Goal: Task Accomplishment & Management: Complete application form

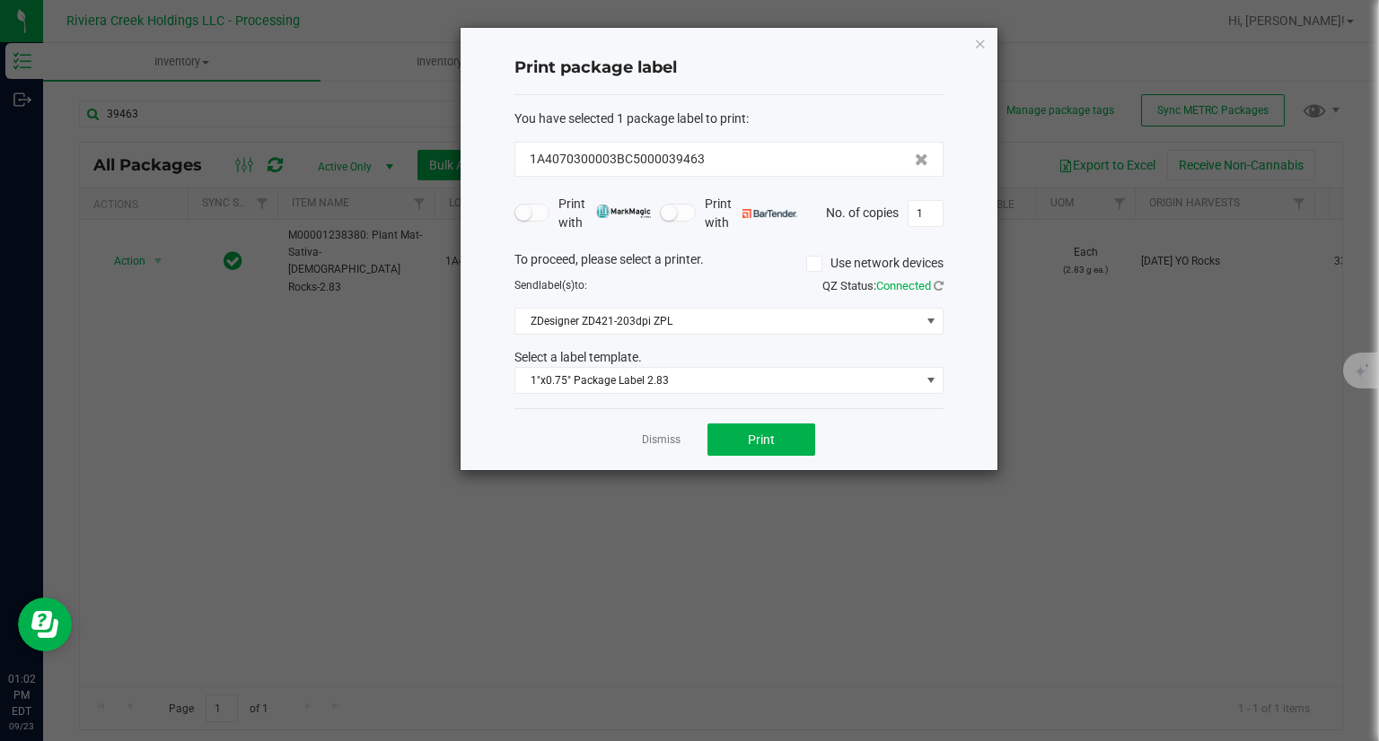
click at [987, 38] on div "Print package label You have selected 1 package label to print : 1A4070300003BC…" at bounding box center [728, 249] width 537 height 442
click at [982, 40] on icon "button" at bounding box center [980, 43] width 13 height 22
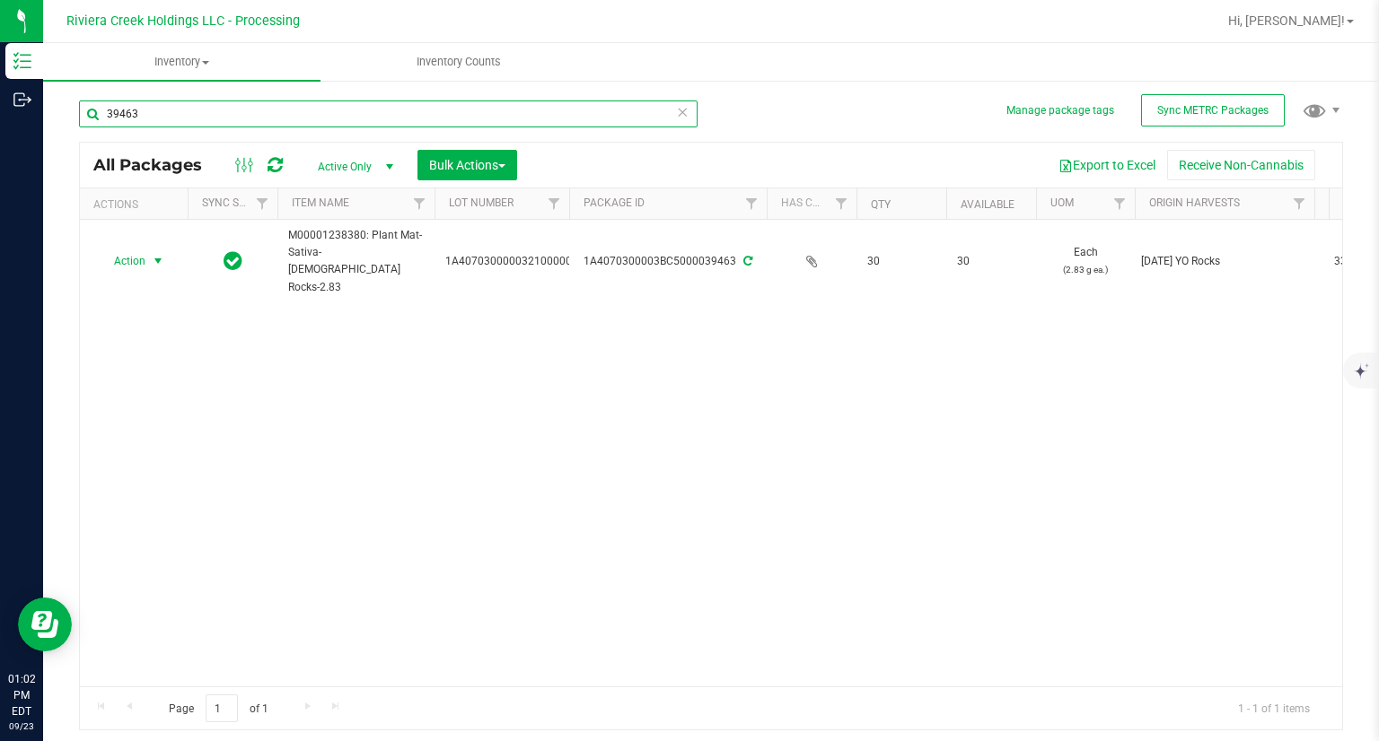
click at [509, 112] on input "39463" at bounding box center [388, 114] width 618 height 27
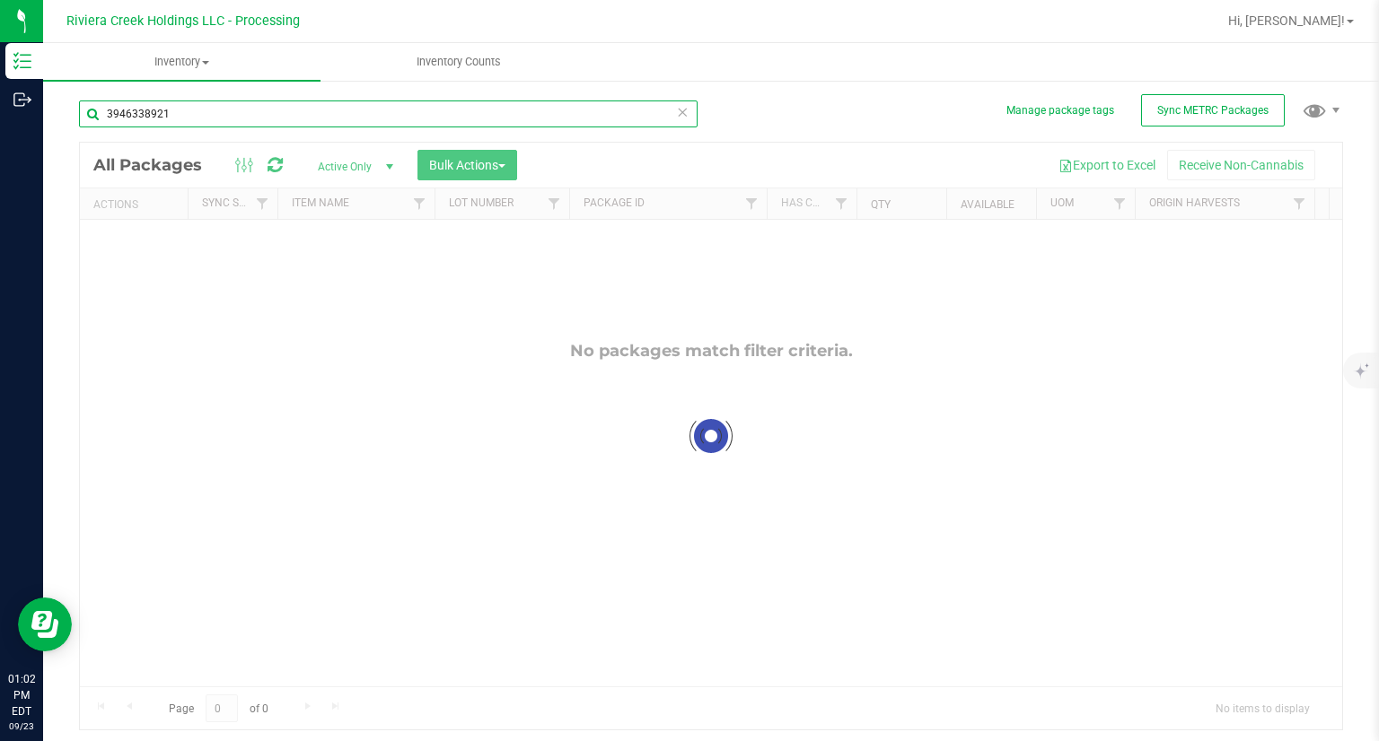
drag, startPoint x: 136, startPoint y: 116, endPoint x: 85, endPoint y: 114, distance: 51.2
click at [85, 115] on input "3946338921" at bounding box center [388, 114] width 618 height 27
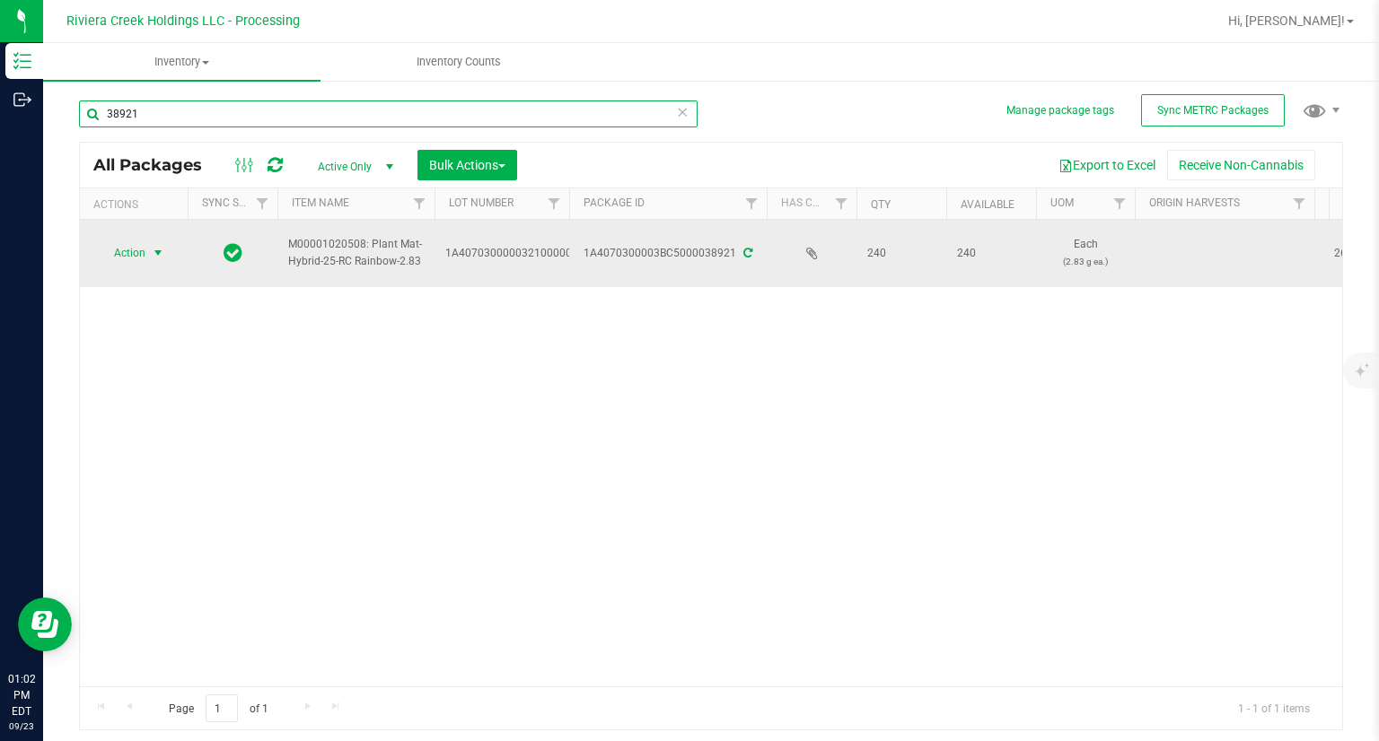
type input "38921"
click at [109, 249] on span "Action" at bounding box center [122, 253] width 48 height 25
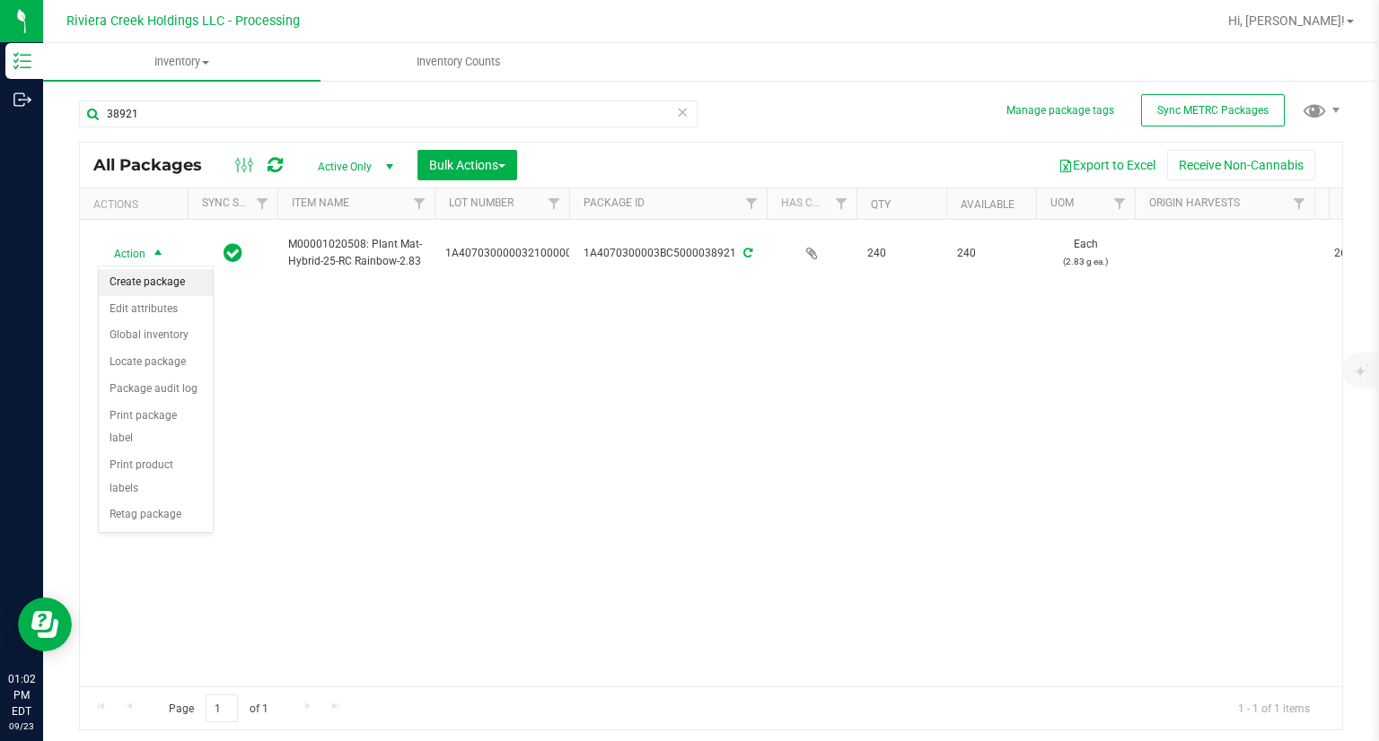
click at [158, 281] on li "Create package" at bounding box center [156, 282] width 114 height 27
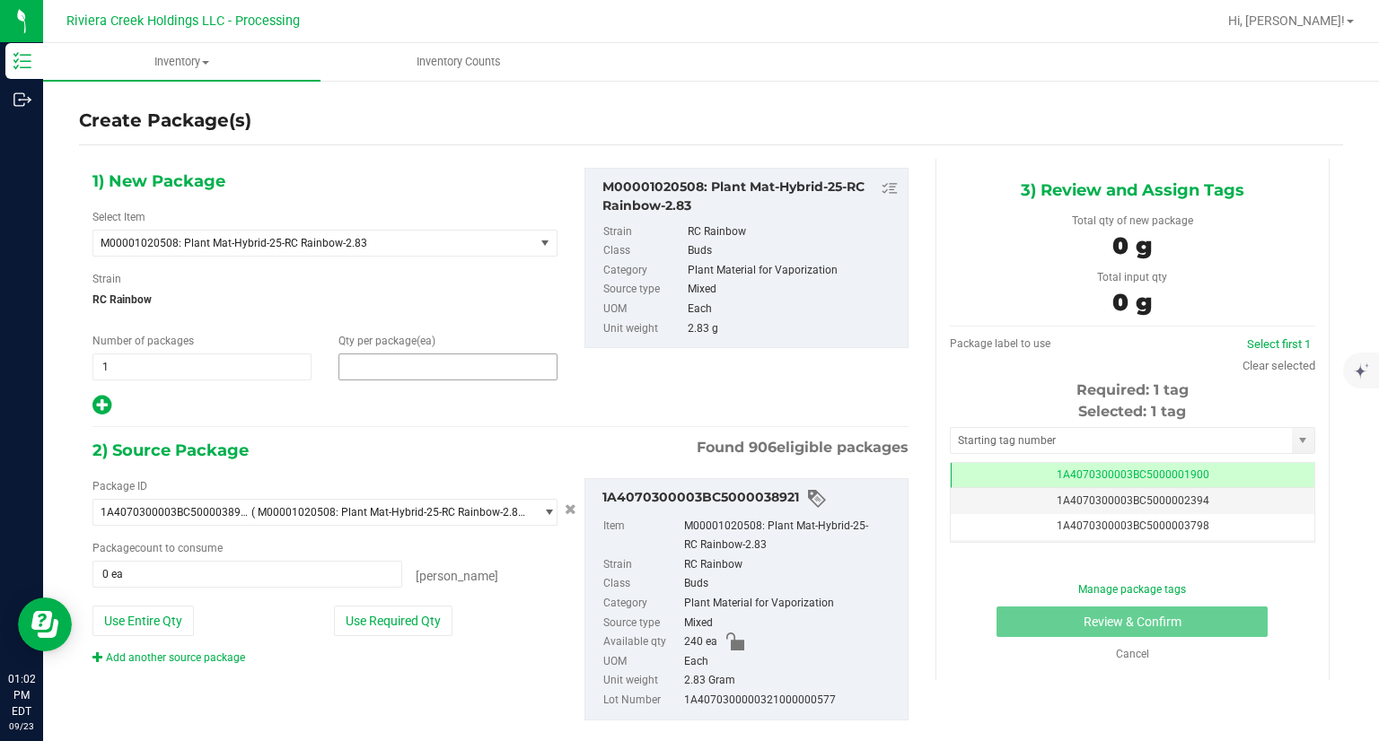
click at [436, 374] on span at bounding box center [447, 367] width 219 height 27
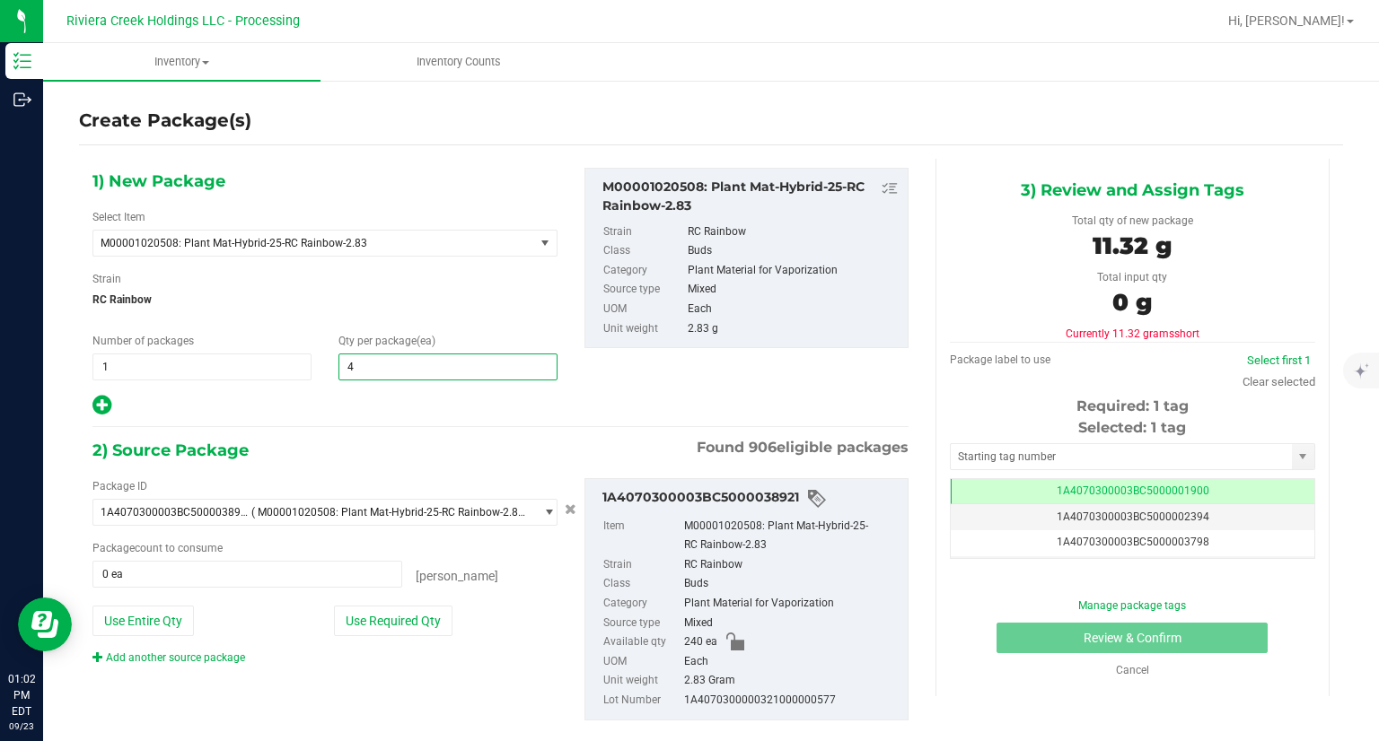
type input "40"
click at [379, 461] on div "2) Source Package Found 906 eligible packages" at bounding box center [500, 450] width 816 height 27
click at [413, 635] on div "Package ID 1A4070300003BC5000038921 ( M00001020508: Plant Mat-Hybrid-25-RC Rain…" at bounding box center [325, 572] width 492 height 188
click at [413, 615] on button "Use Required Qty" at bounding box center [393, 621] width 118 height 31
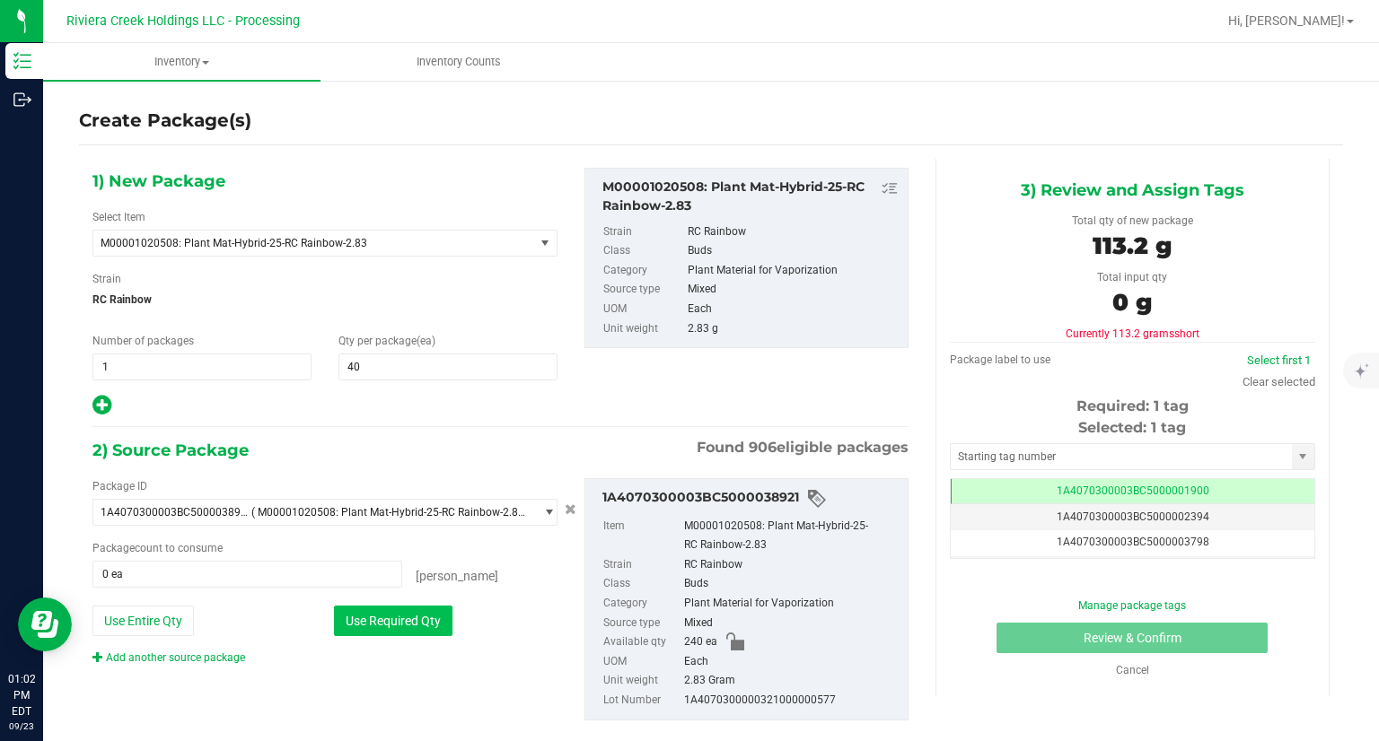
type input "40 ea"
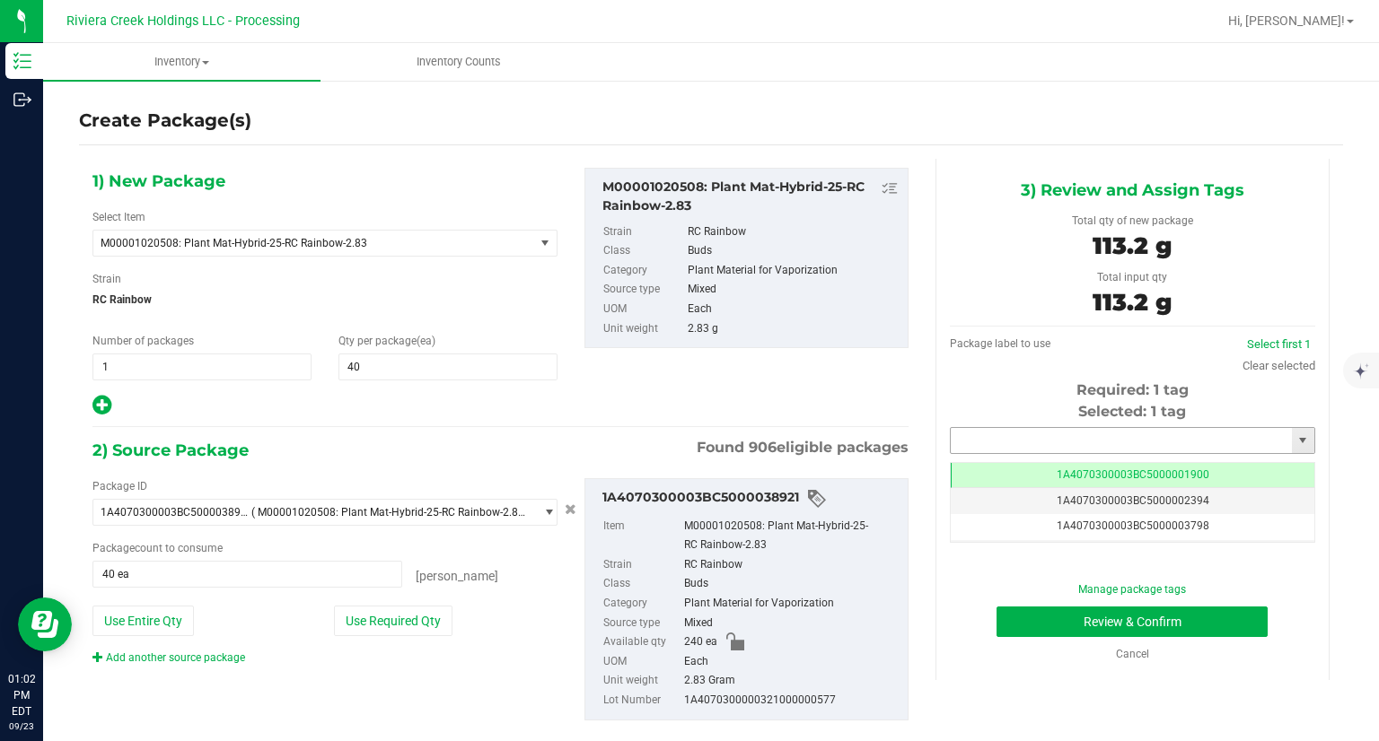
click at [1012, 435] on input "text" at bounding box center [1121, 440] width 341 height 25
click at [981, 469] on li "1A4070300003BC5000039464" at bounding box center [1121, 471] width 360 height 27
type input "1A4070300003BC5000039464"
click at [1025, 618] on button "Review & Confirm" at bounding box center [1131, 622] width 271 height 31
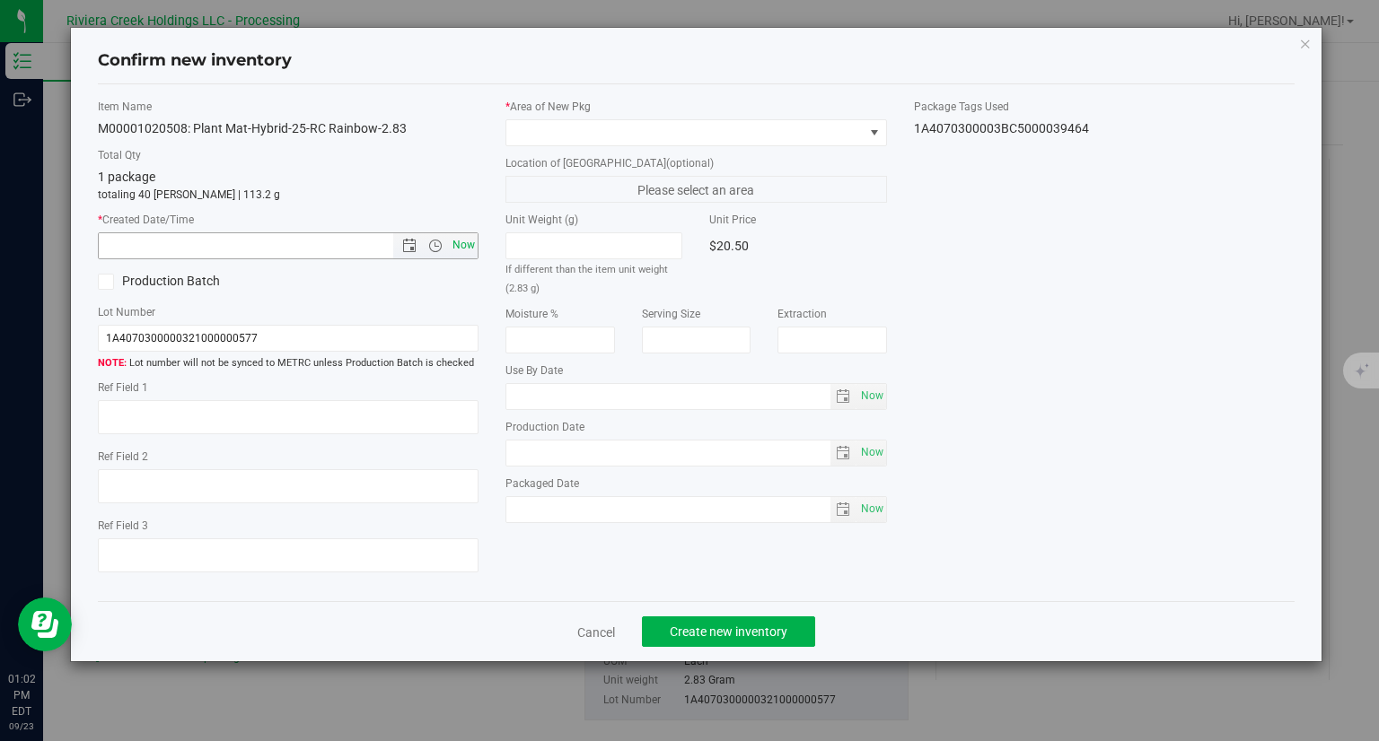
click at [476, 250] on span "Now" at bounding box center [464, 245] width 31 height 26
type input "[DATE] 1:02 PM"
click at [555, 132] on span at bounding box center [684, 132] width 357 height 25
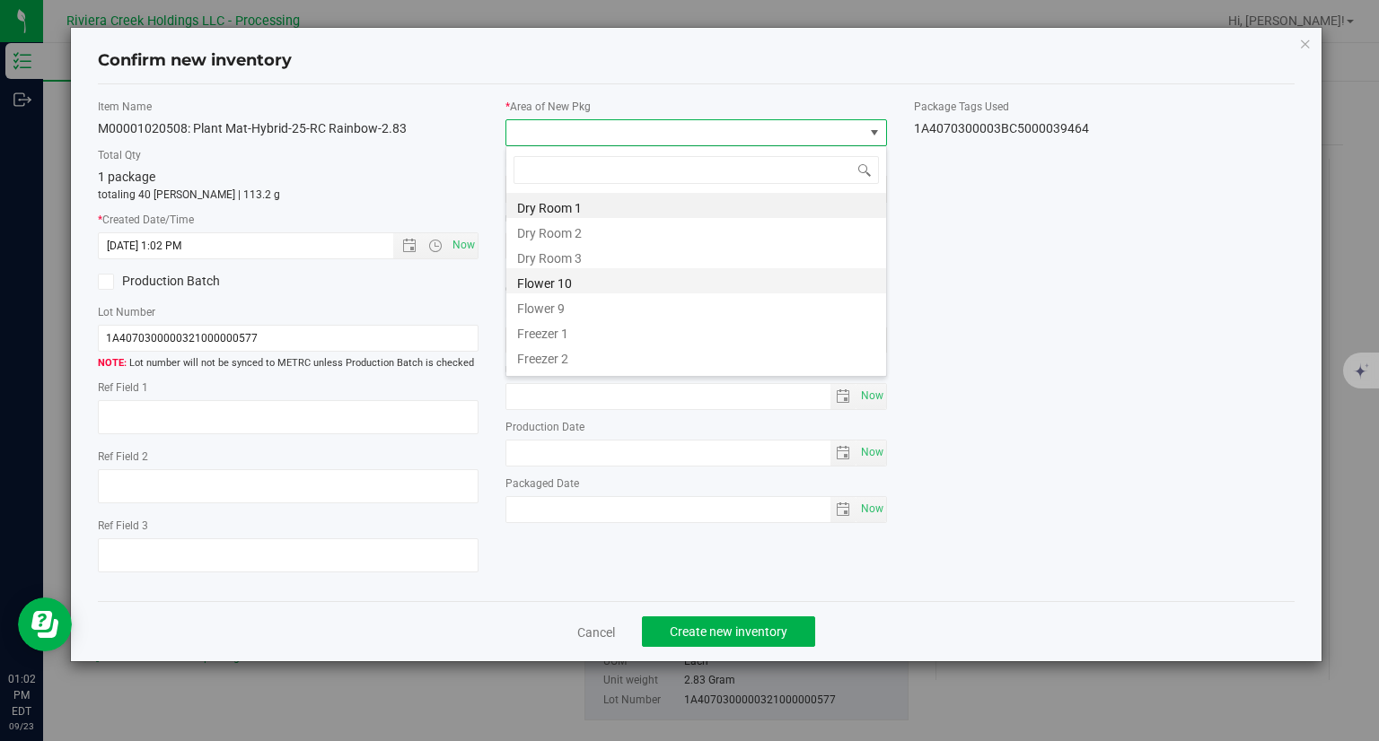
click at [597, 284] on li "Flower 10" at bounding box center [696, 280] width 380 height 25
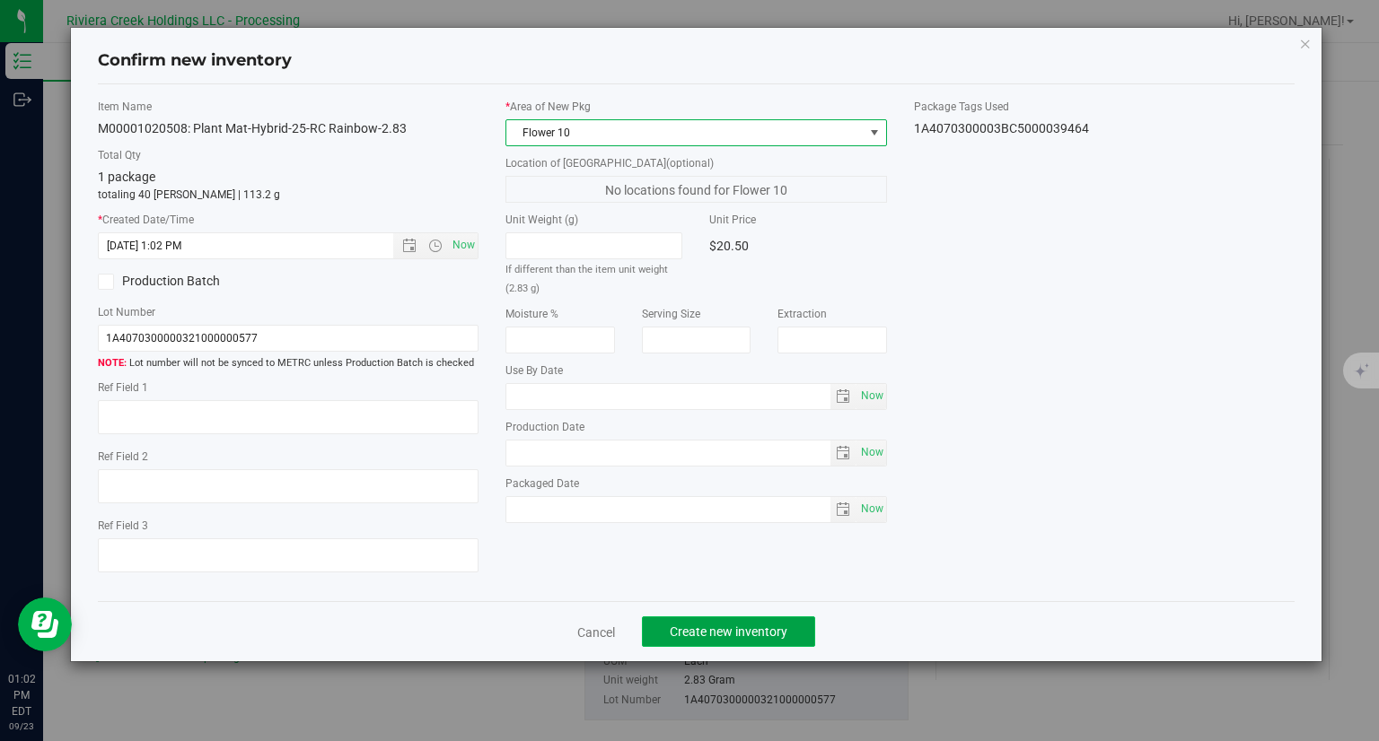
click at [761, 635] on span "Create new inventory" at bounding box center [729, 632] width 118 height 14
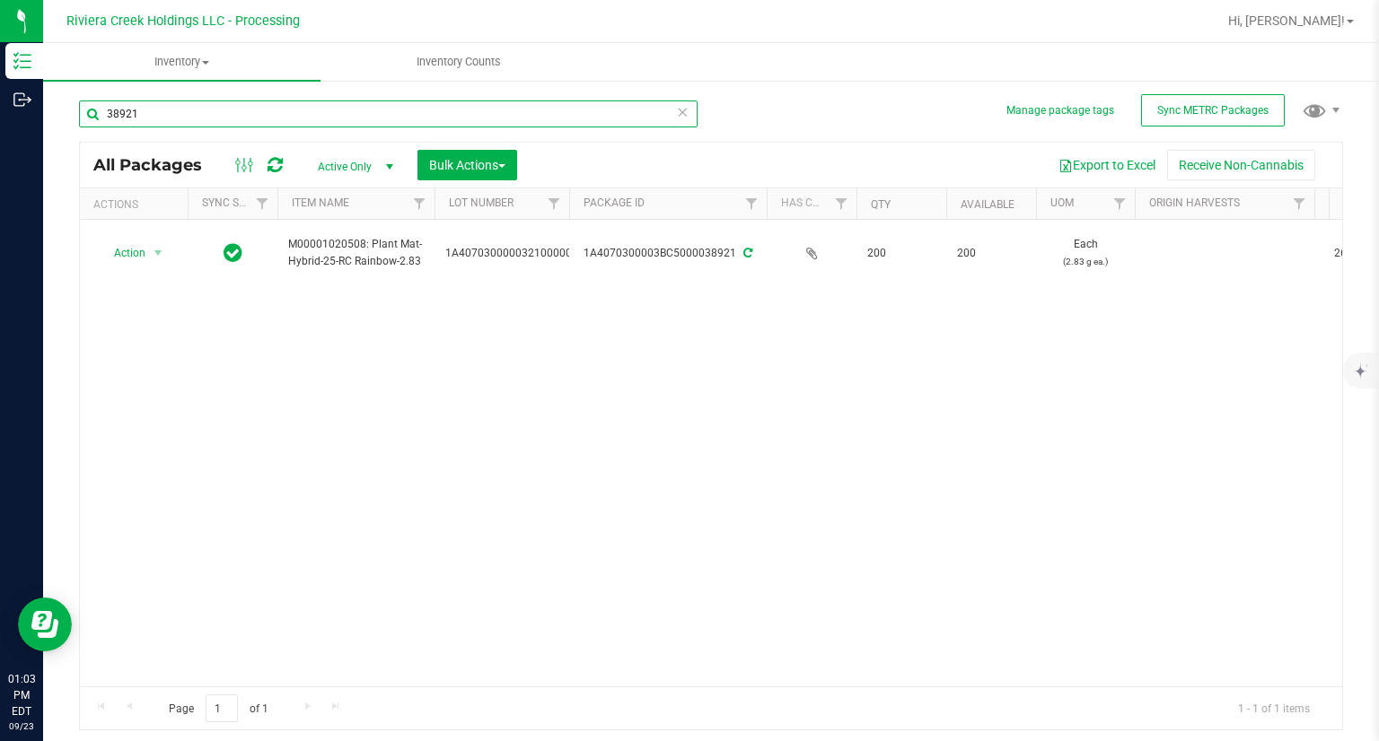
click at [226, 123] on input "38921" at bounding box center [388, 114] width 618 height 27
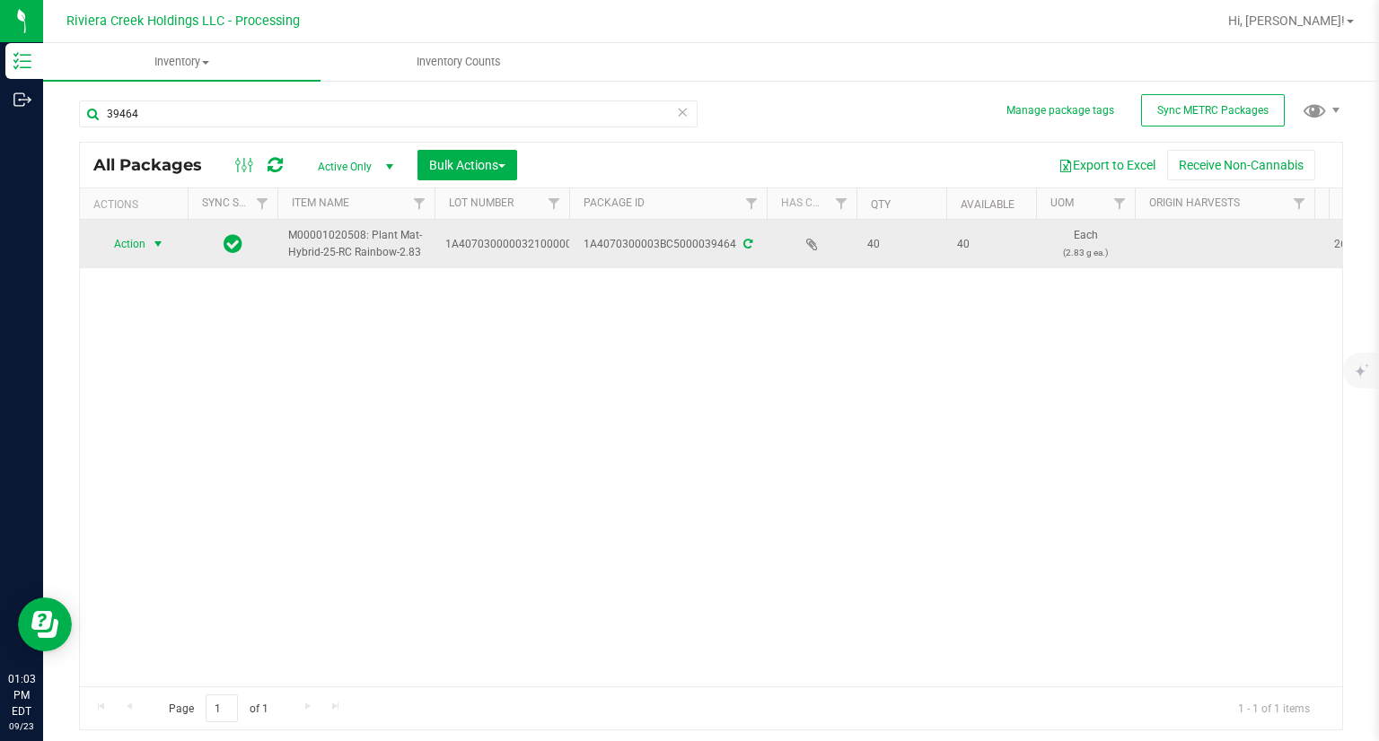
click at [105, 244] on span "Action" at bounding box center [122, 244] width 48 height 25
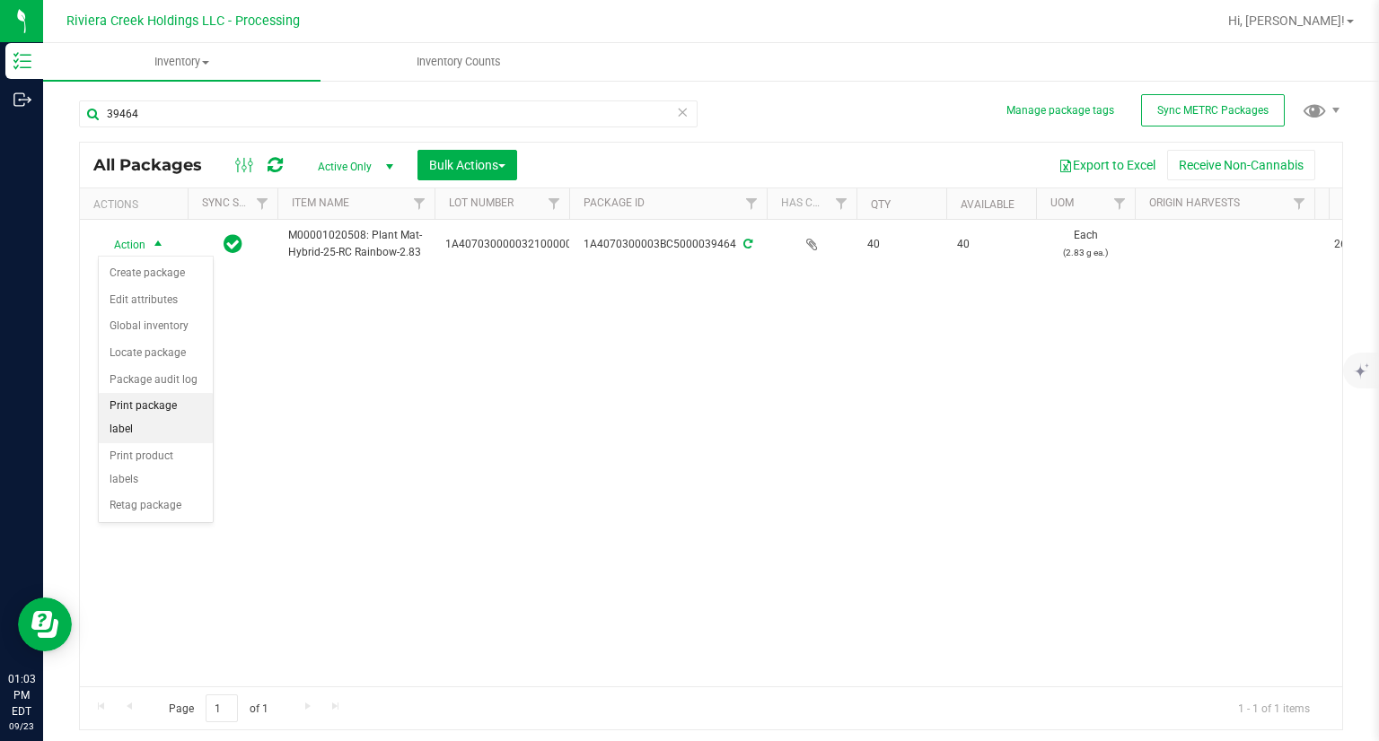
click at [198, 403] on li "Print package label" at bounding box center [156, 417] width 114 height 49
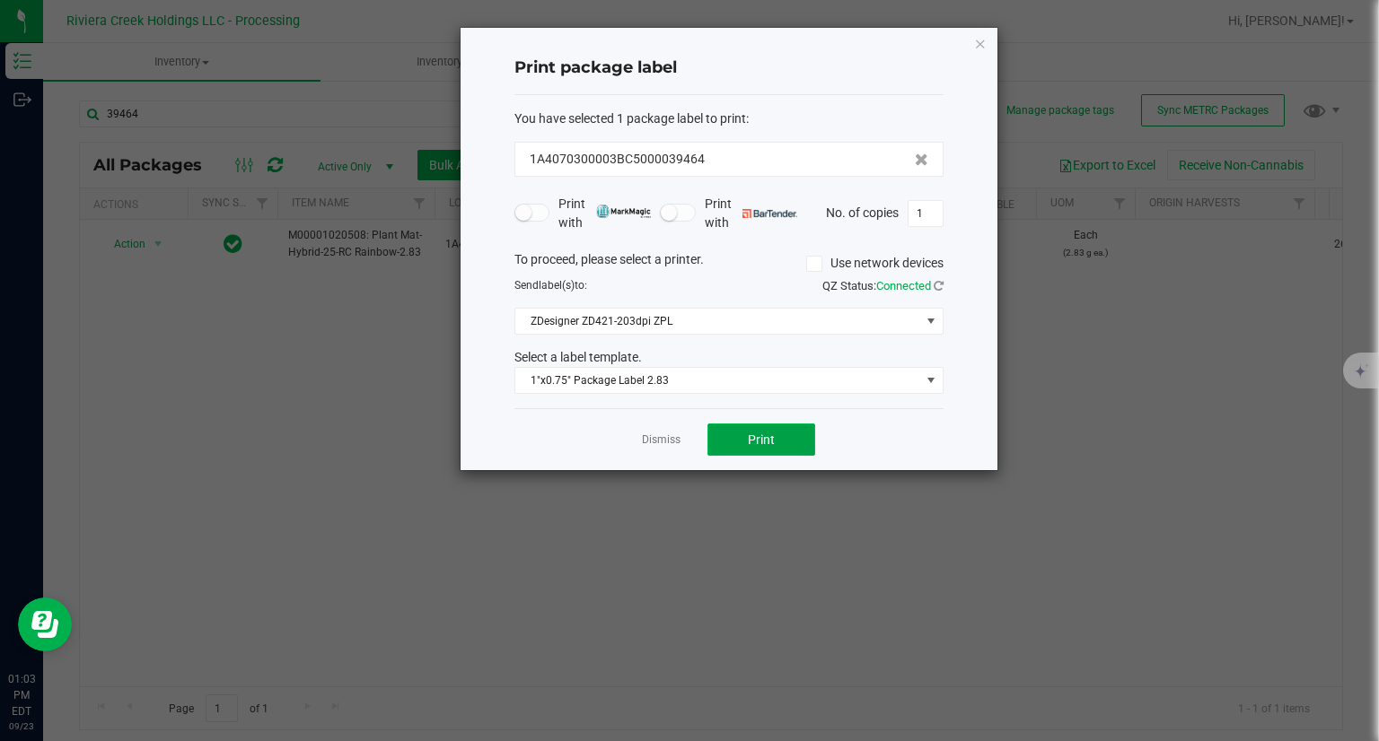
click at [789, 440] on button "Print" at bounding box center [761, 440] width 108 height 32
click at [986, 45] on icon "button" at bounding box center [980, 43] width 13 height 22
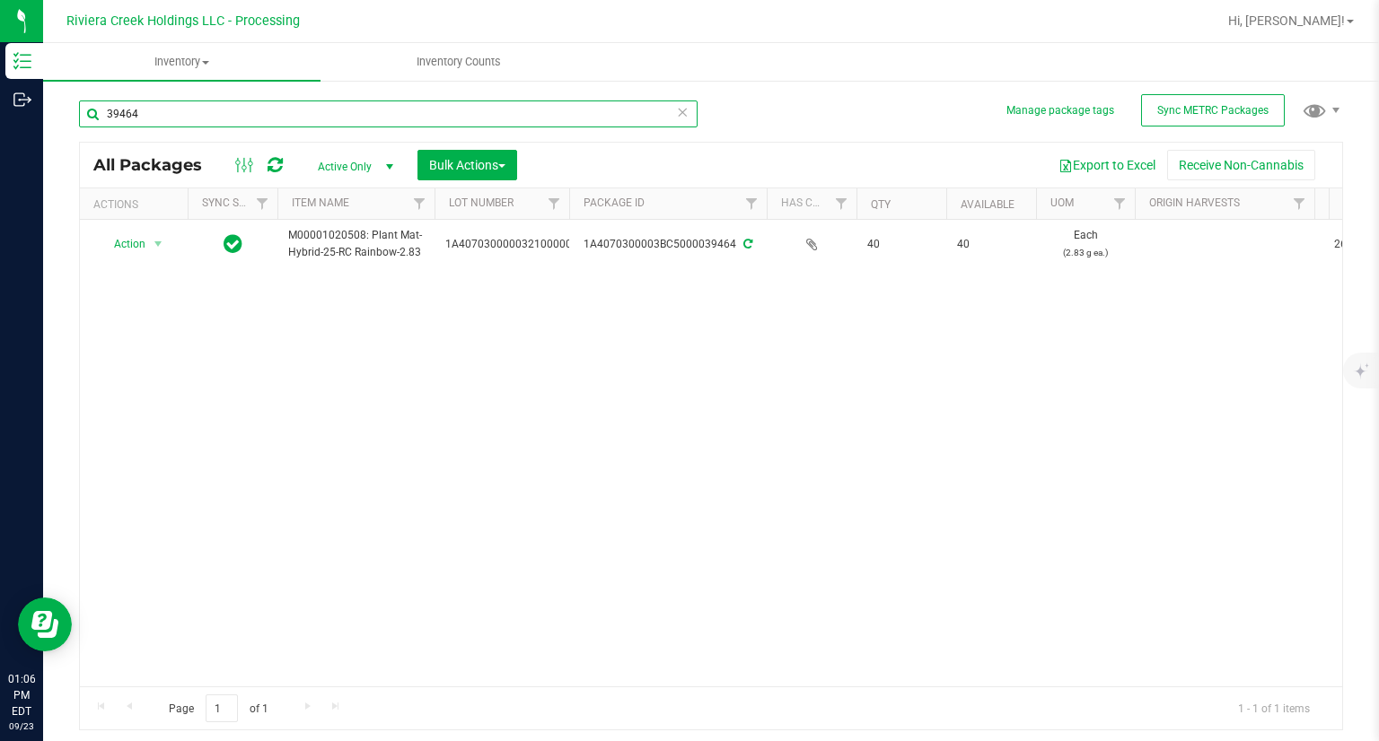
click at [512, 116] on input "39464" at bounding box center [388, 114] width 618 height 27
click at [511, 117] on input "39464" at bounding box center [388, 114] width 618 height 27
click at [508, 116] on input "39464" at bounding box center [388, 114] width 618 height 27
click at [508, 118] on input "39464" at bounding box center [388, 114] width 618 height 27
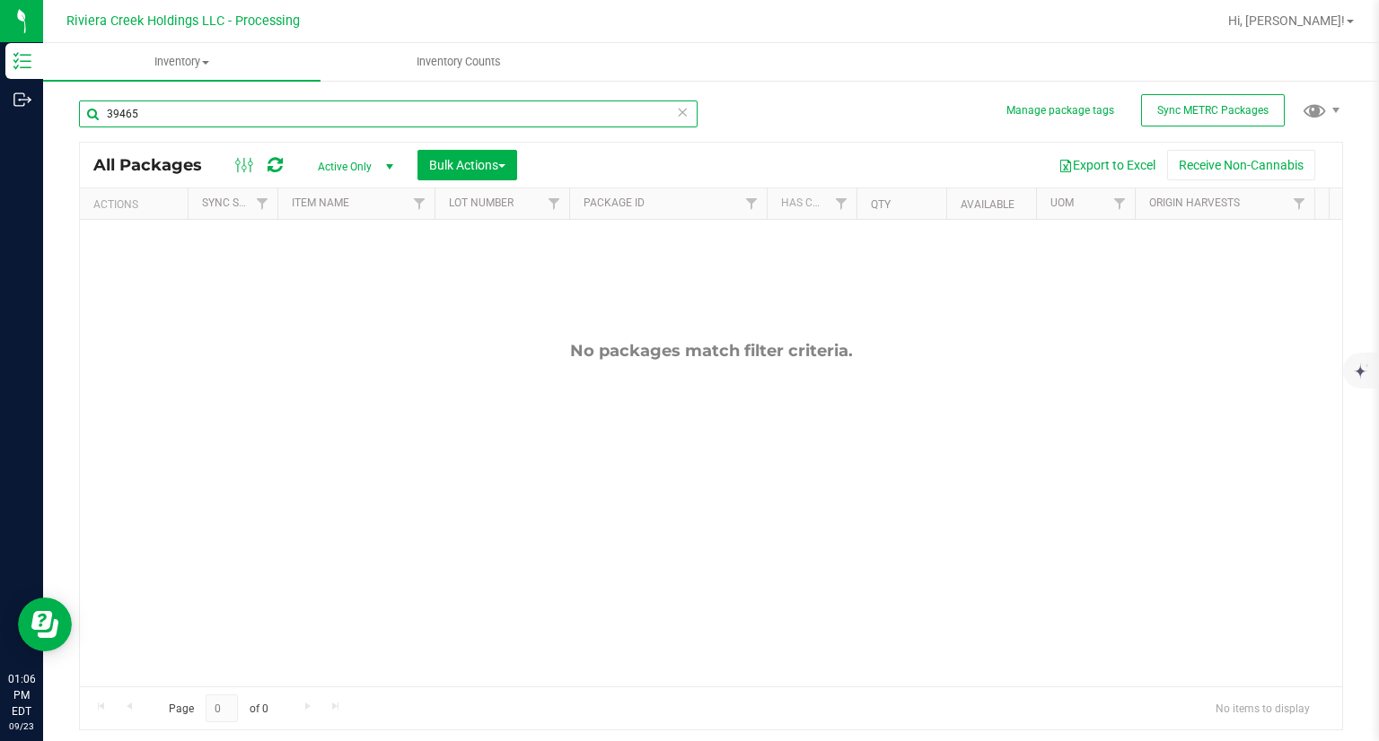
click at [199, 116] on input "39465" at bounding box center [388, 114] width 618 height 27
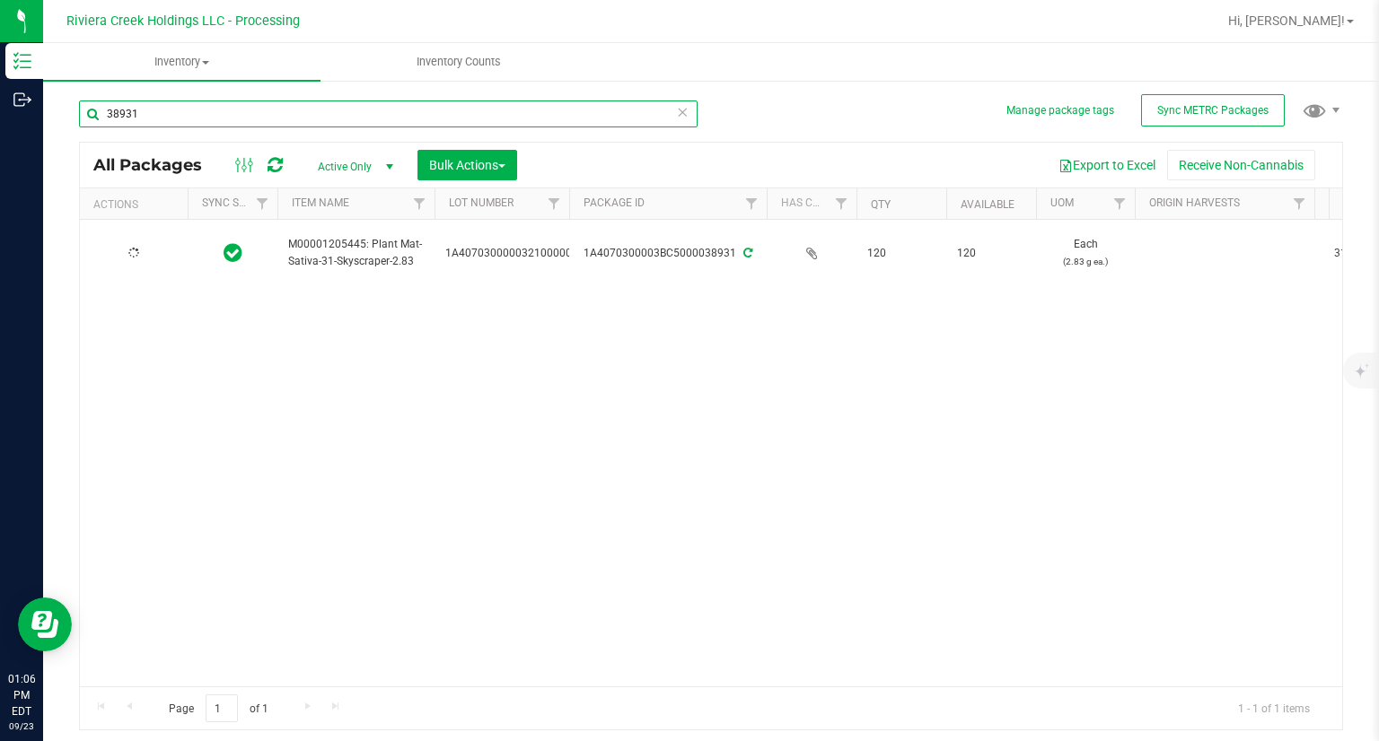
type input "38931"
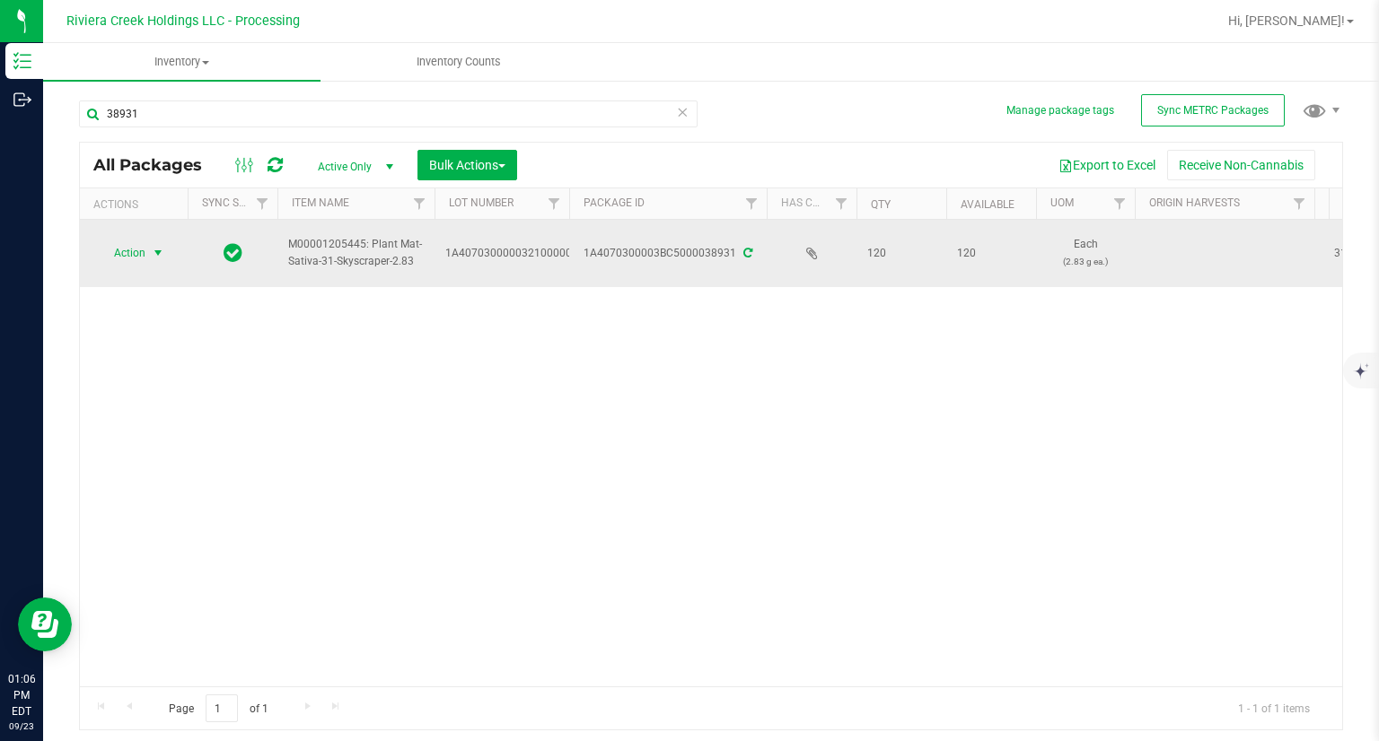
click at [126, 247] on span "Action" at bounding box center [122, 253] width 48 height 25
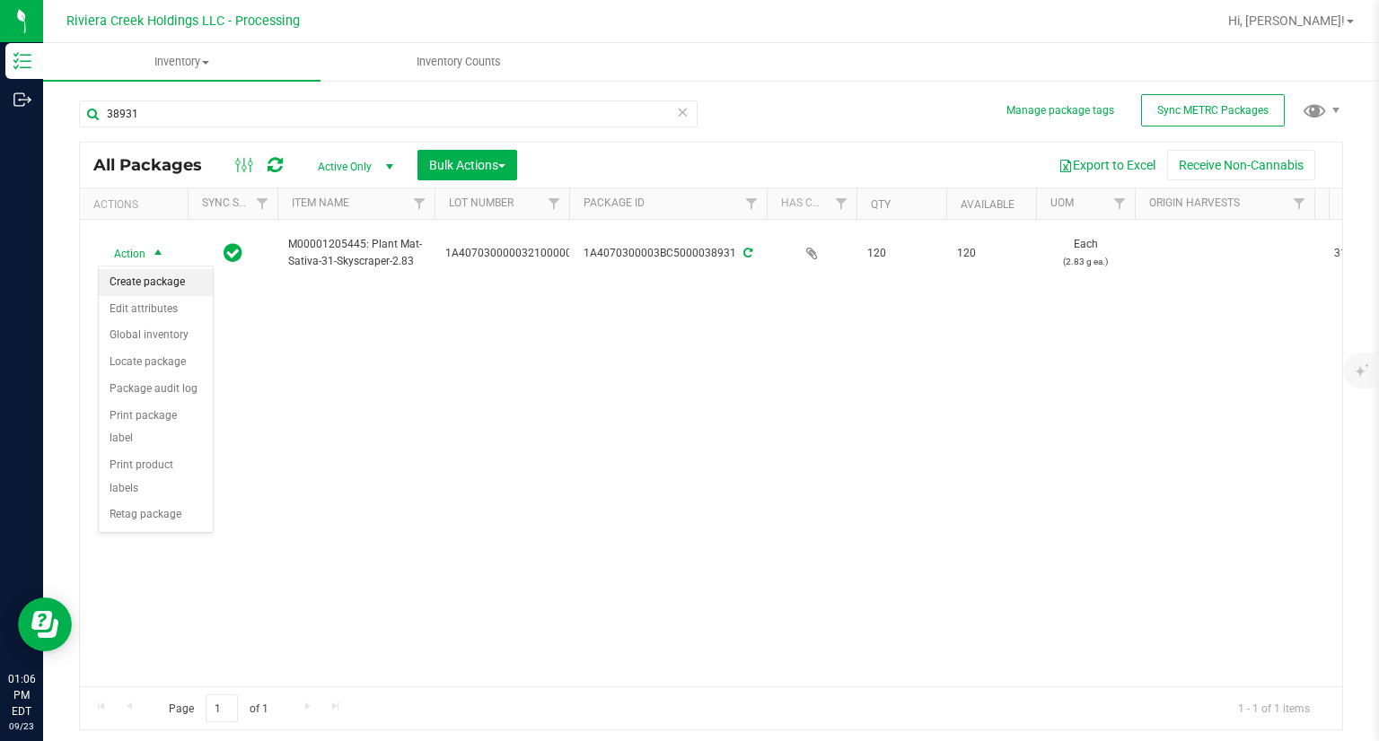
click at [141, 274] on li "Create package" at bounding box center [156, 282] width 114 height 27
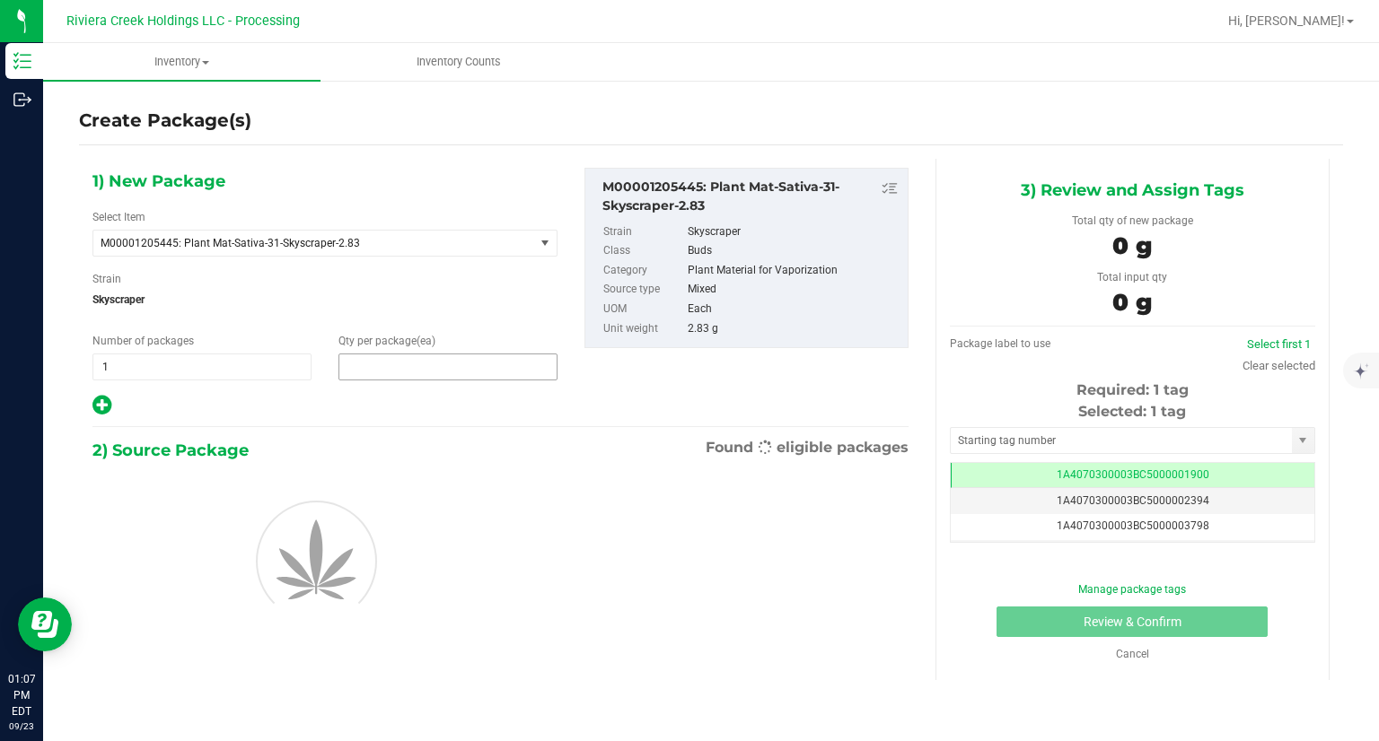
click at [412, 372] on span at bounding box center [447, 367] width 219 height 27
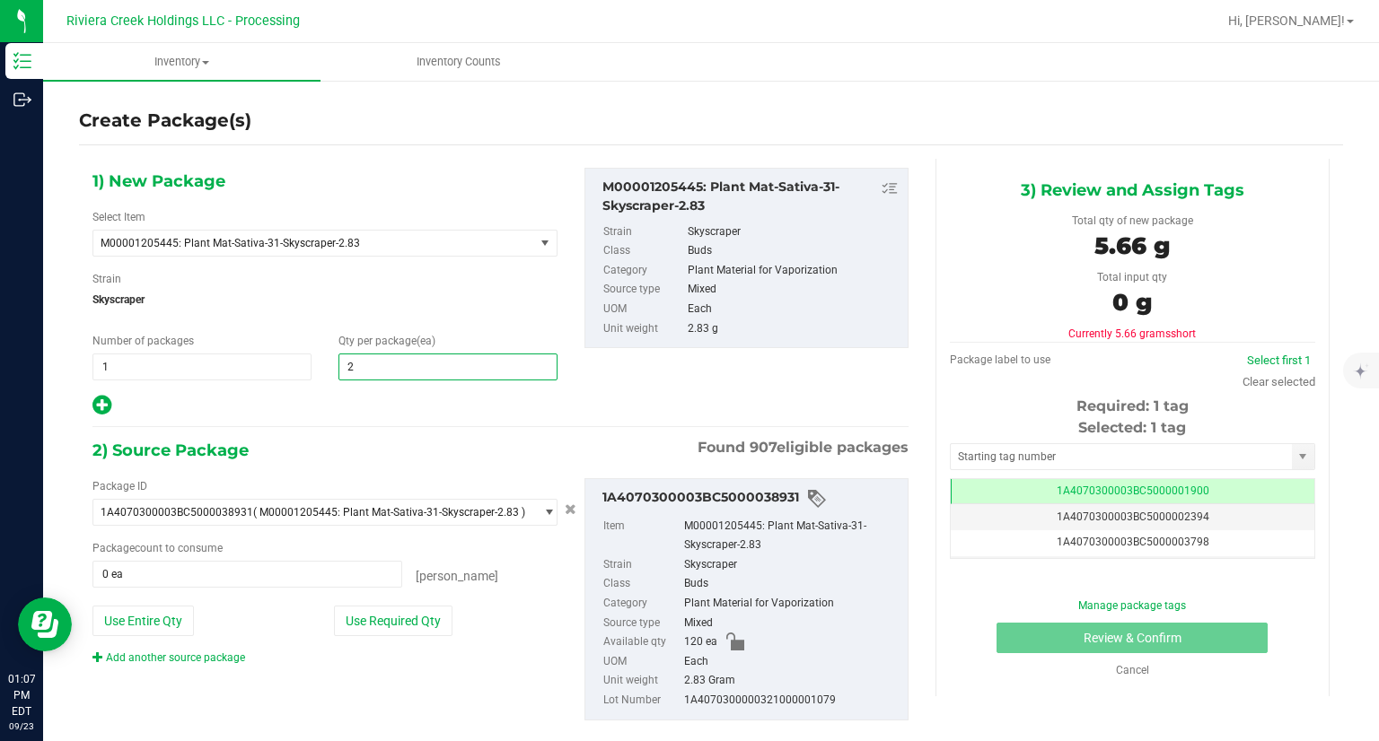
type input "20"
click at [415, 417] on div "1) New Package Select Item M00001205445: Plant Mat-Sativa-31-Skyscraper-2.83 M0…" at bounding box center [500, 459] width 843 height 600
click at [427, 634] on button "Use Required Qty" at bounding box center [393, 621] width 118 height 31
type input "20 ea"
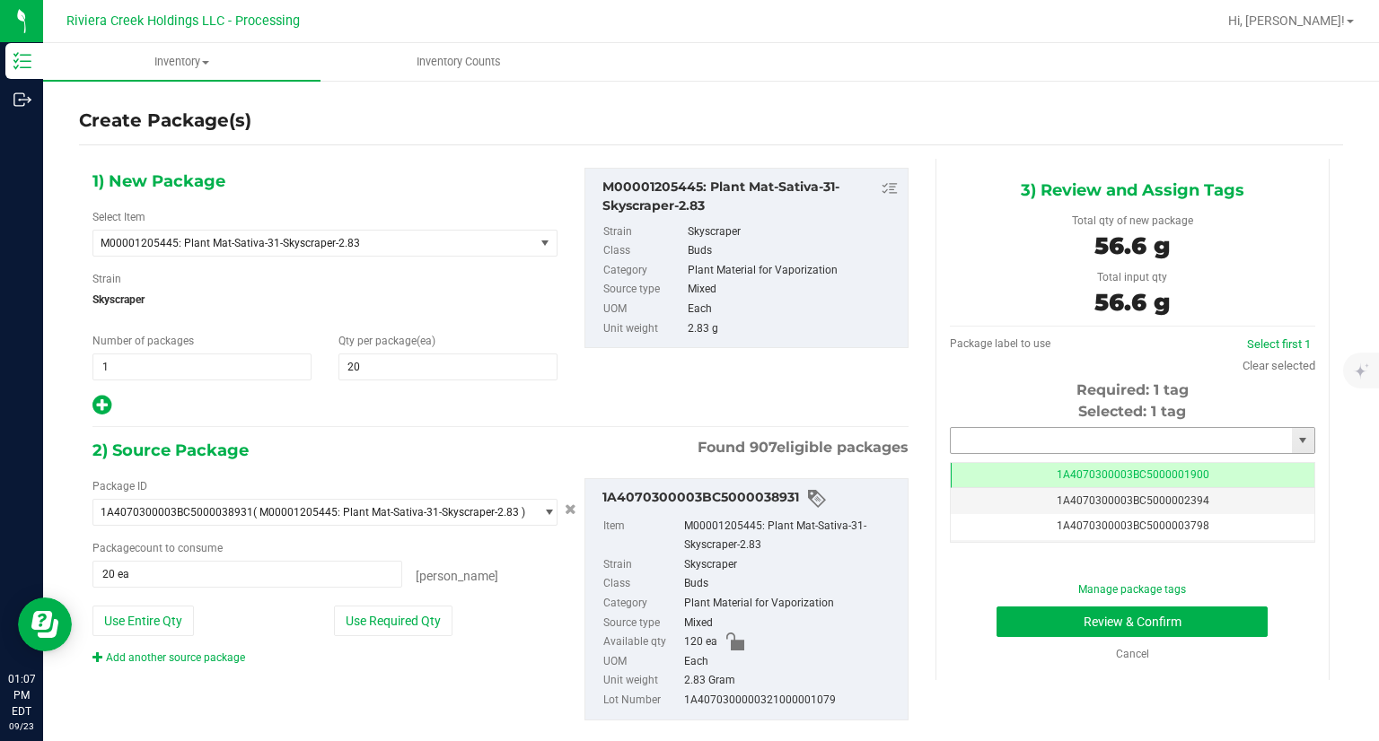
click at [1026, 440] on input "text" at bounding box center [1121, 440] width 341 height 25
click at [1015, 464] on li "1A4070300003BC5000039465" at bounding box center [1121, 471] width 360 height 27
type input "1A4070300003BC5000039465"
click at [1015, 618] on button "Review & Confirm" at bounding box center [1131, 622] width 271 height 31
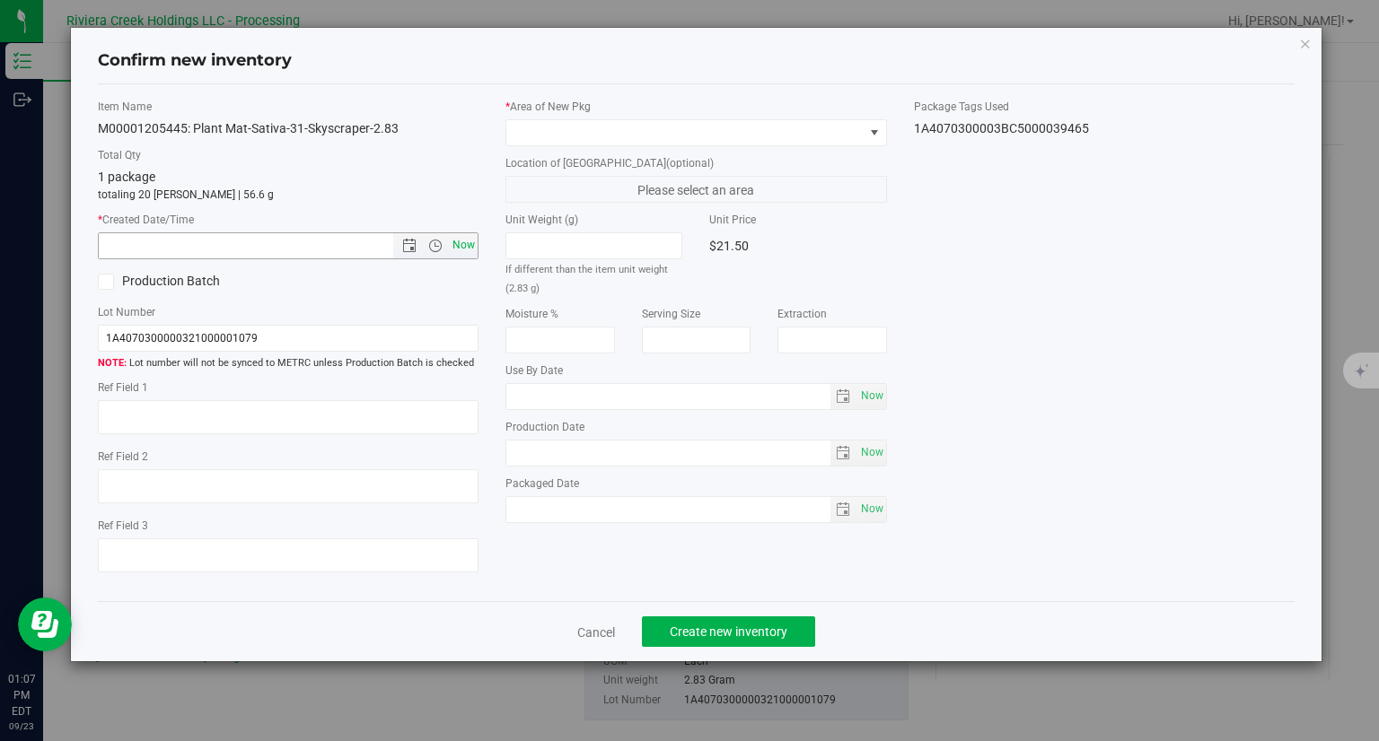
click at [470, 245] on span "Now" at bounding box center [464, 245] width 31 height 26
type input "[DATE] 1:07 PM"
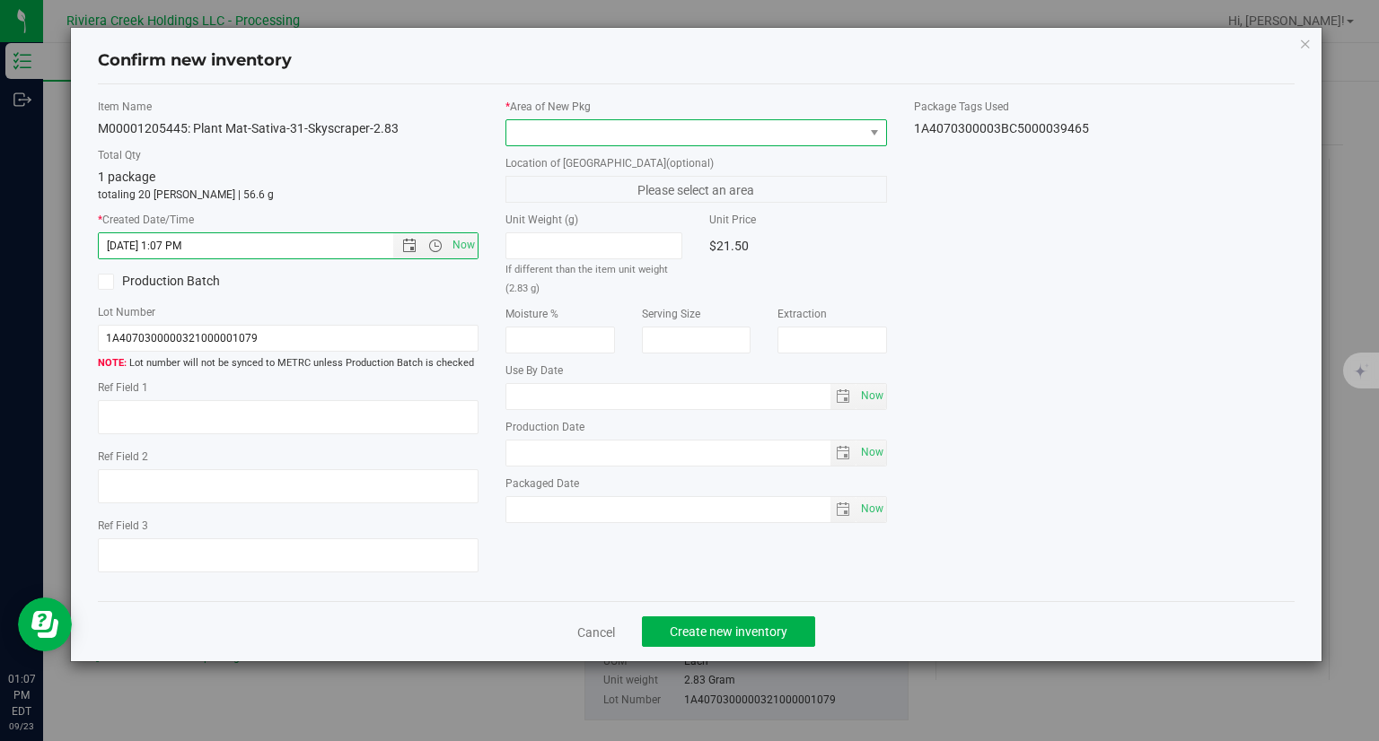
click at [552, 140] on span at bounding box center [684, 132] width 357 height 25
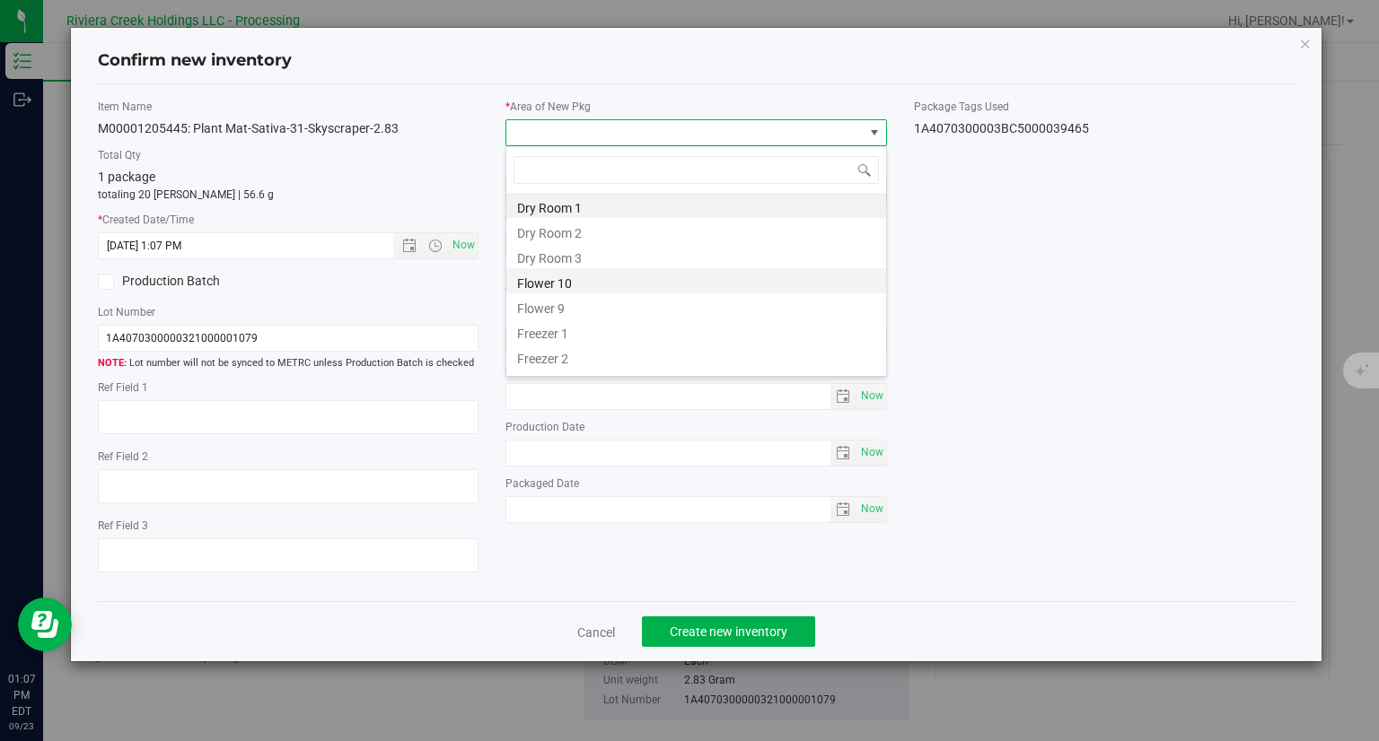
click at [554, 282] on li "Flower 10" at bounding box center [696, 280] width 380 height 25
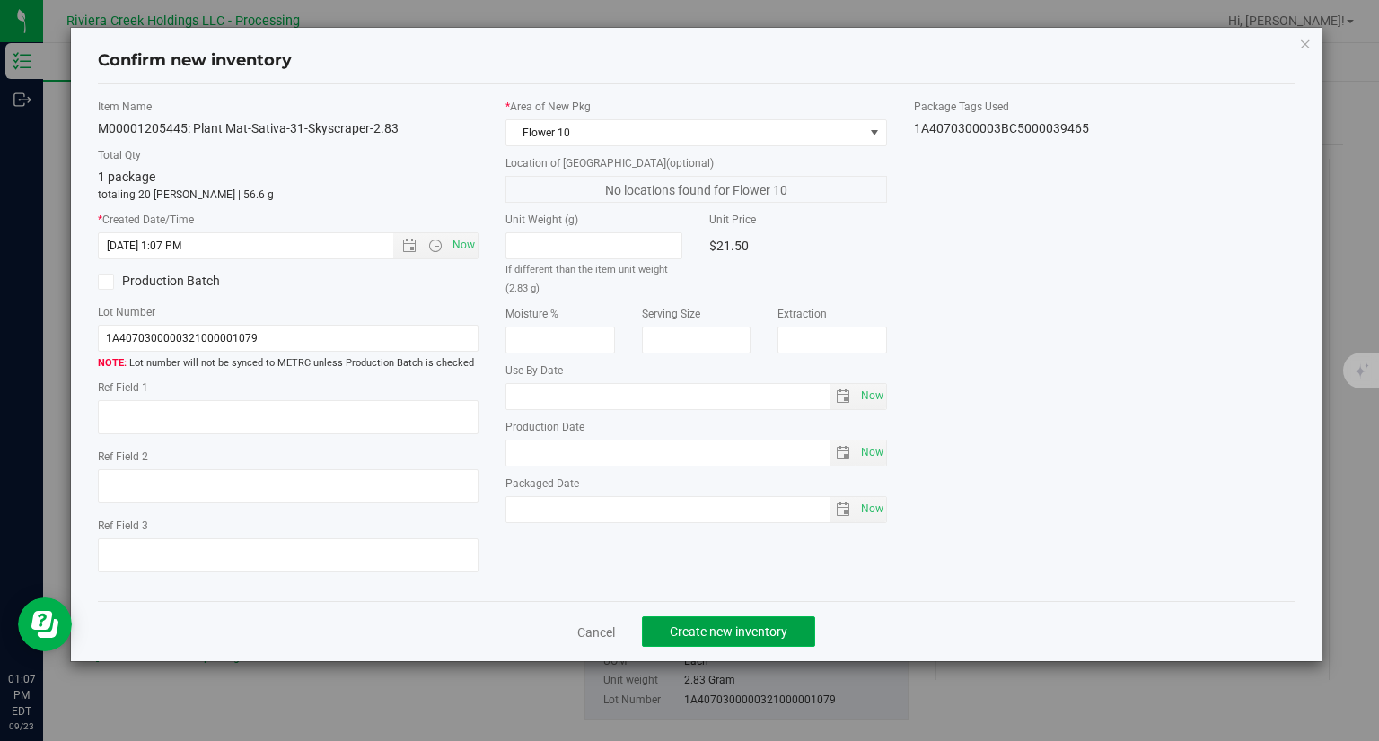
click at [790, 635] on button "Create new inventory" at bounding box center [728, 632] width 173 height 31
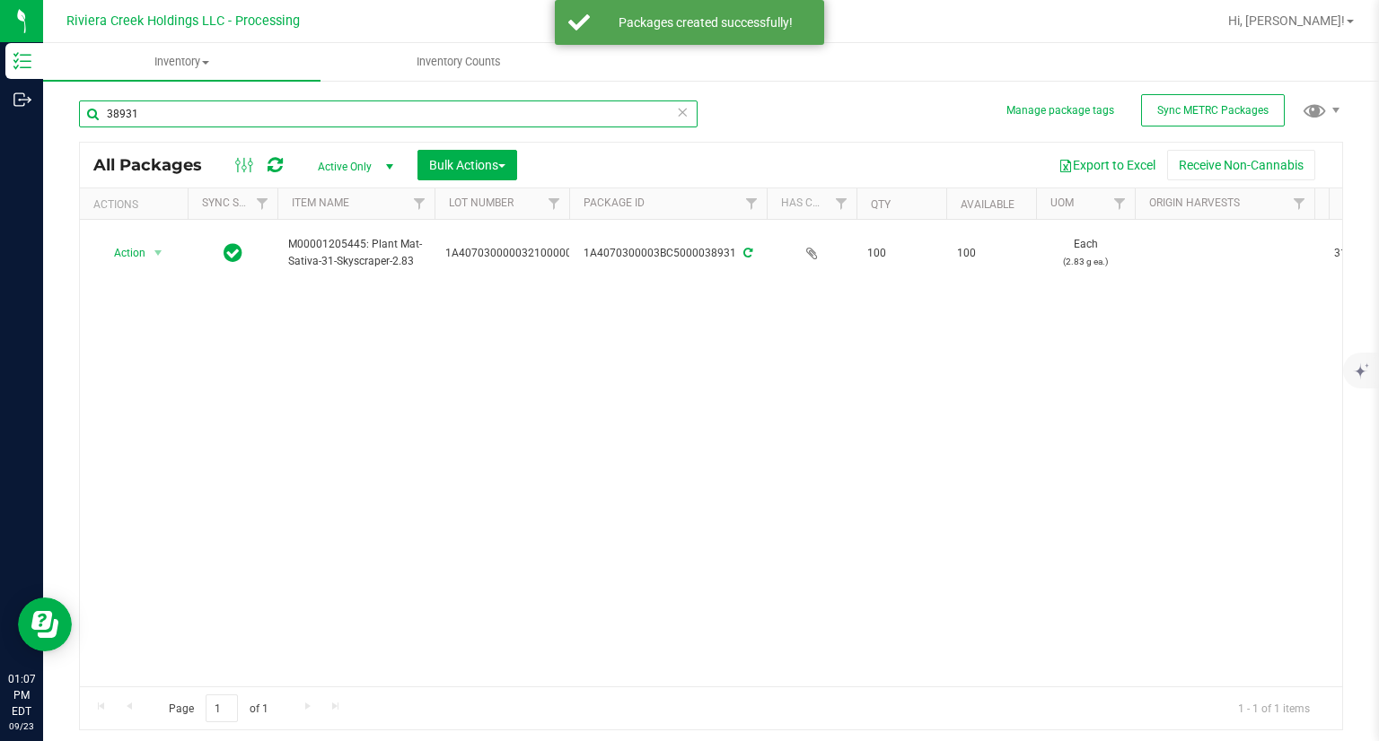
click at [233, 121] on input "38931" at bounding box center [388, 114] width 618 height 27
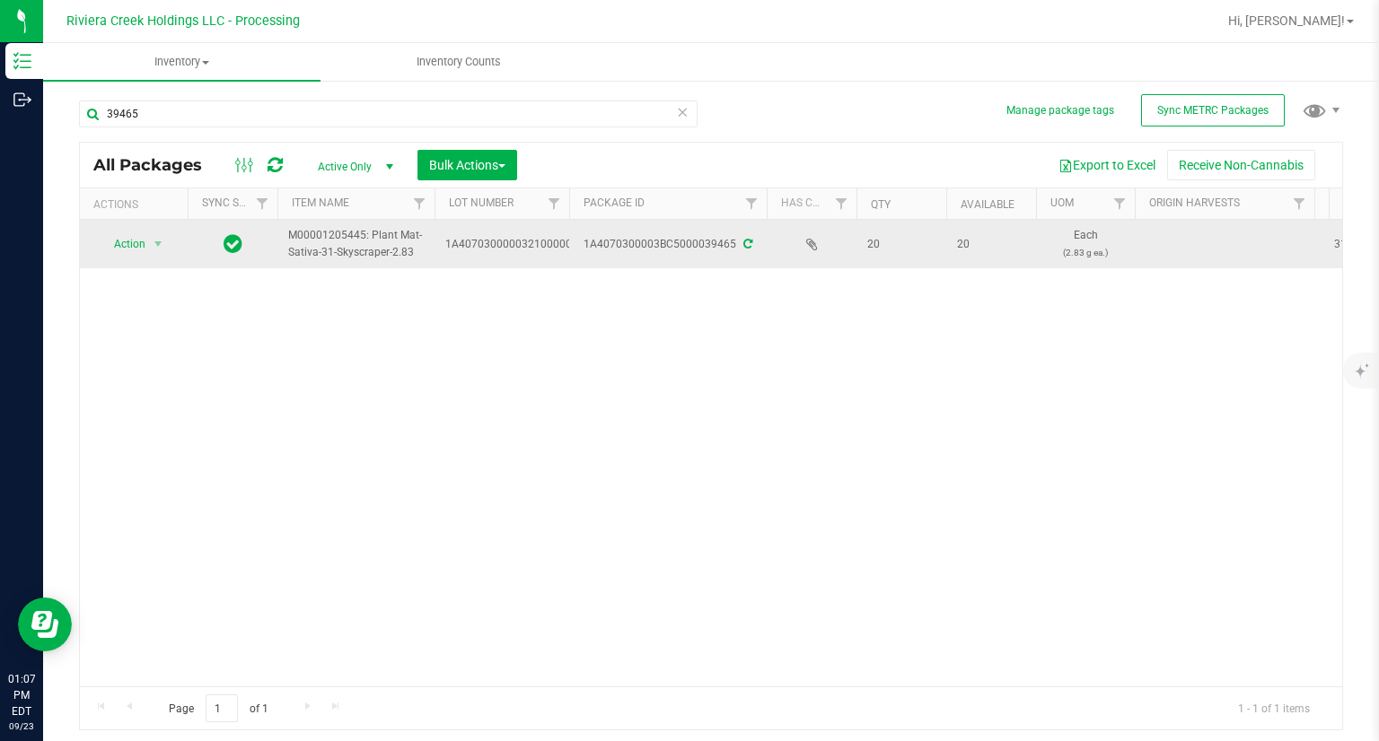
click at [137, 251] on span "Action" at bounding box center [122, 244] width 48 height 25
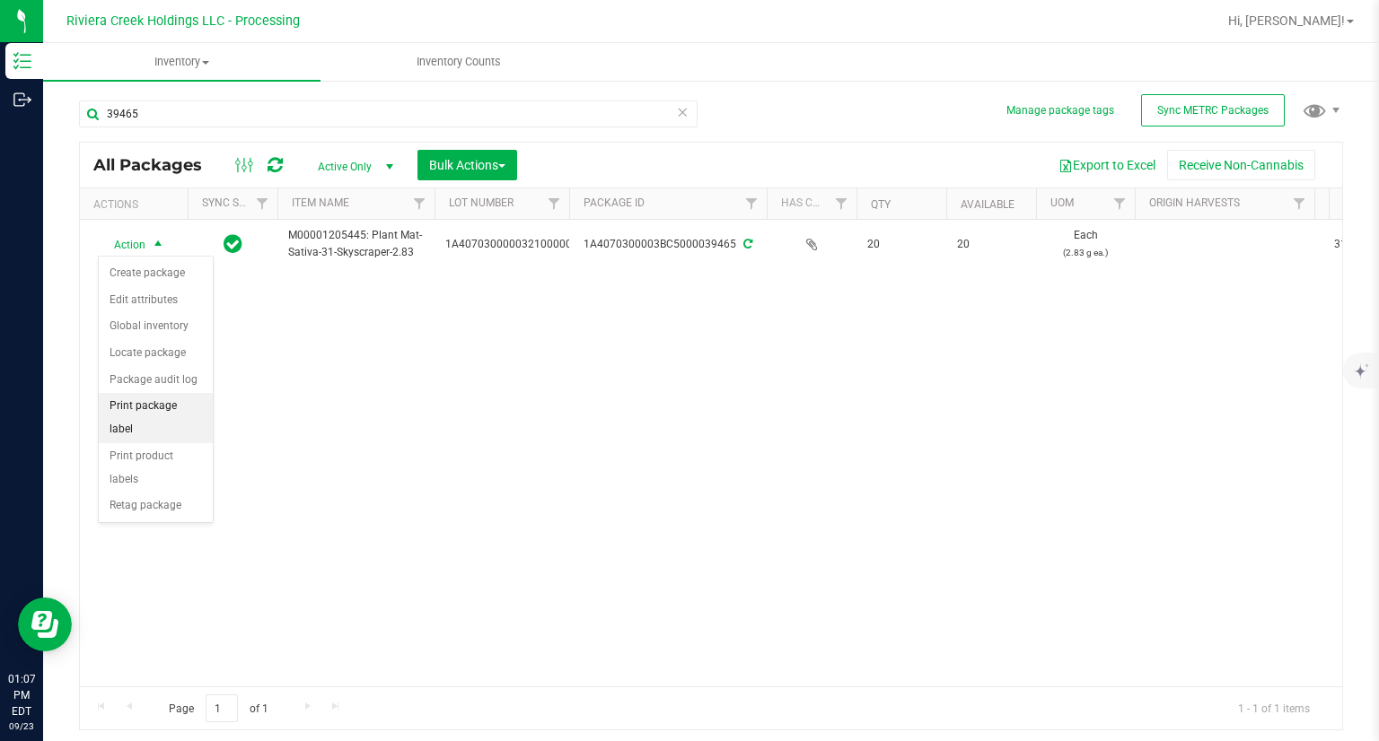
click at [180, 403] on li "Print package label" at bounding box center [156, 417] width 114 height 49
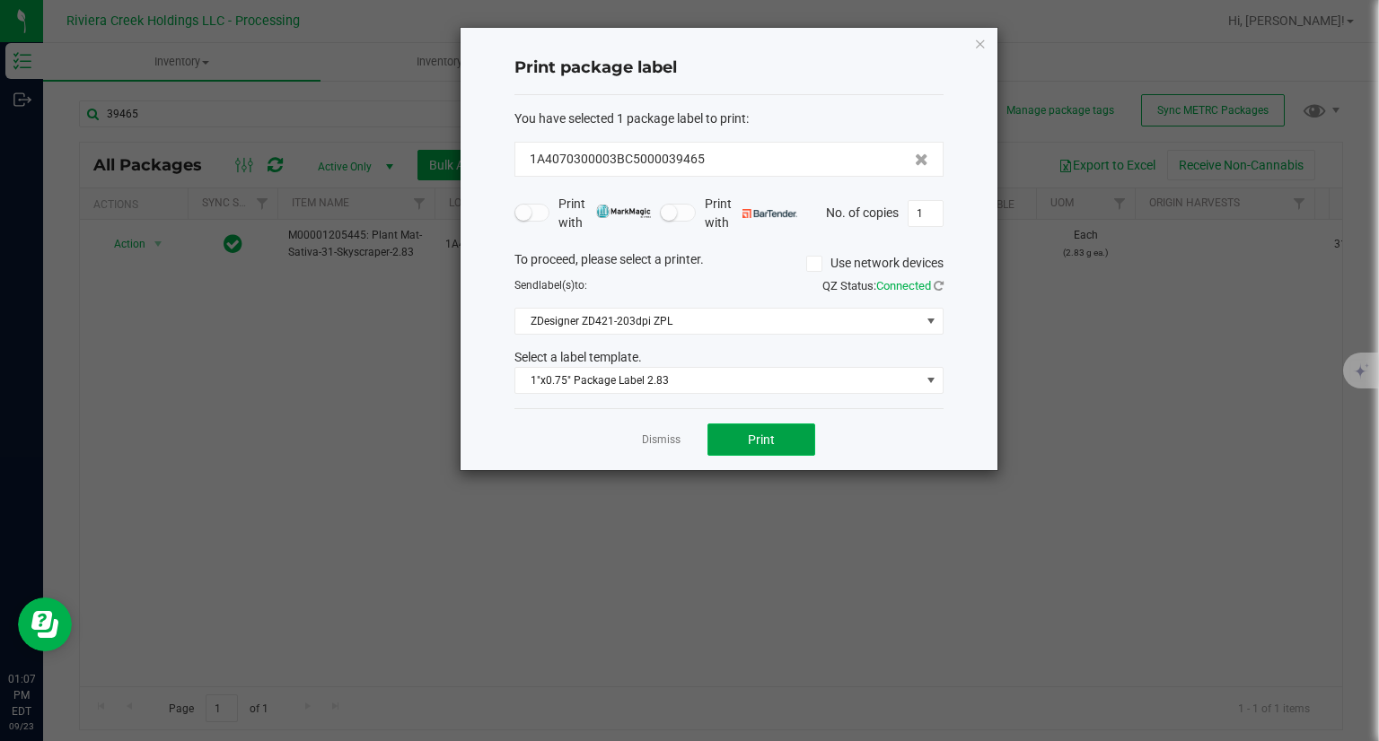
click at [750, 446] on button "Print" at bounding box center [761, 440] width 108 height 32
click at [980, 41] on icon "button" at bounding box center [980, 43] width 13 height 22
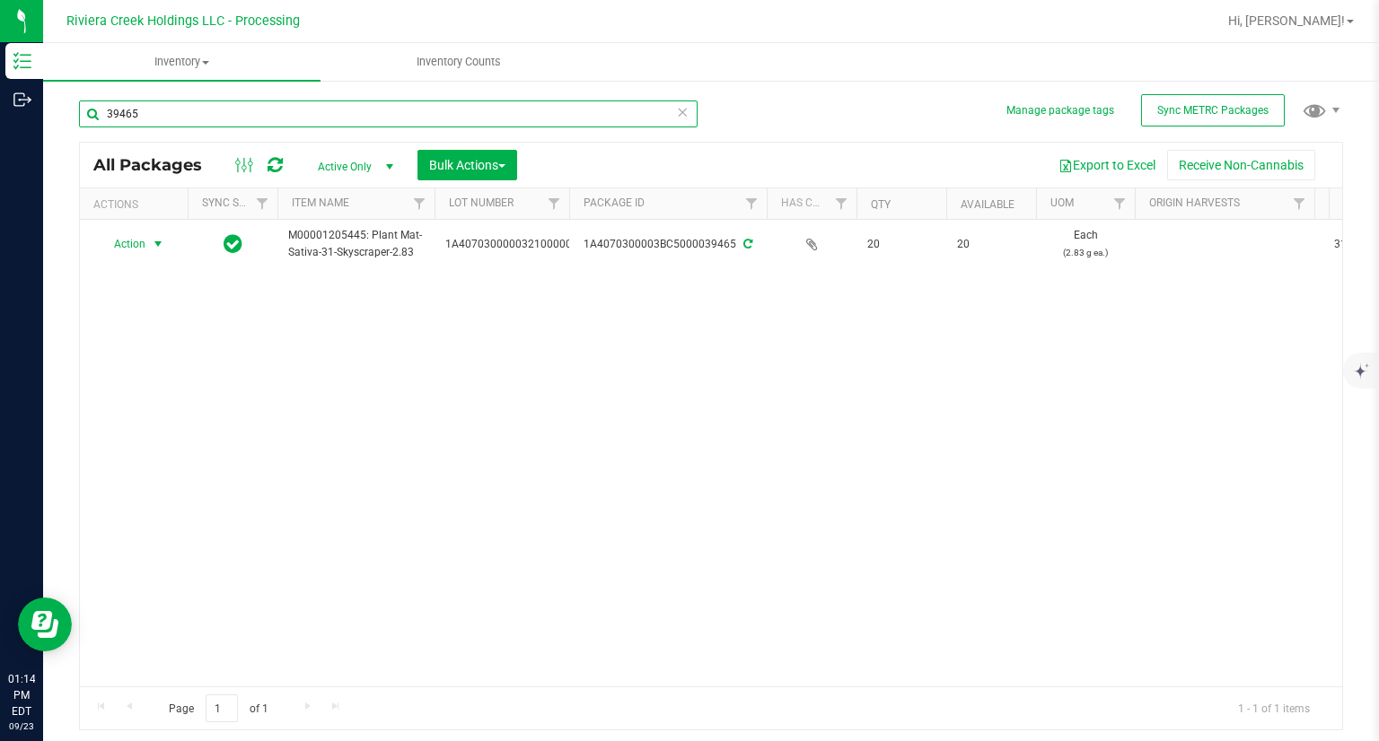
click at [280, 126] on input "39465" at bounding box center [388, 114] width 618 height 27
click at [279, 126] on input "39465" at bounding box center [388, 114] width 618 height 27
type input "40586"
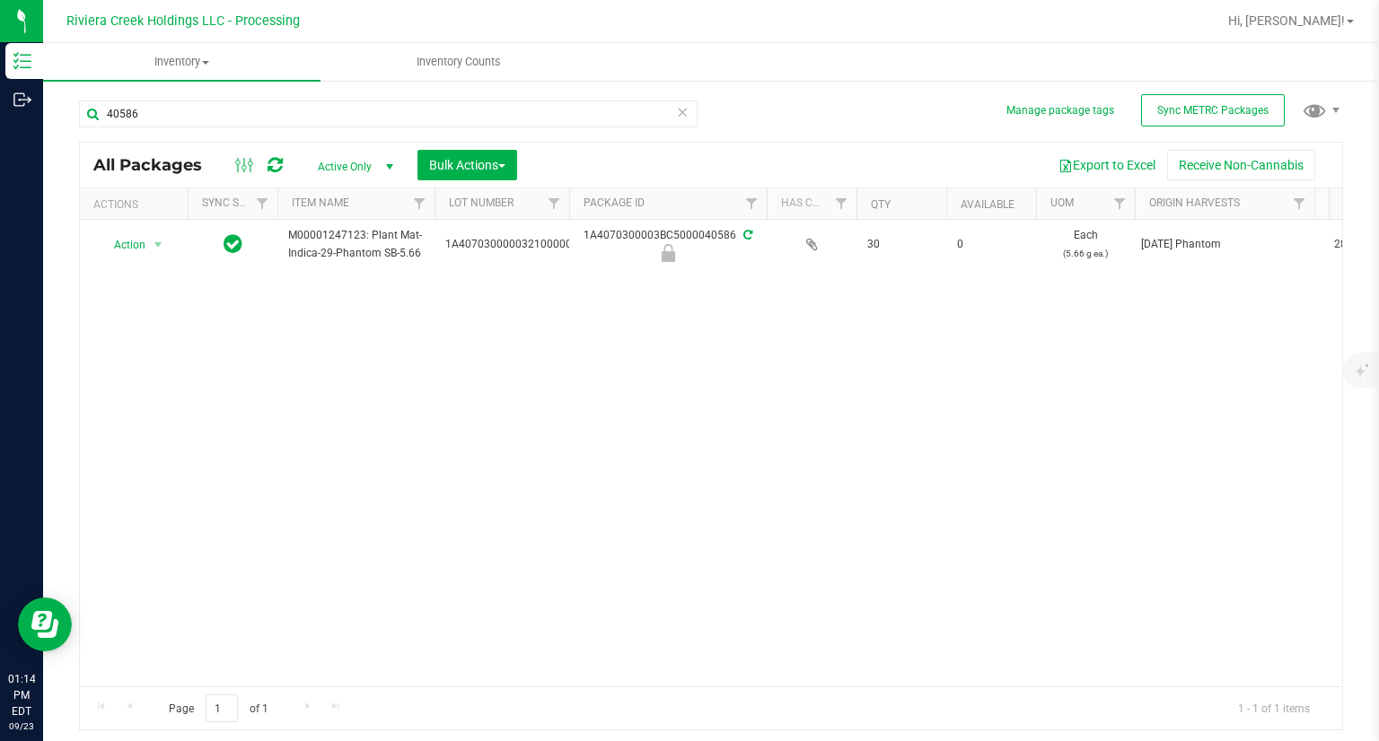
click at [284, 162] on div at bounding box center [259, 165] width 60 height 22
click at [273, 163] on icon at bounding box center [274, 165] width 15 height 18
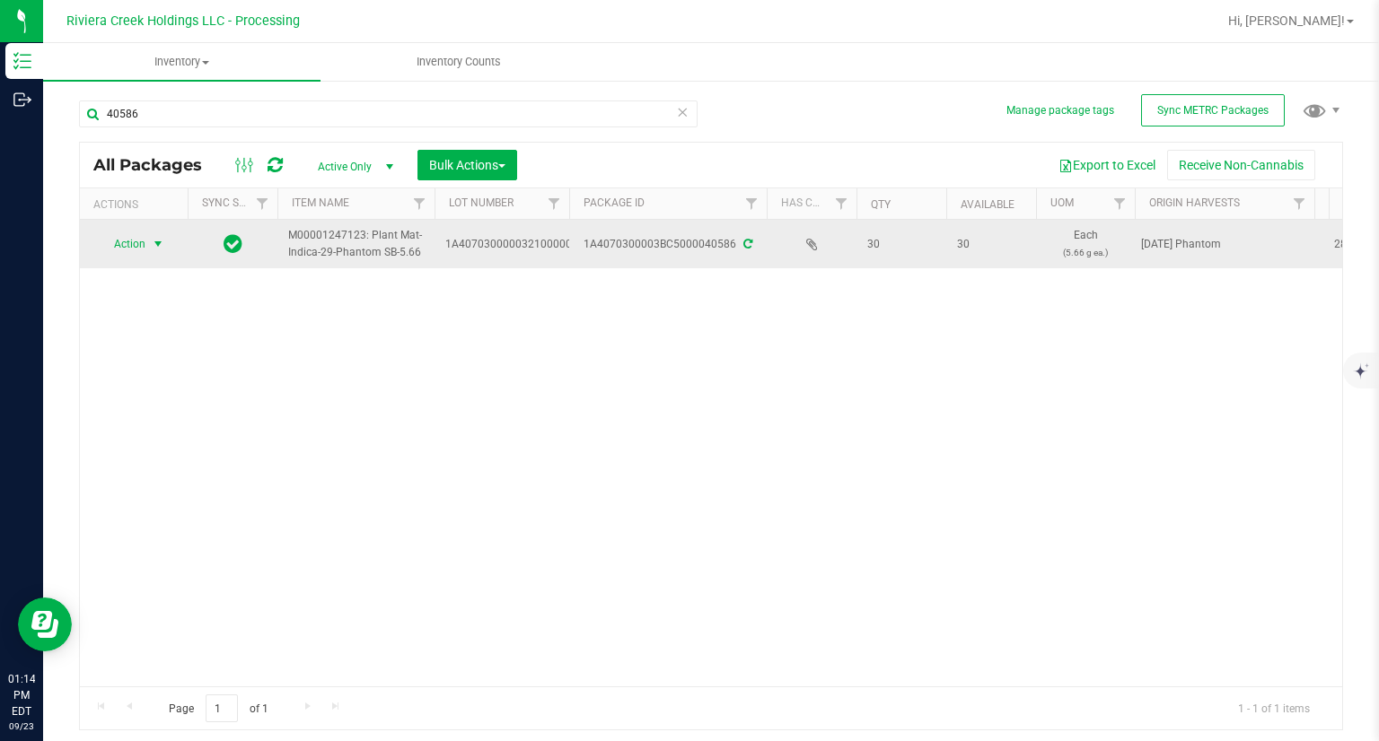
click at [131, 236] on span "Action" at bounding box center [122, 244] width 48 height 25
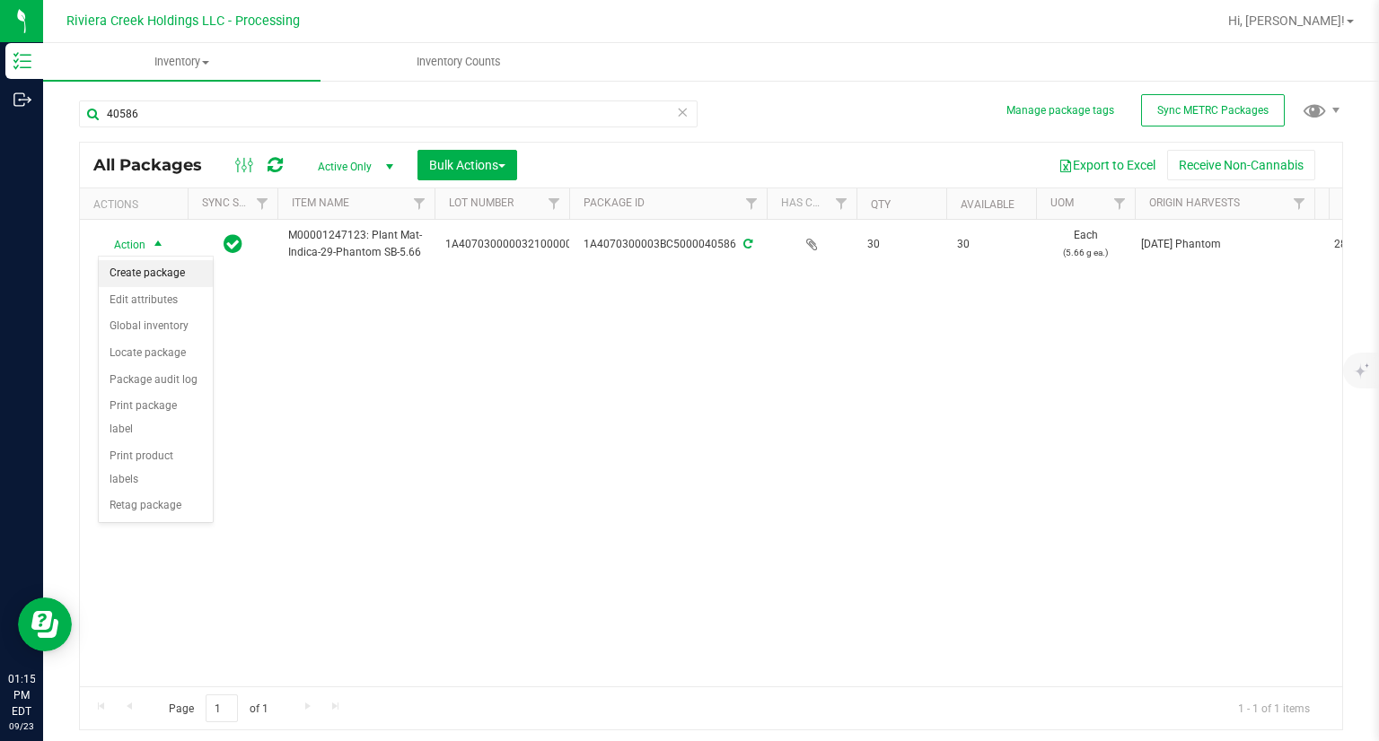
click at [142, 278] on li "Create package" at bounding box center [156, 273] width 114 height 27
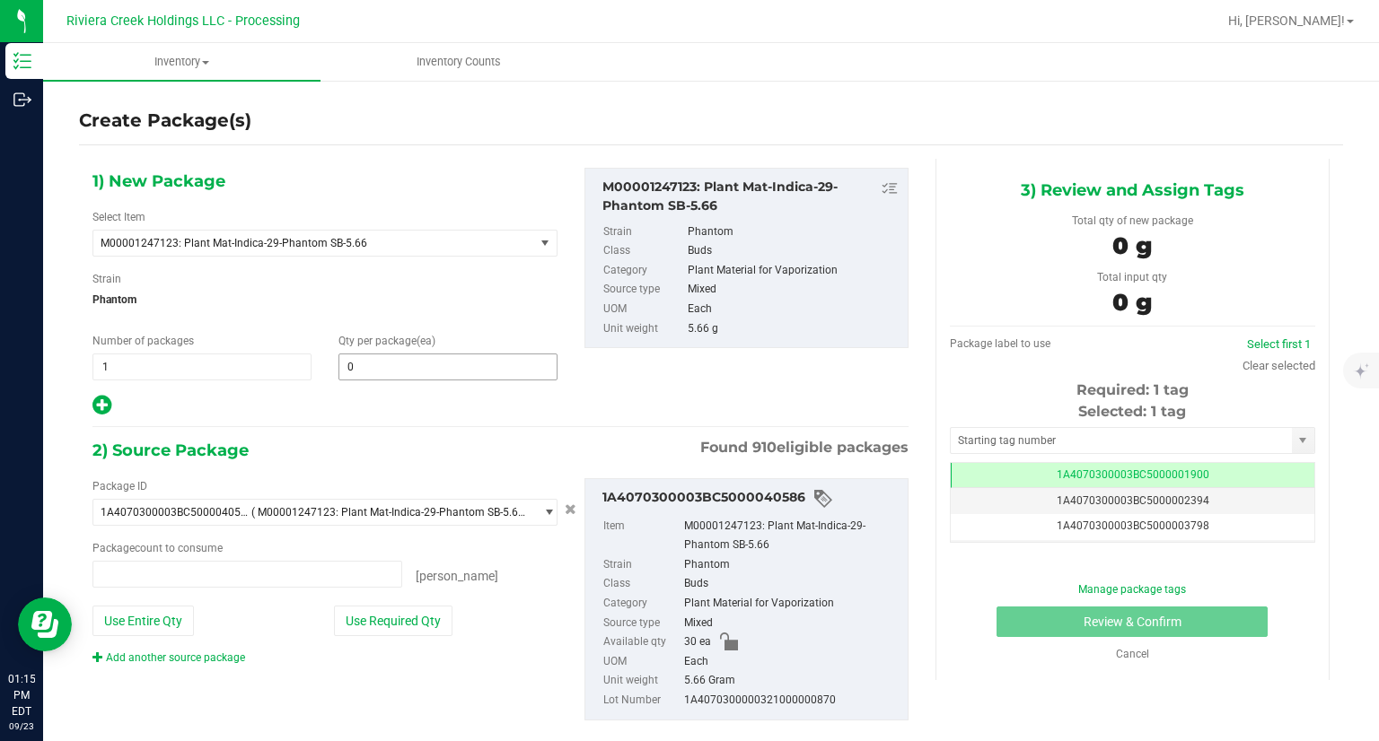
type input "0 ea"
click at [434, 372] on span at bounding box center [447, 367] width 219 height 27
type input "20"
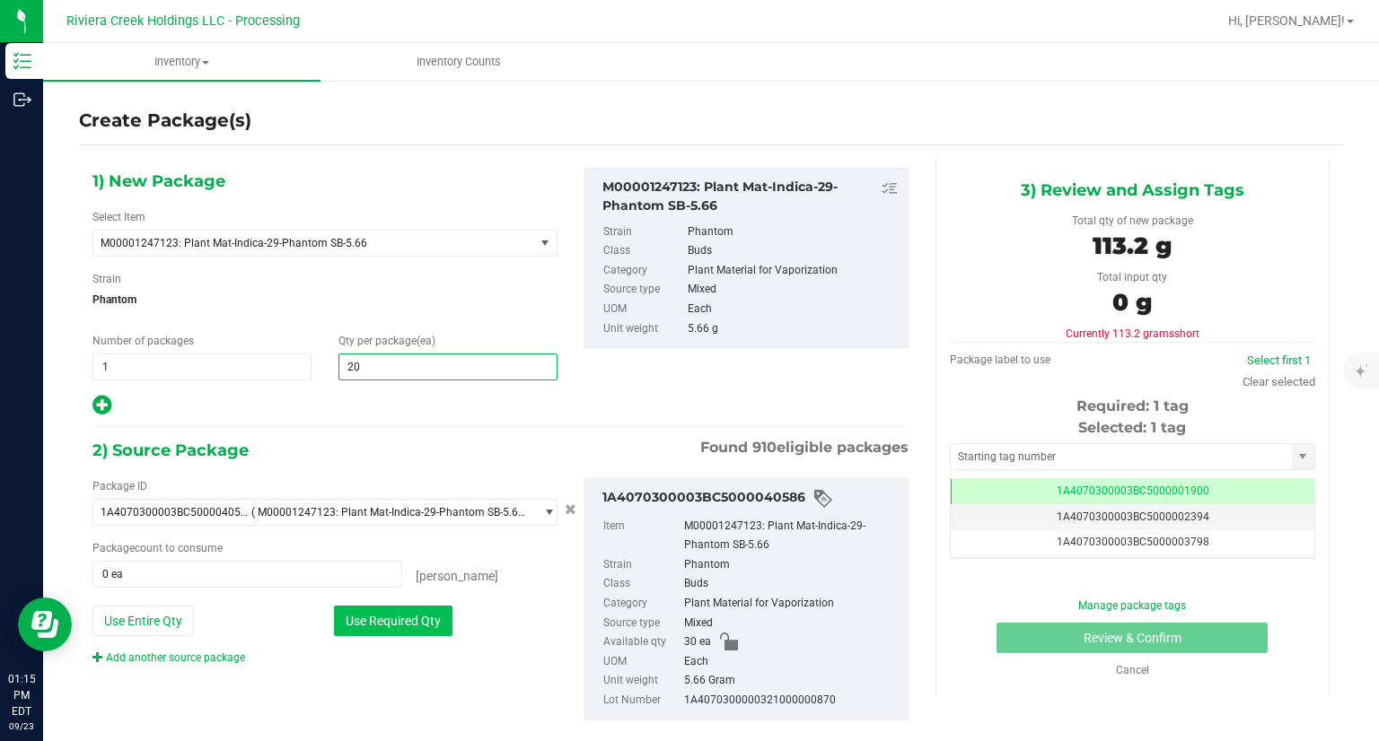
type input "20"
click at [425, 611] on button "Use Required Qty" at bounding box center [393, 621] width 118 height 31
type input "20 ea"
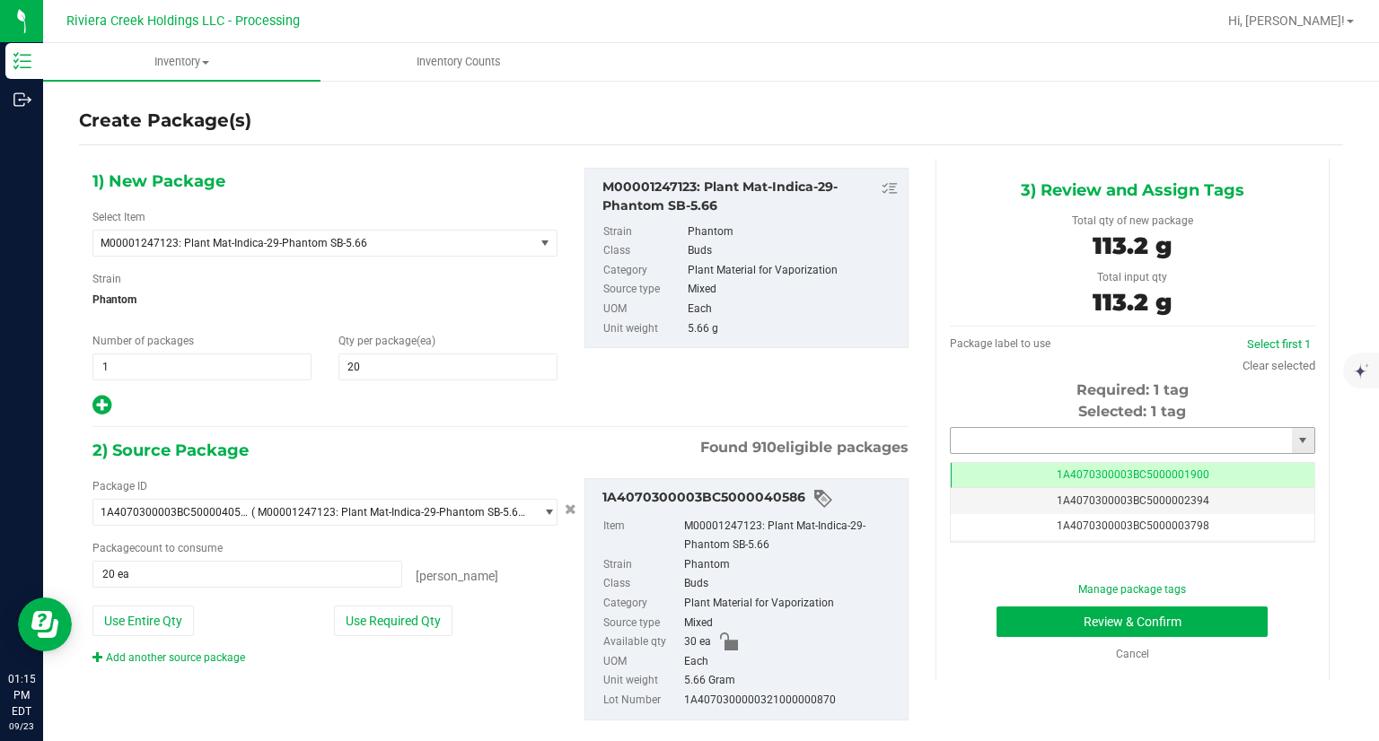
click at [1032, 434] on input "text" at bounding box center [1121, 440] width 341 height 25
click at [1033, 466] on li "1A4070300003BC5000039466" at bounding box center [1121, 471] width 360 height 27
type input "1A4070300003BC5000039466"
click at [1018, 610] on button "Review & Confirm" at bounding box center [1131, 622] width 271 height 31
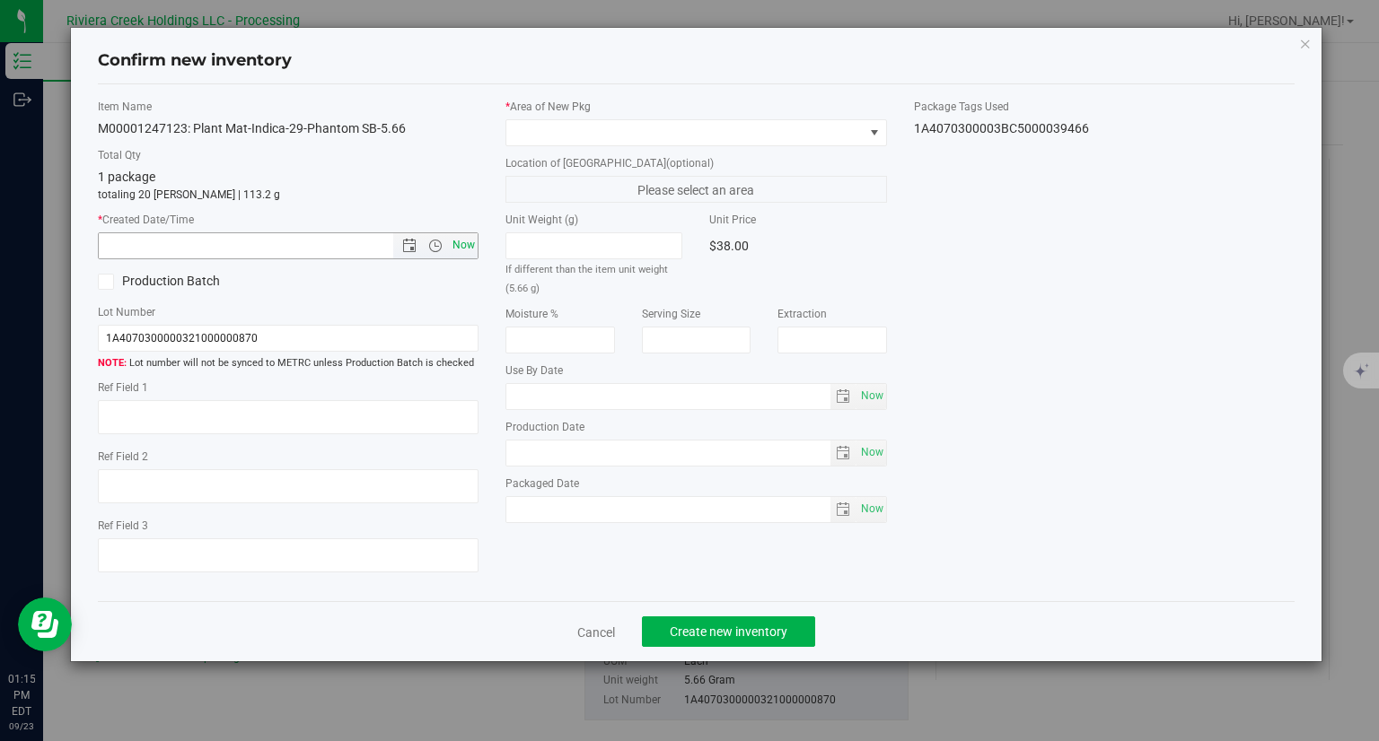
click at [464, 252] on span "Now" at bounding box center [464, 245] width 31 height 26
type input "[DATE] 1:15 PM"
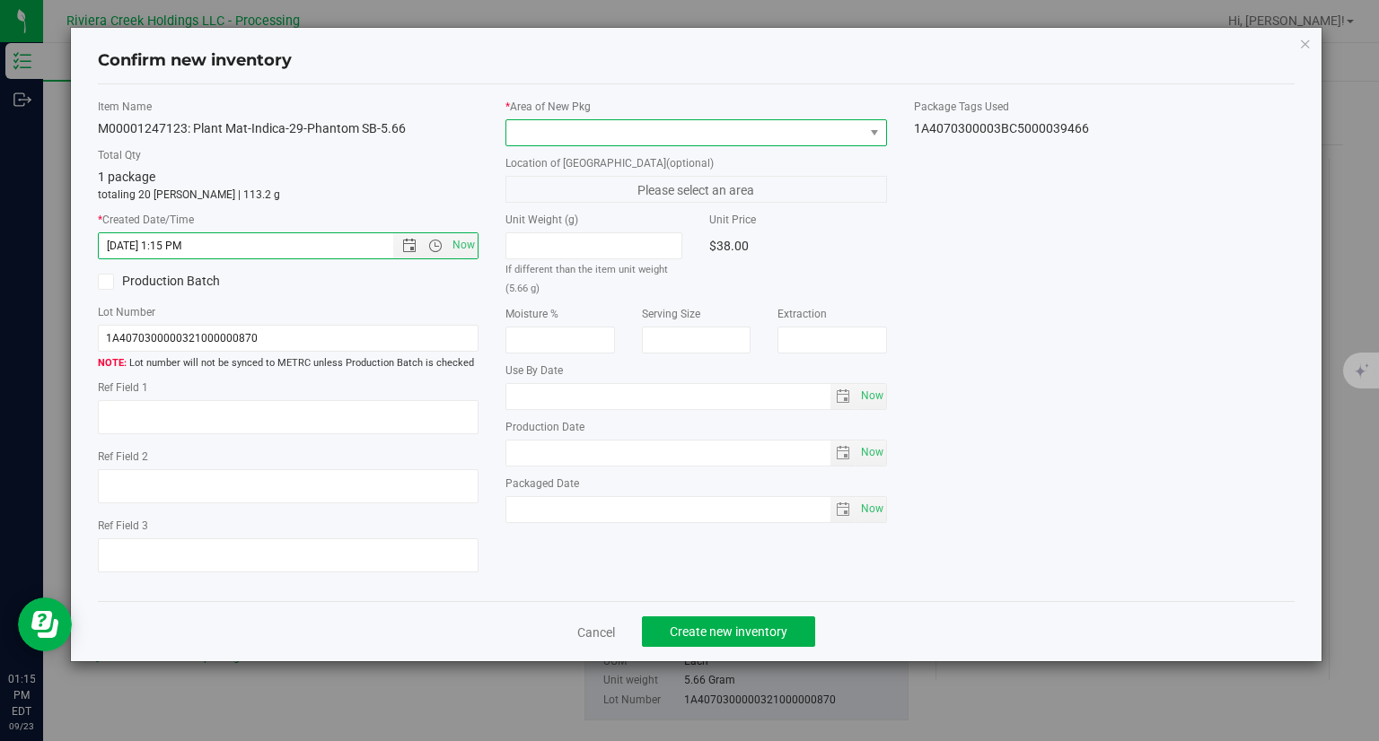
click at [586, 142] on span at bounding box center [684, 132] width 357 height 25
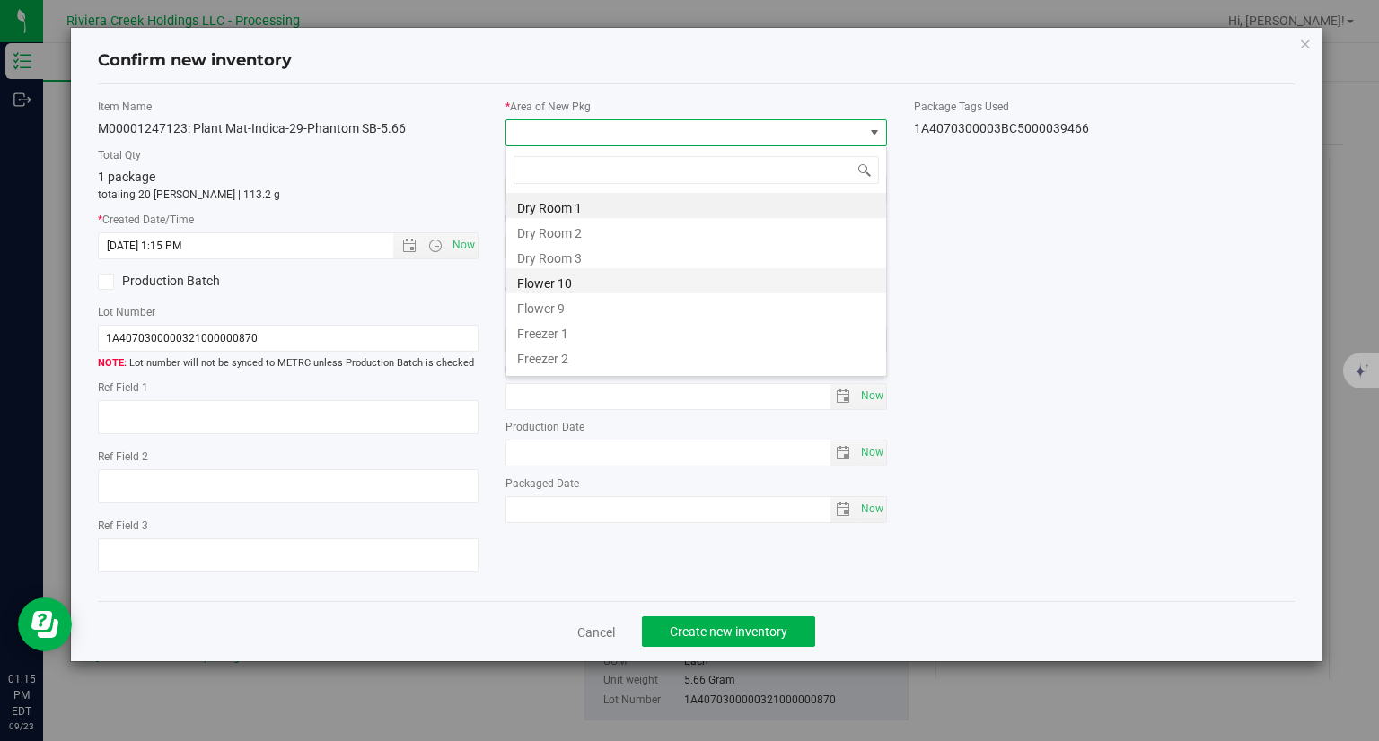
click at [578, 276] on li "Flower 10" at bounding box center [696, 280] width 380 height 25
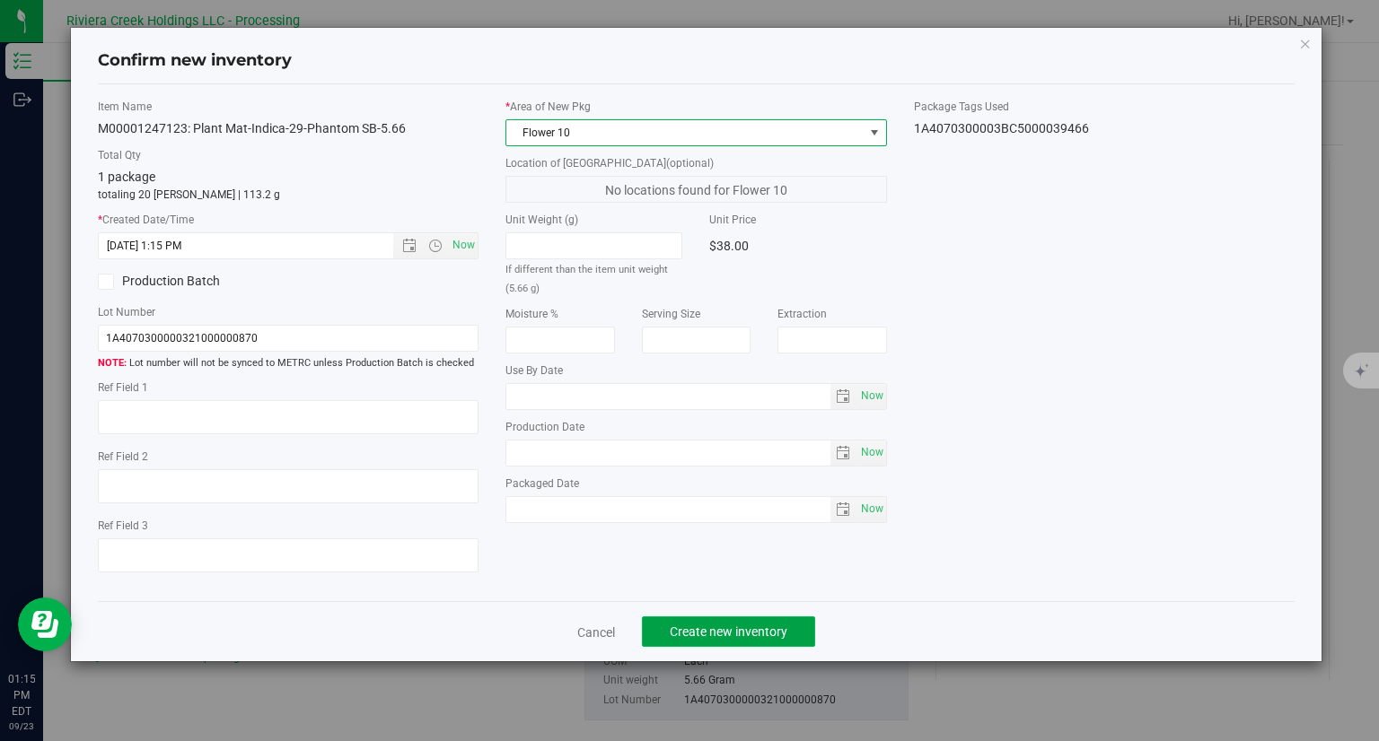
click at [737, 629] on span "Create new inventory" at bounding box center [729, 632] width 118 height 14
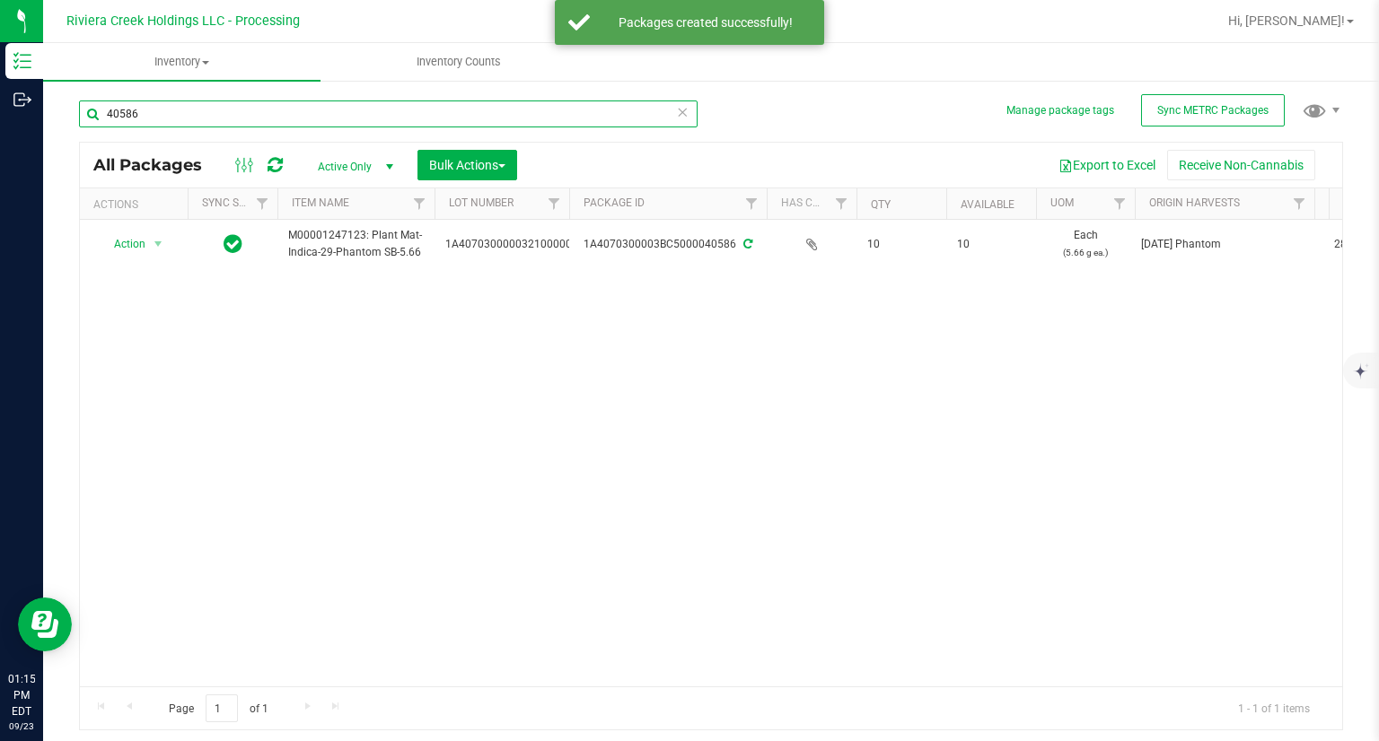
click at [206, 118] on input "40586" at bounding box center [388, 114] width 618 height 27
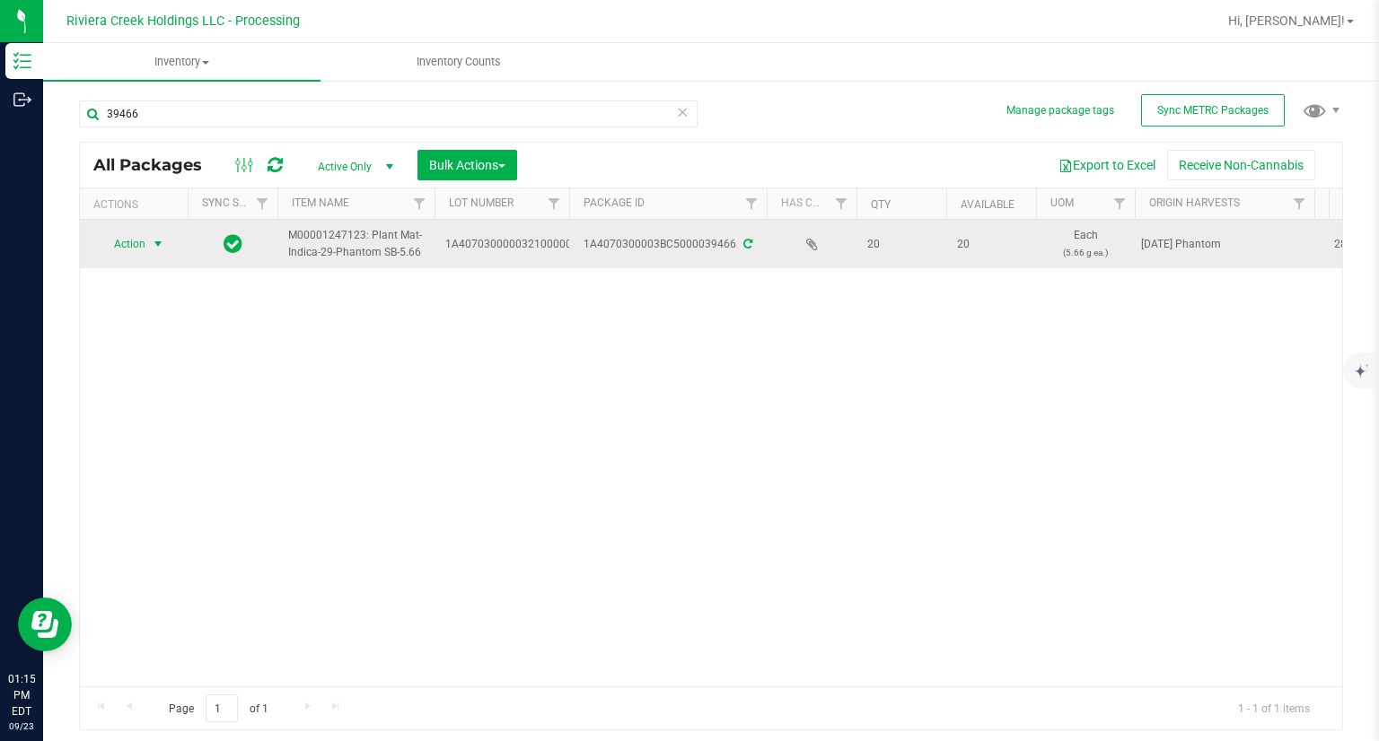
click at [121, 248] on span "Action" at bounding box center [122, 244] width 48 height 25
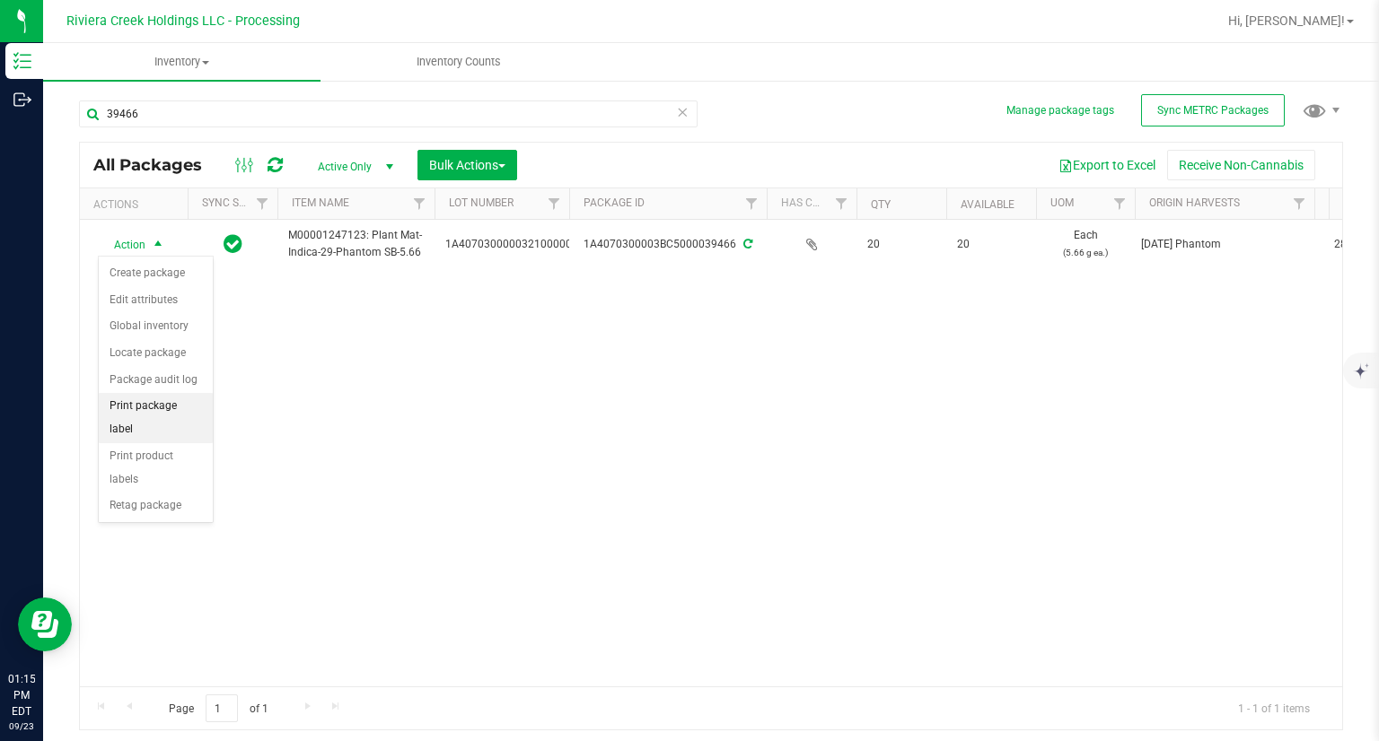
click at [189, 408] on li "Print package label" at bounding box center [156, 417] width 114 height 49
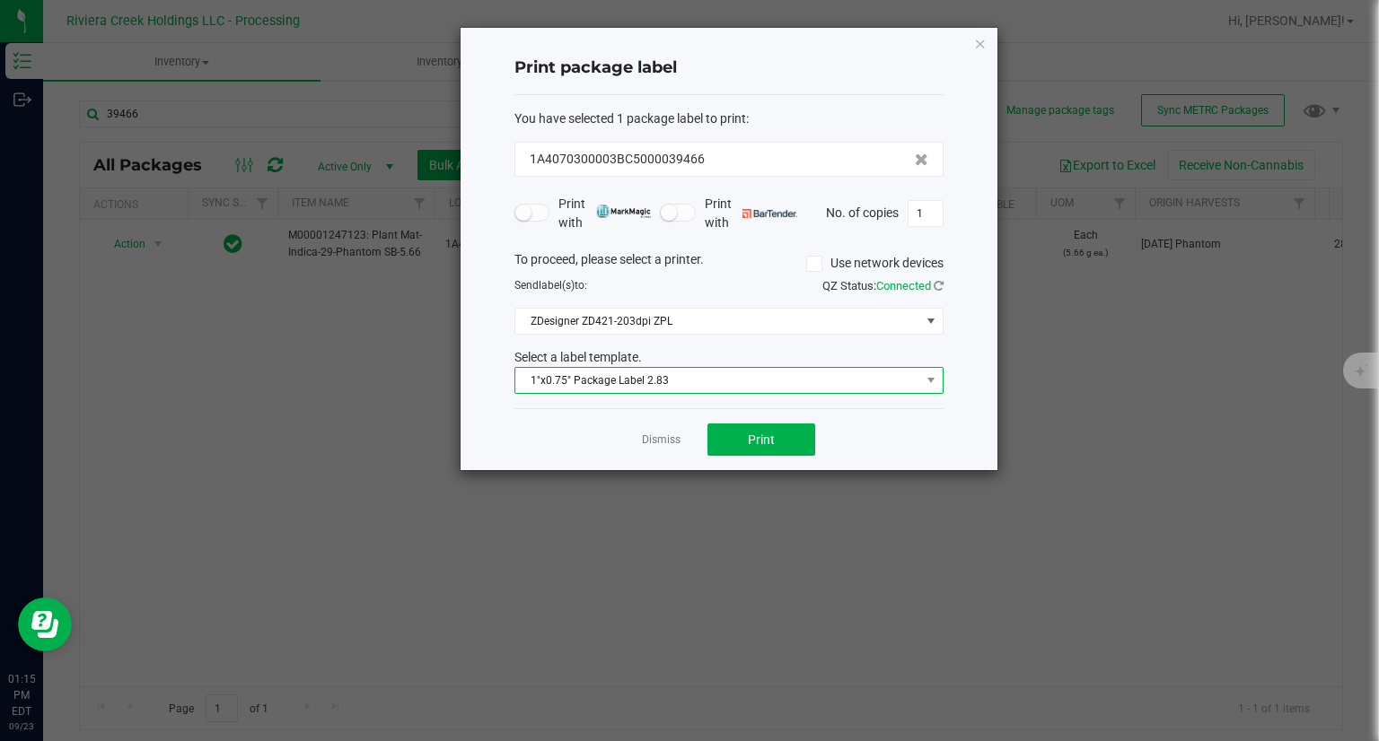
click at [716, 388] on span "1"x0.75" Package Label 2.83" at bounding box center [717, 380] width 405 height 25
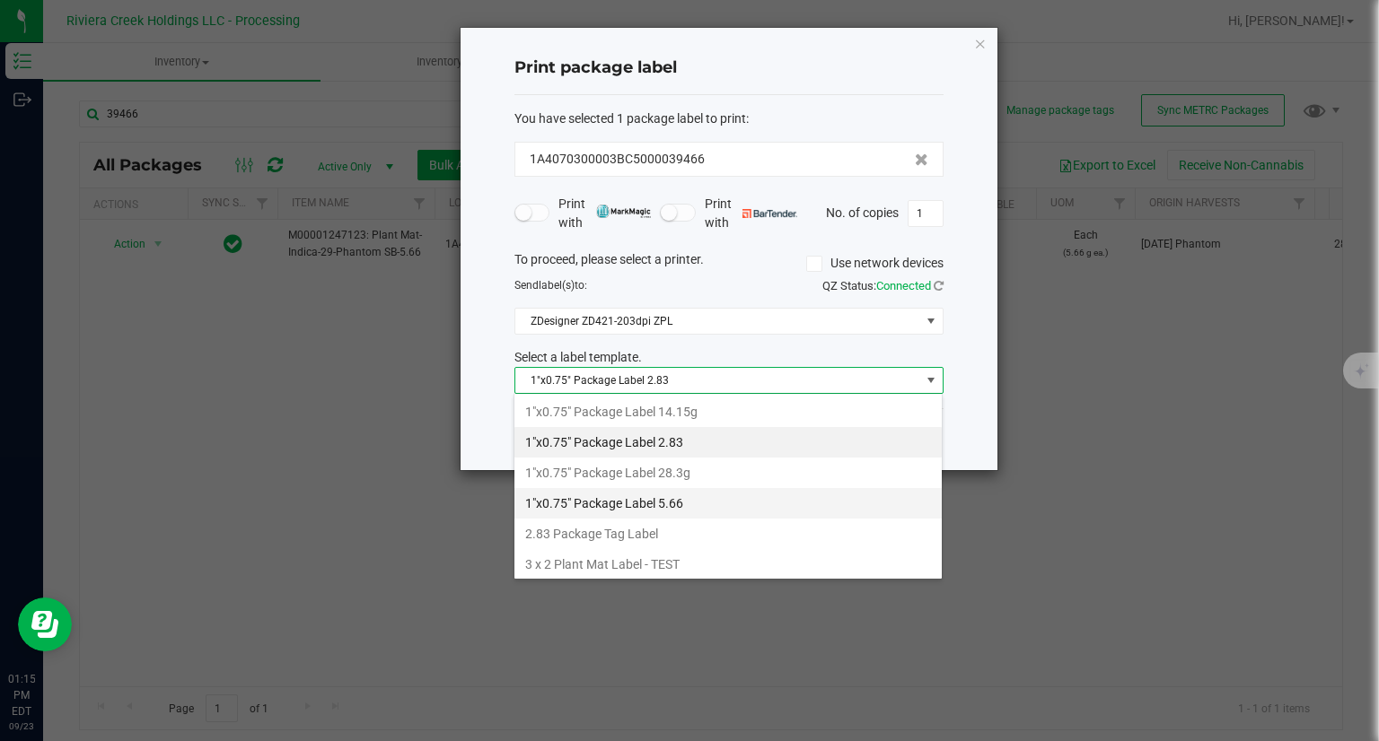
click at [680, 496] on li "1"x0.75" Package Label 5.66" at bounding box center [727, 503] width 427 height 31
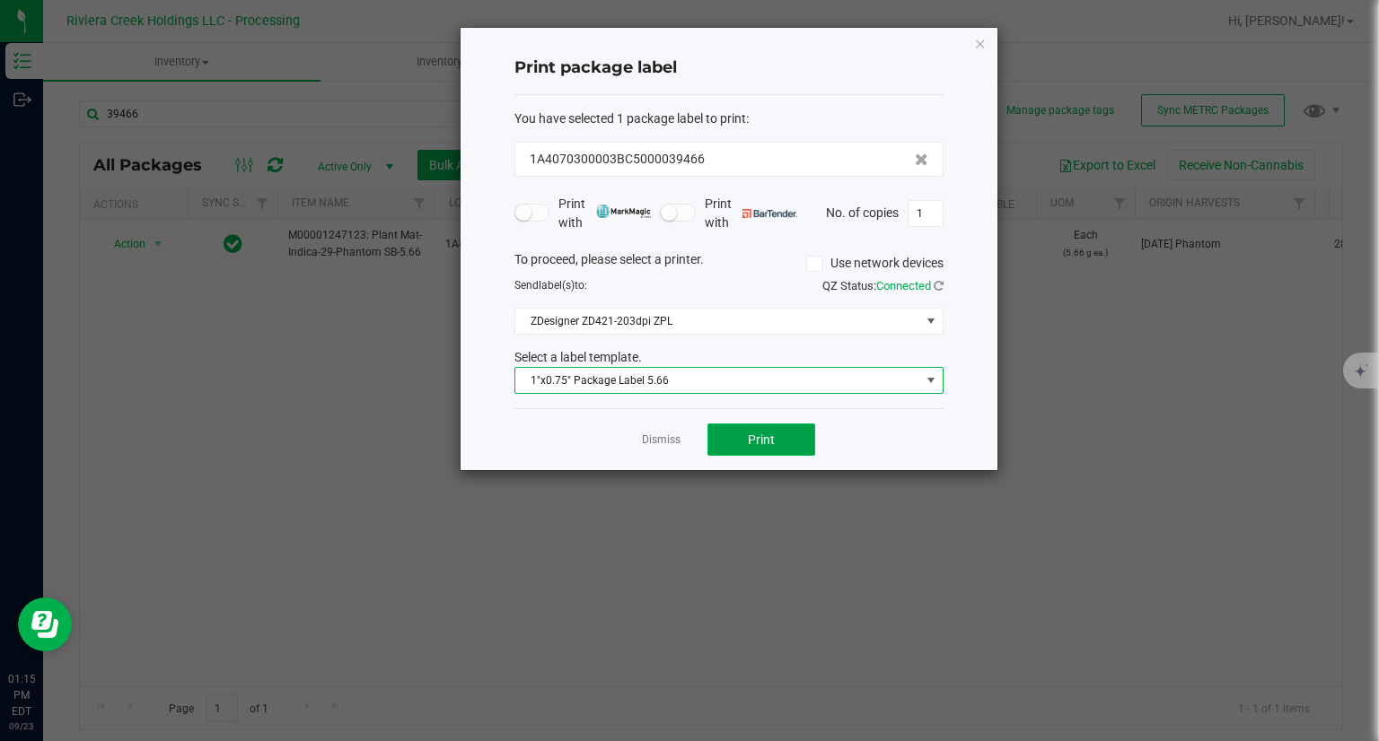
click at [759, 435] on span "Print" at bounding box center [761, 440] width 27 height 14
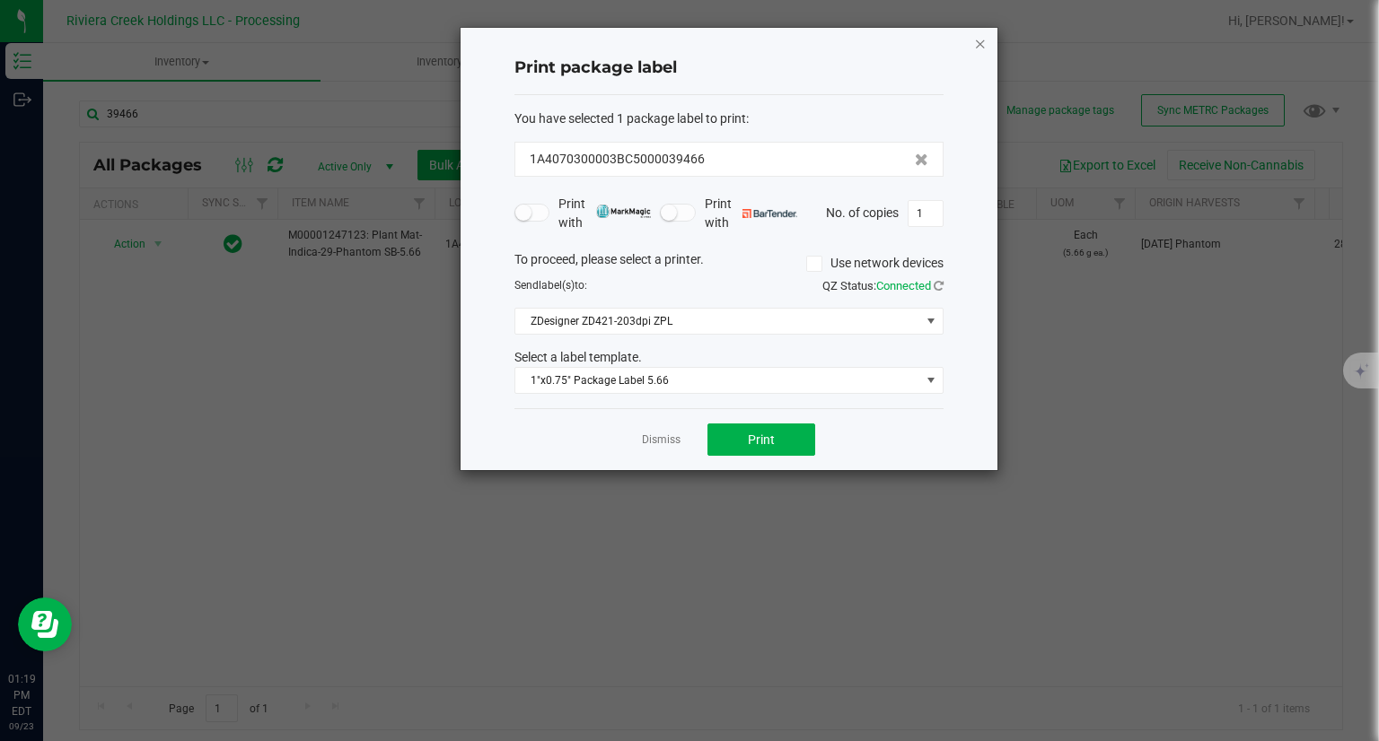
click at [977, 46] on icon "button" at bounding box center [980, 43] width 13 height 22
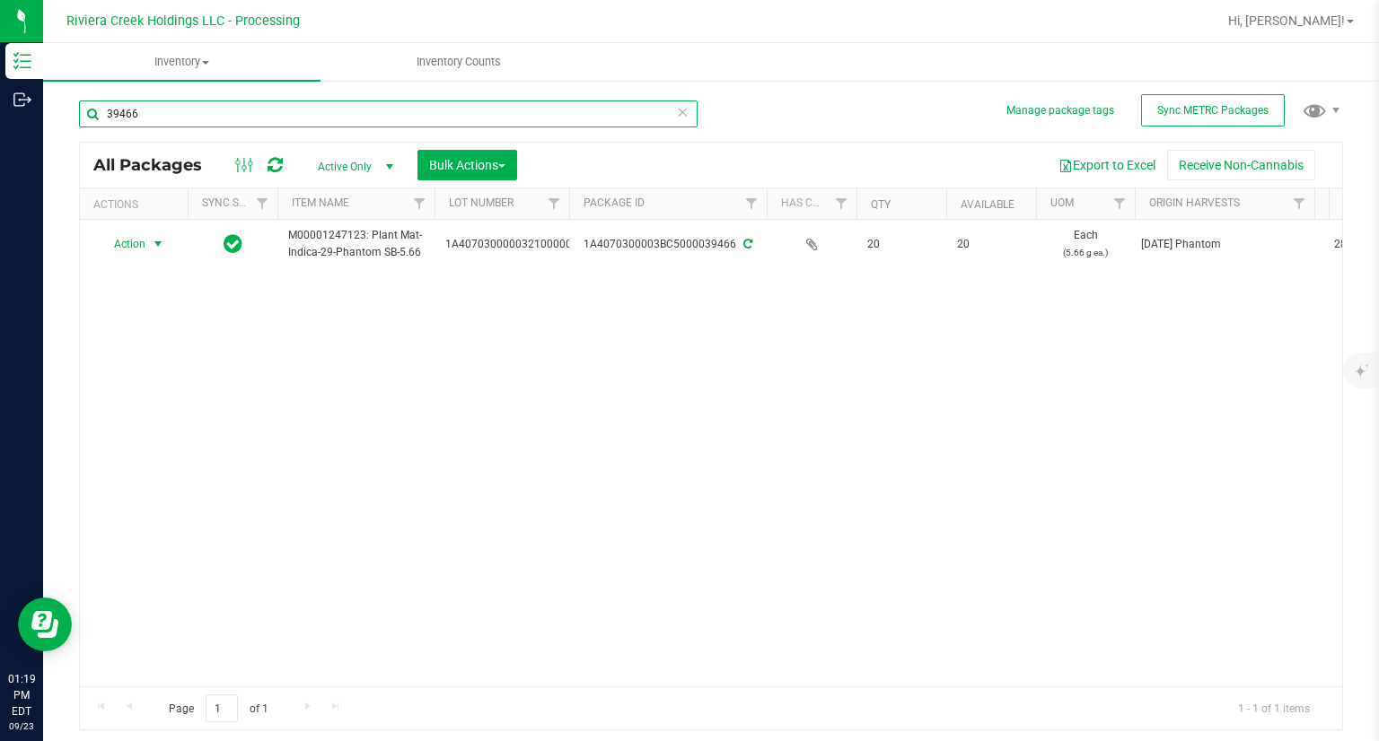
click at [204, 109] on input "39466" at bounding box center [388, 114] width 618 height 27
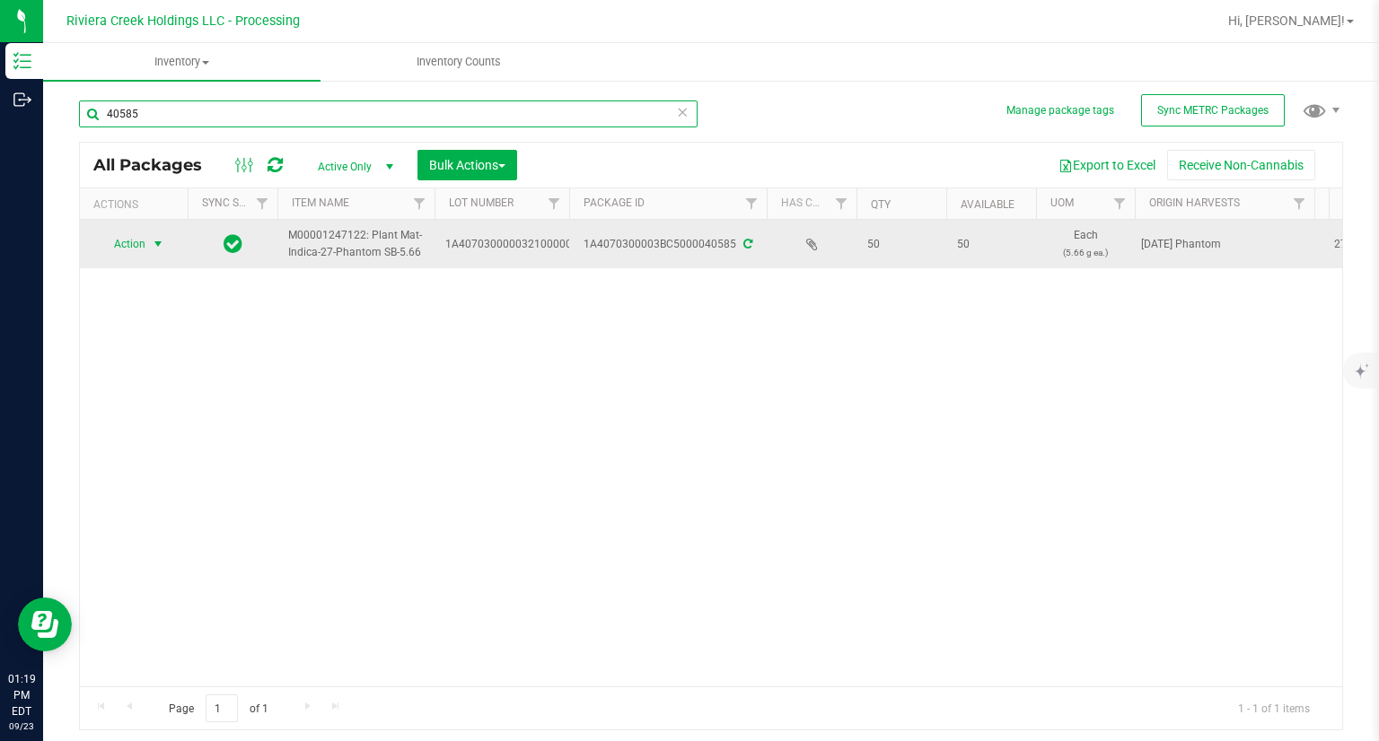
type input "40585"
click at [157, 248] on span "select" at bounding box center [158, 244] width 14 height 14
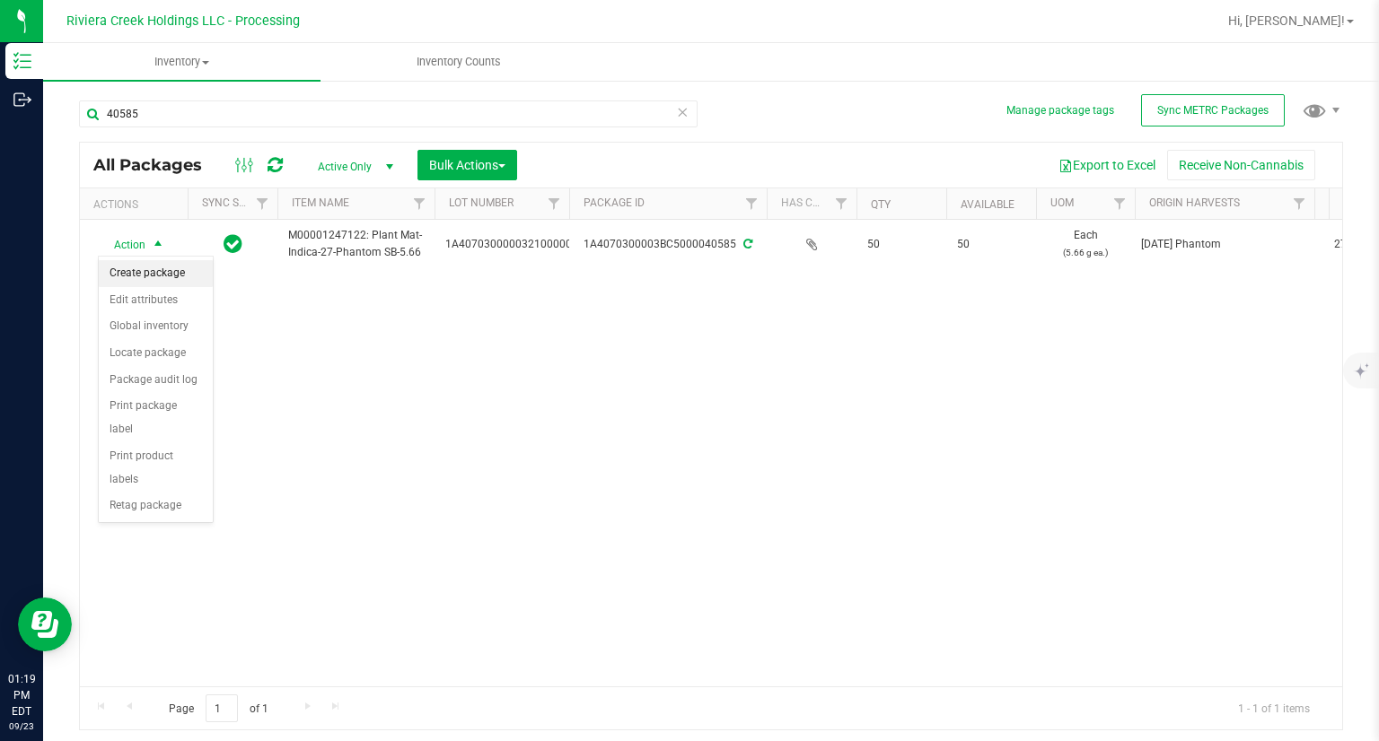
click at [177, 276] on li "Create package" at bounding box center [156, 273] width 114 height 27
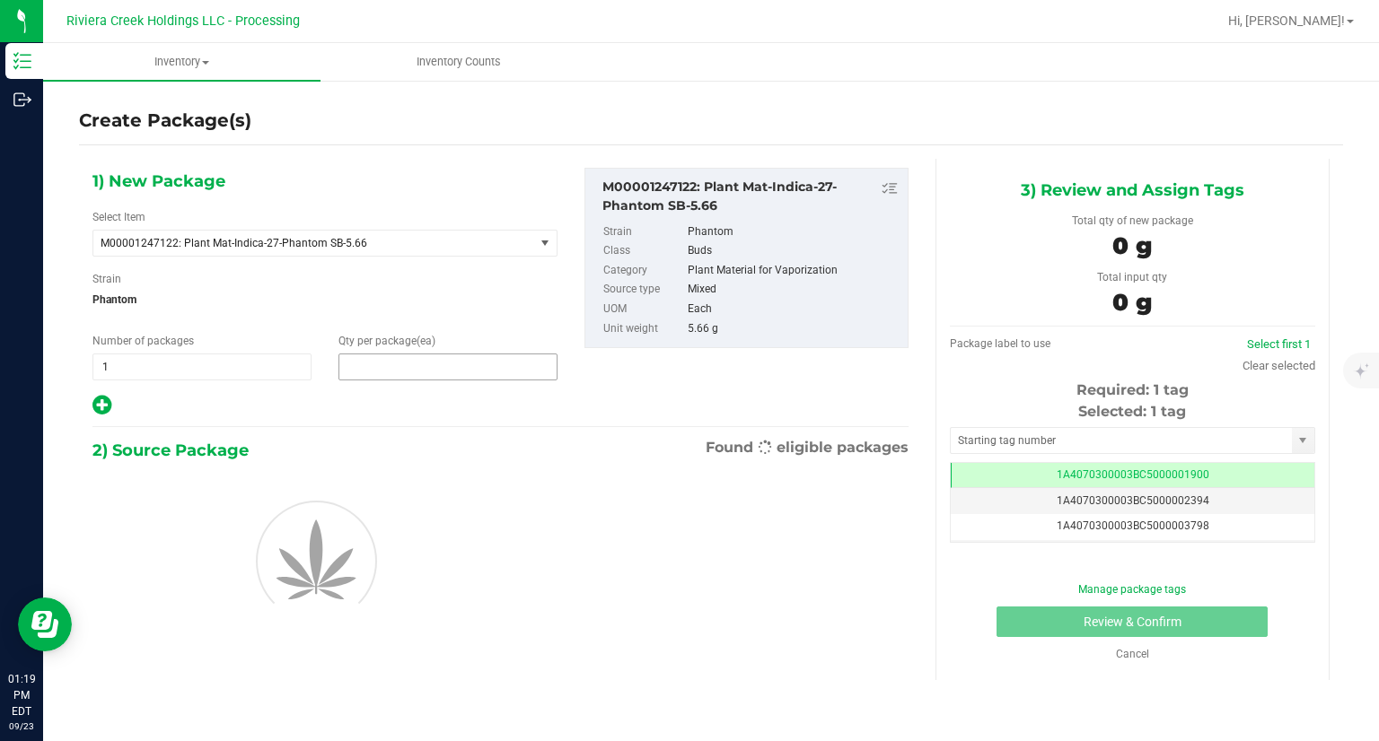
click at [413, 372] on span at bounding box center [447, 367] width 219 height 27
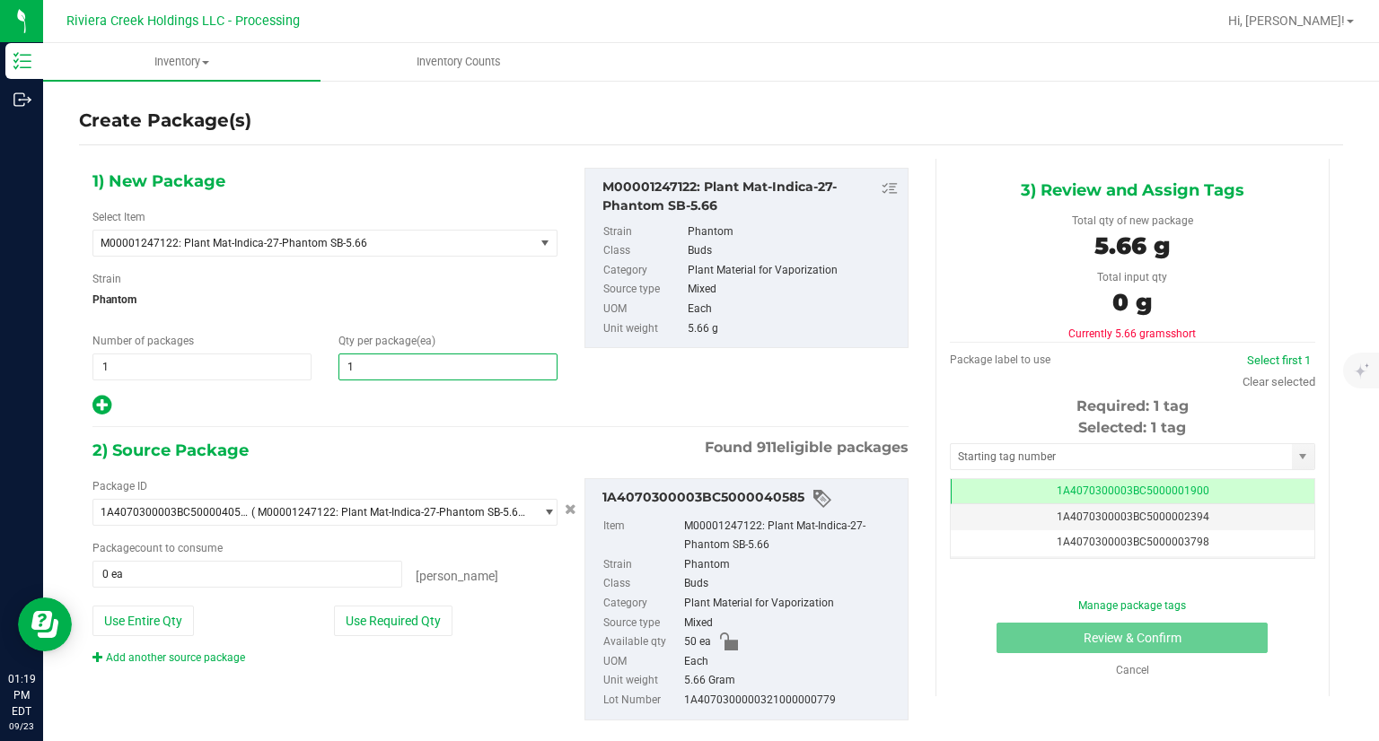
type input "10"
click at [161, 389] on div "1) New Package Select Item M00001247122: Plant Mat-Indica-27-Phantom SB-5.66 M0…" at bounding box center [325, 293] width 492 height 250
click at [106, 403] on icon at bounding box center [101, 405] width 19 height 22
type input "10"
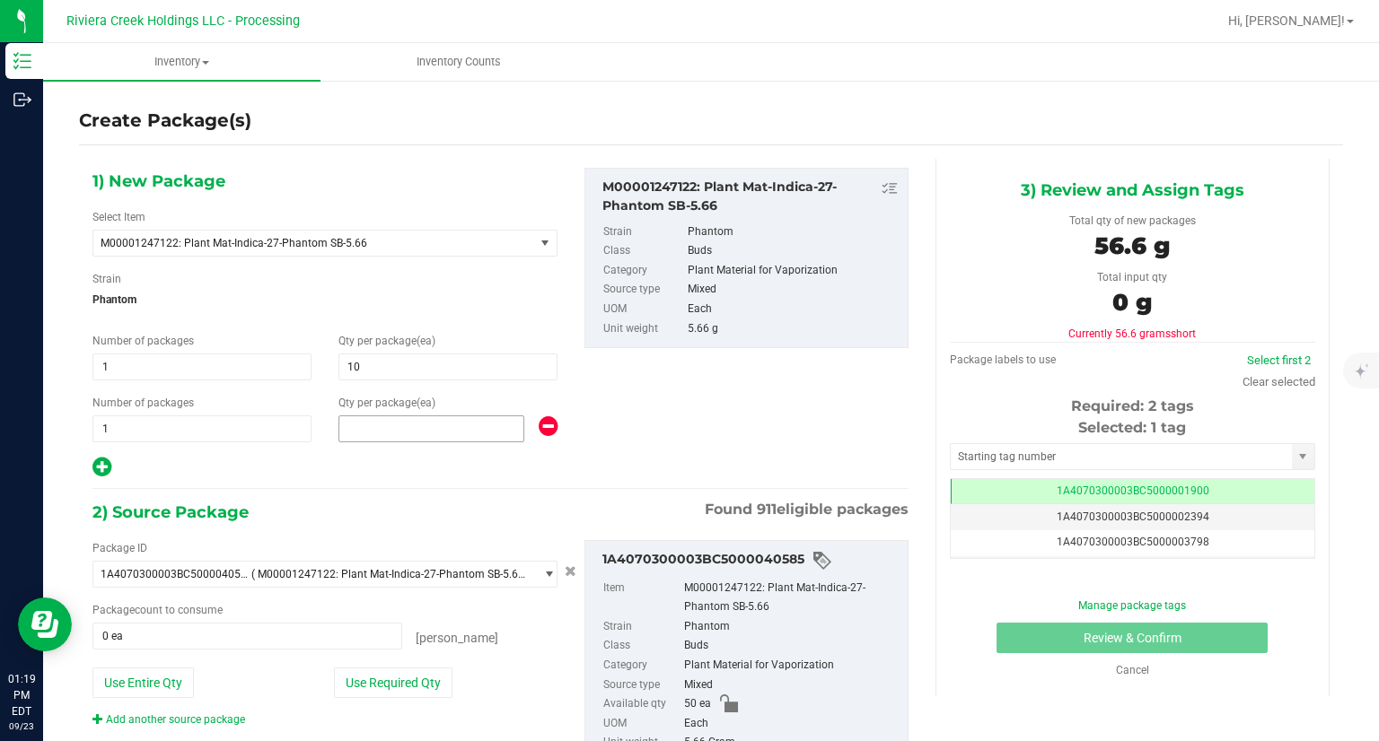
click at [368, 425] on span at bounding box center [431, 429] width 186 height 27
type input "20"
click at [420, 468] on div at bounding box center [324, 467] width 465 height 23
click at [405, 670] on button "Use Required Qty" at bounding box center [393, 683] width 118 height 31
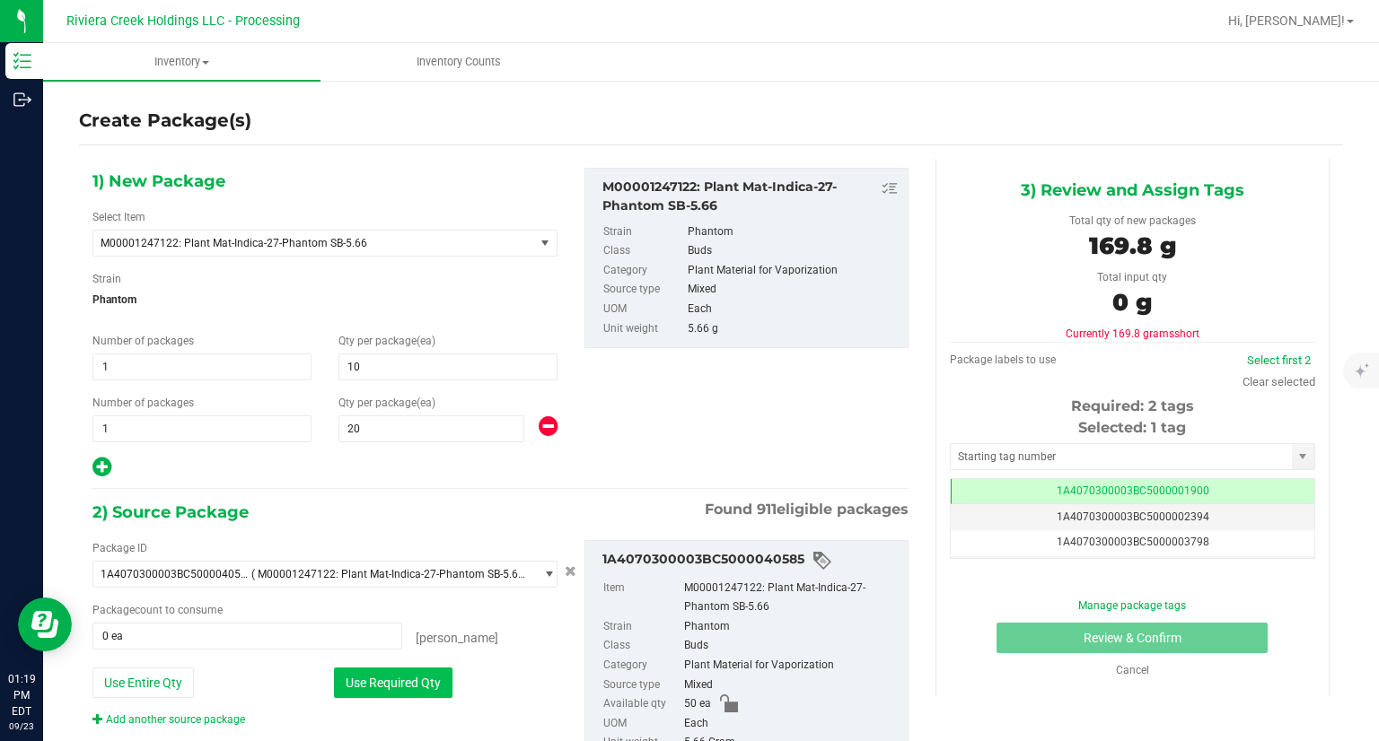
type input "30 ea"
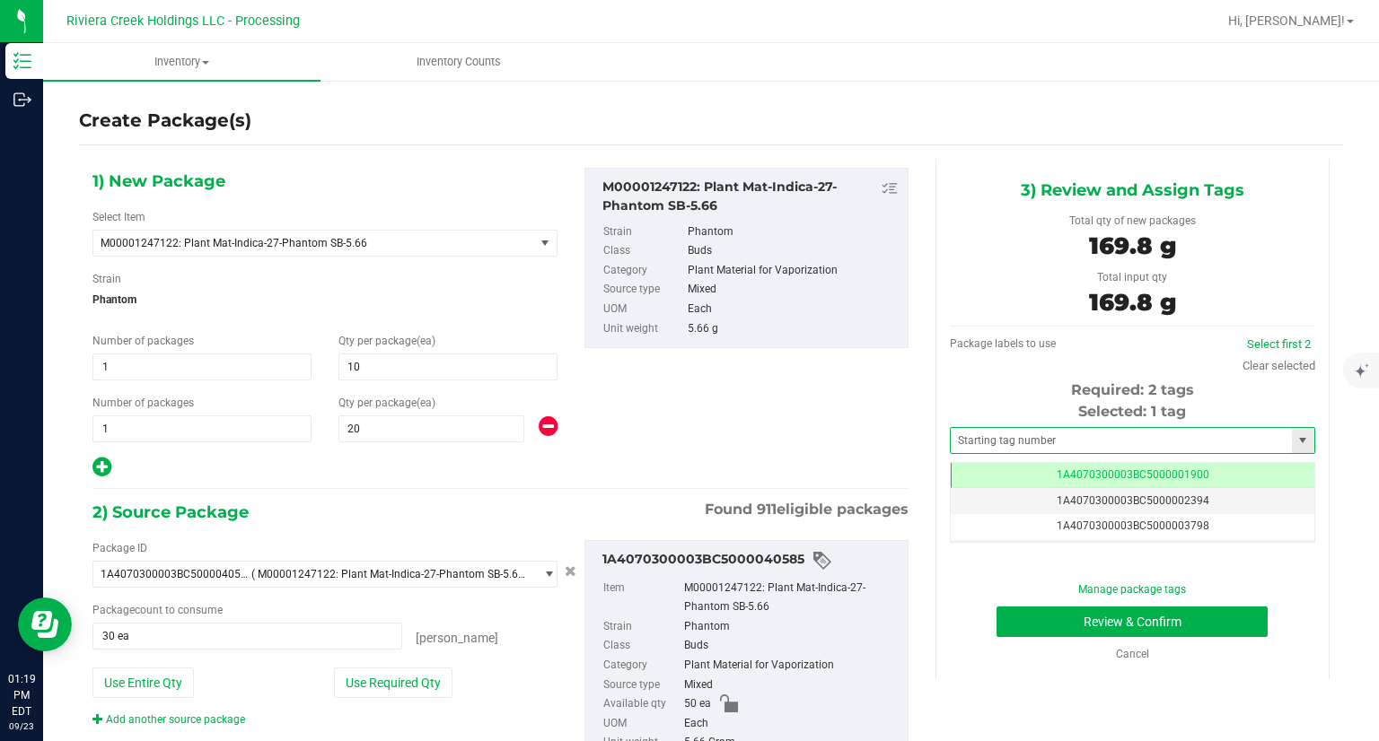
click at [1066, 452] on span at bounding box center [1132, 440] width 365 height 27
click at [1063, 446] on input "text" at bounding box center [1121, 440] width 341 height 25
click at [1038, 472] on li "1A4070300003BC5000039467" at bounding box center [1121, 471] width 360 height 27
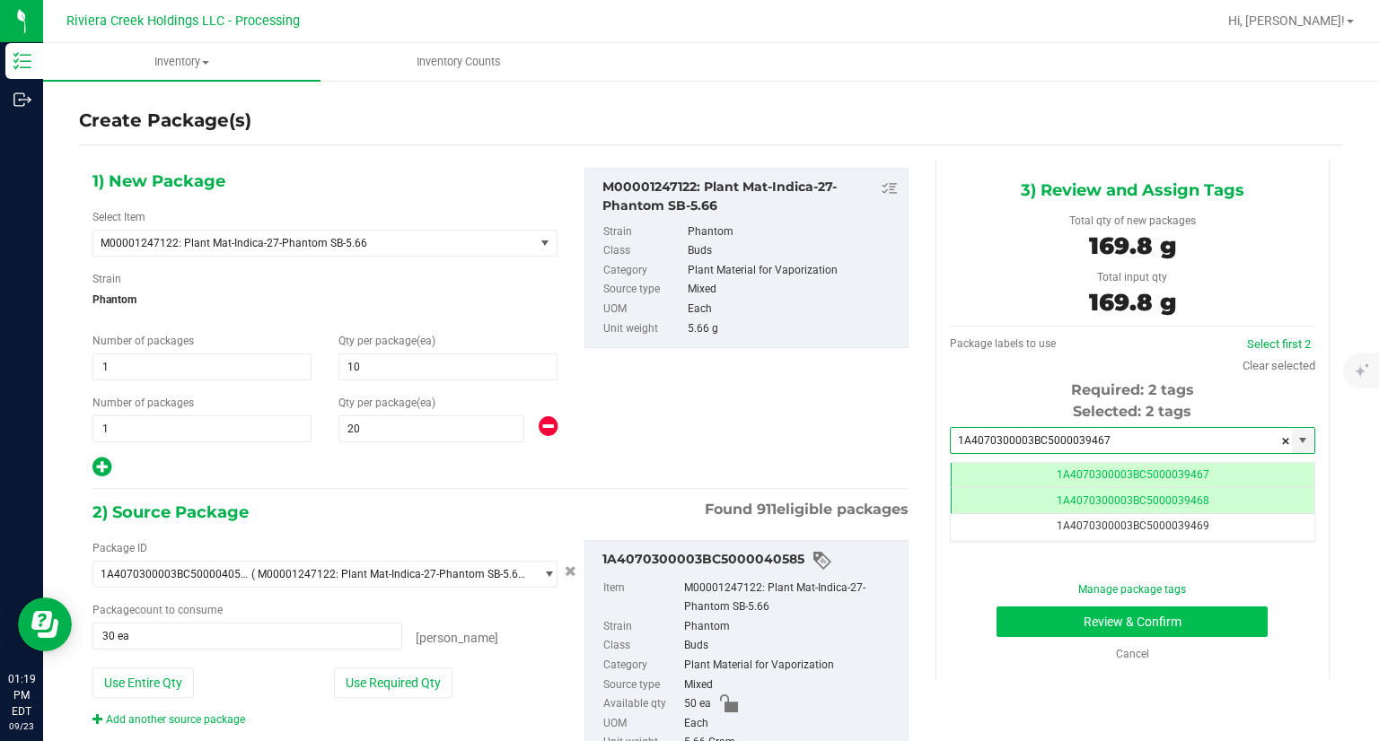
type input "1A4070300003BC5000039467"
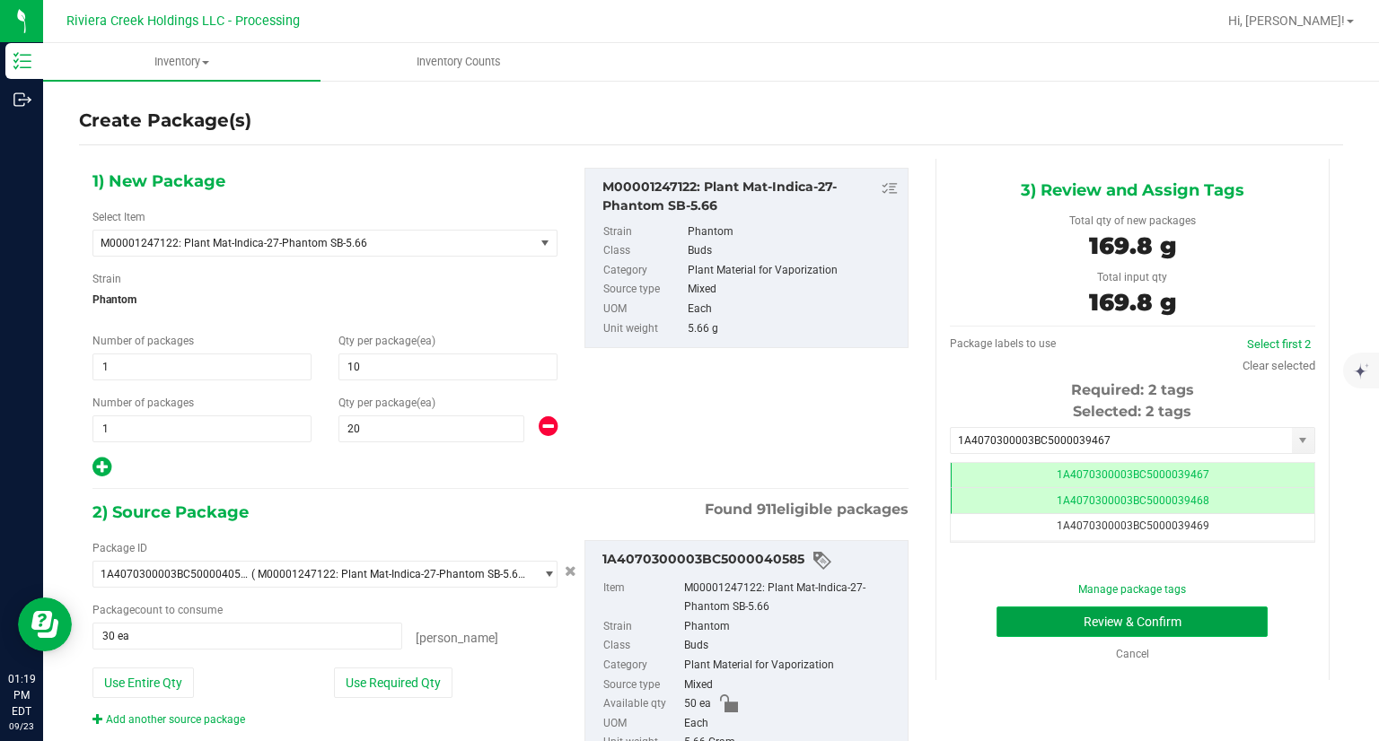
click at [996, 626] on button "Review & Confirm" at bounding box center [1131, 622] width 271 height 31
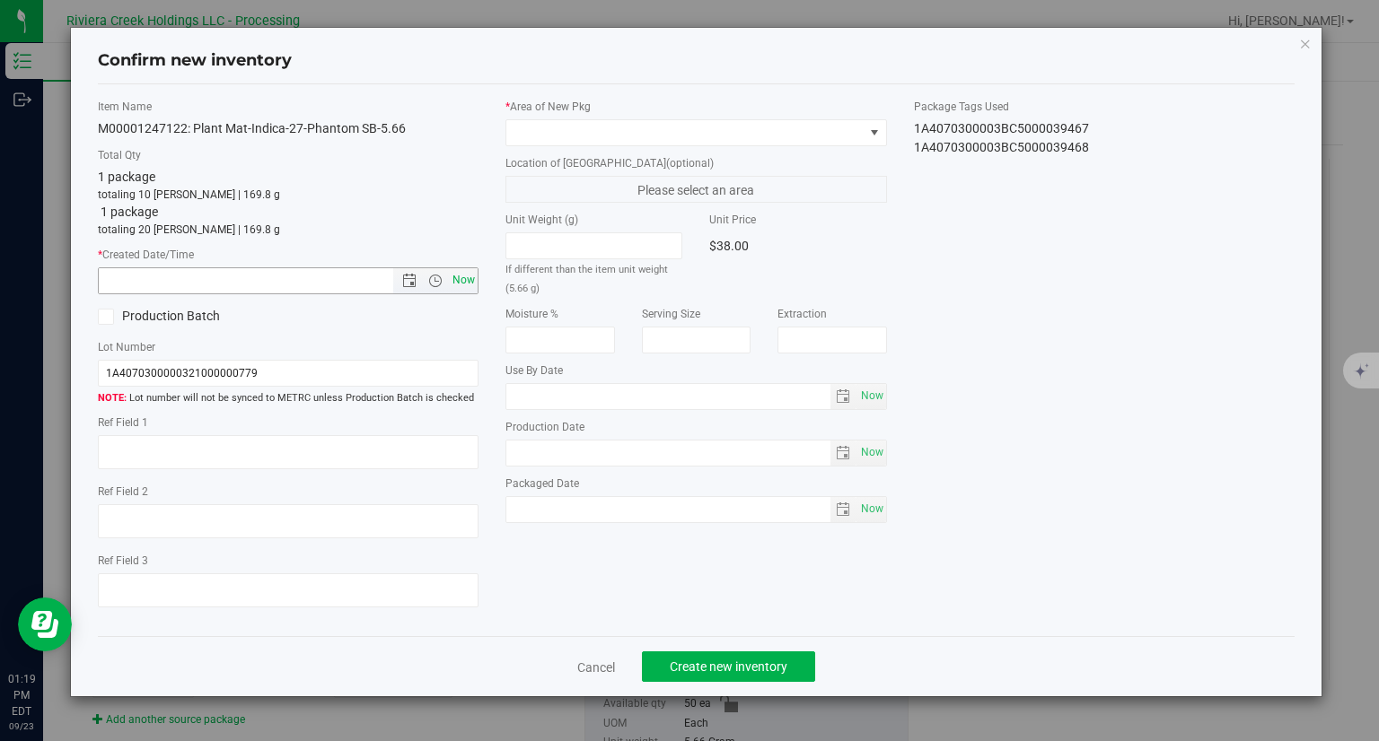
click at [469, 288] on span "Now" at bounding box center [464, 280] width 31 height 26
type input "[DATE] 1:19 PM"
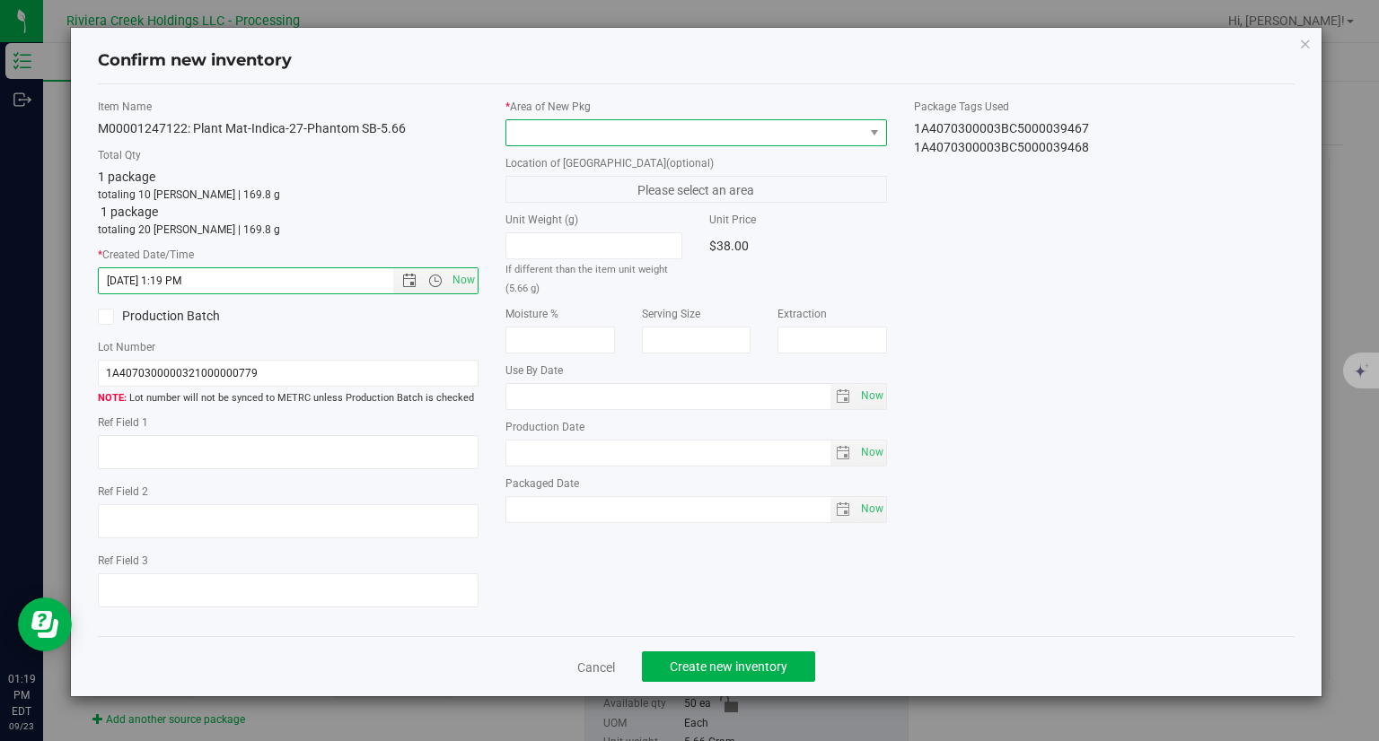
click at [541, 130] on span at bounding box center [684, 132] width 357 height 25
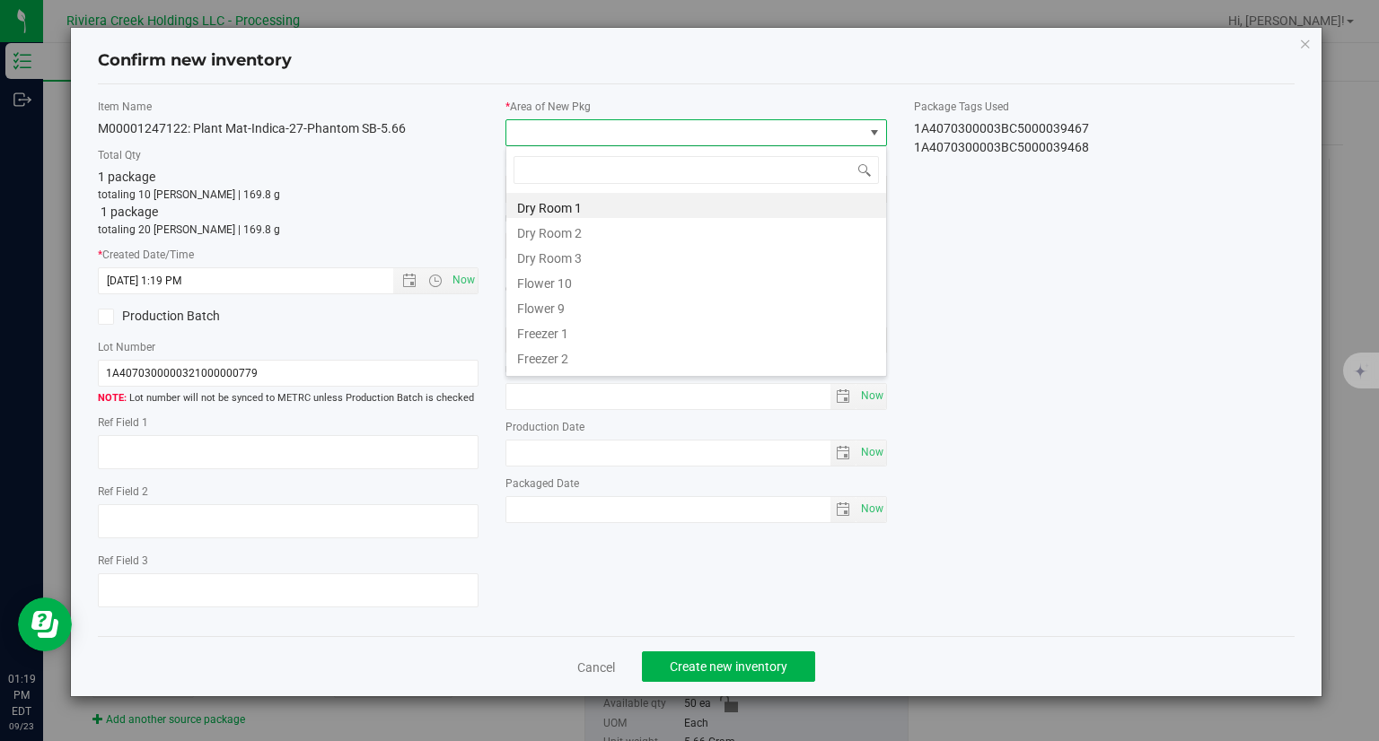
click at [564, 285] on li "Flower 10" at bounding box center [696, 280] width 380 height 25
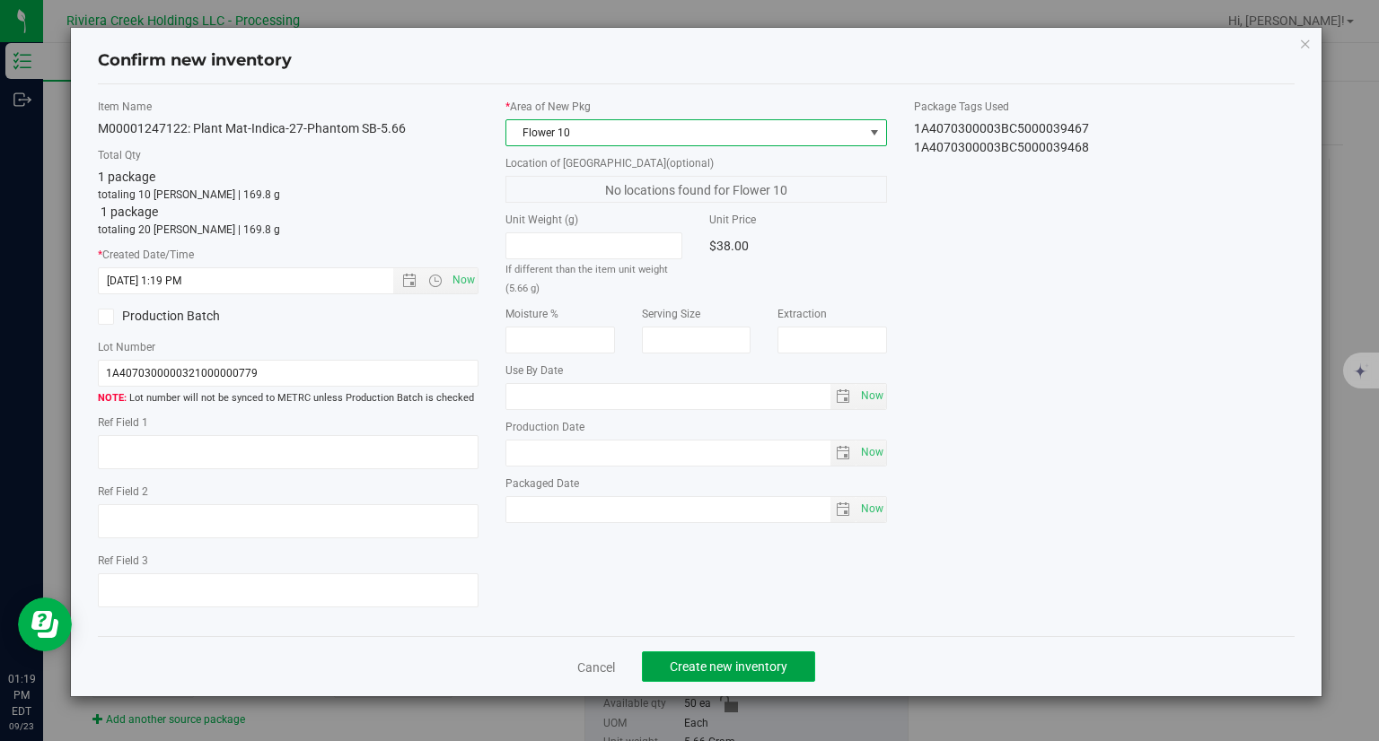
click at [789, 661] on button "Create new inventory" at bounding box center [728, 667] width 173 height 31
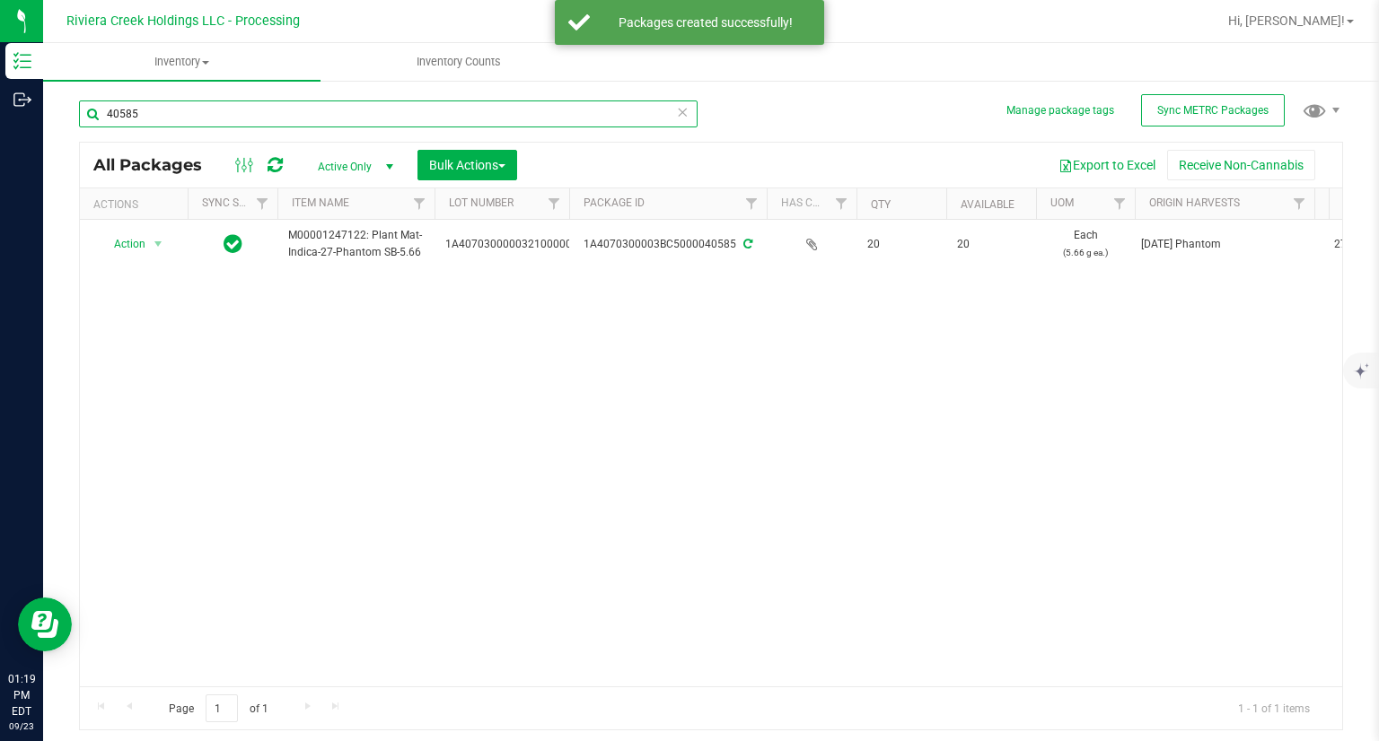
click at [168, 110] on input "40585" at bounding box center [388, 114] width 618 height 27
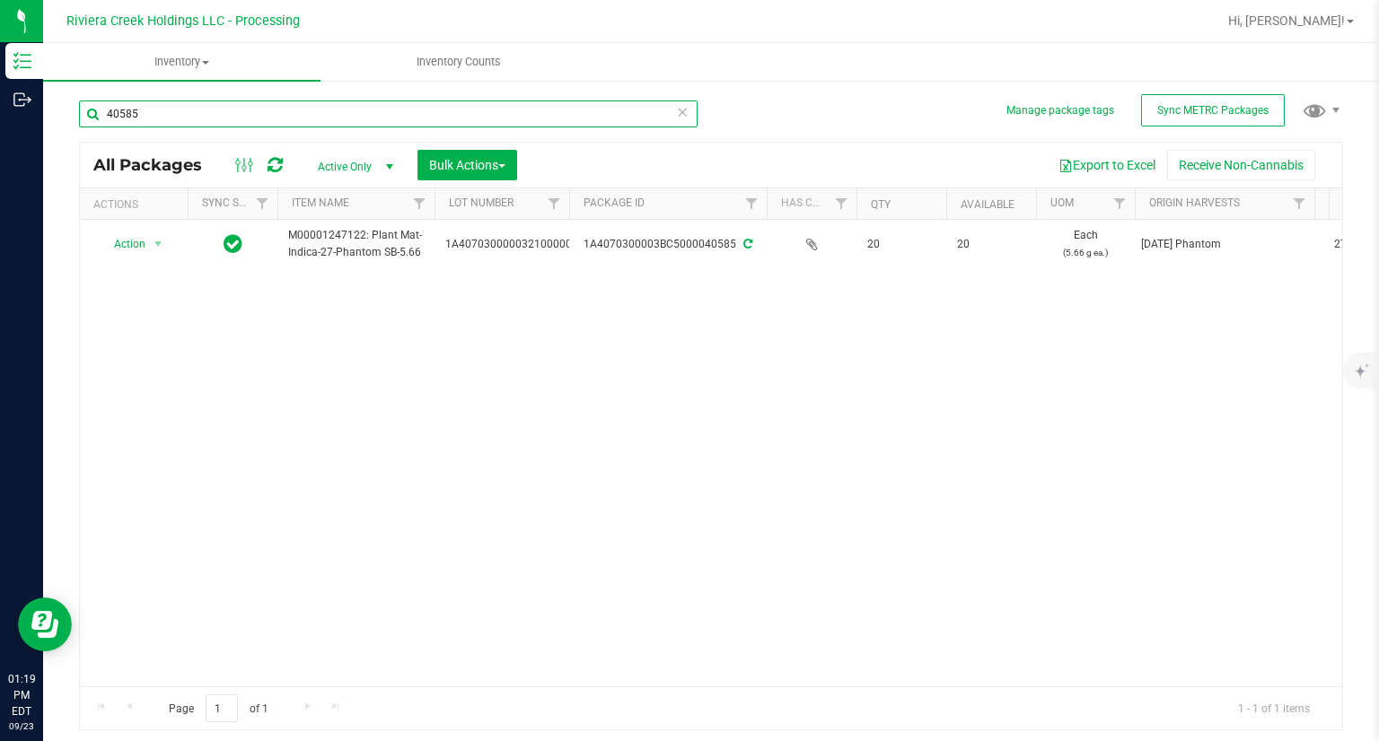
click at [169, 113] on input "40585" at bounding box center [388, 114] width 618 height 27
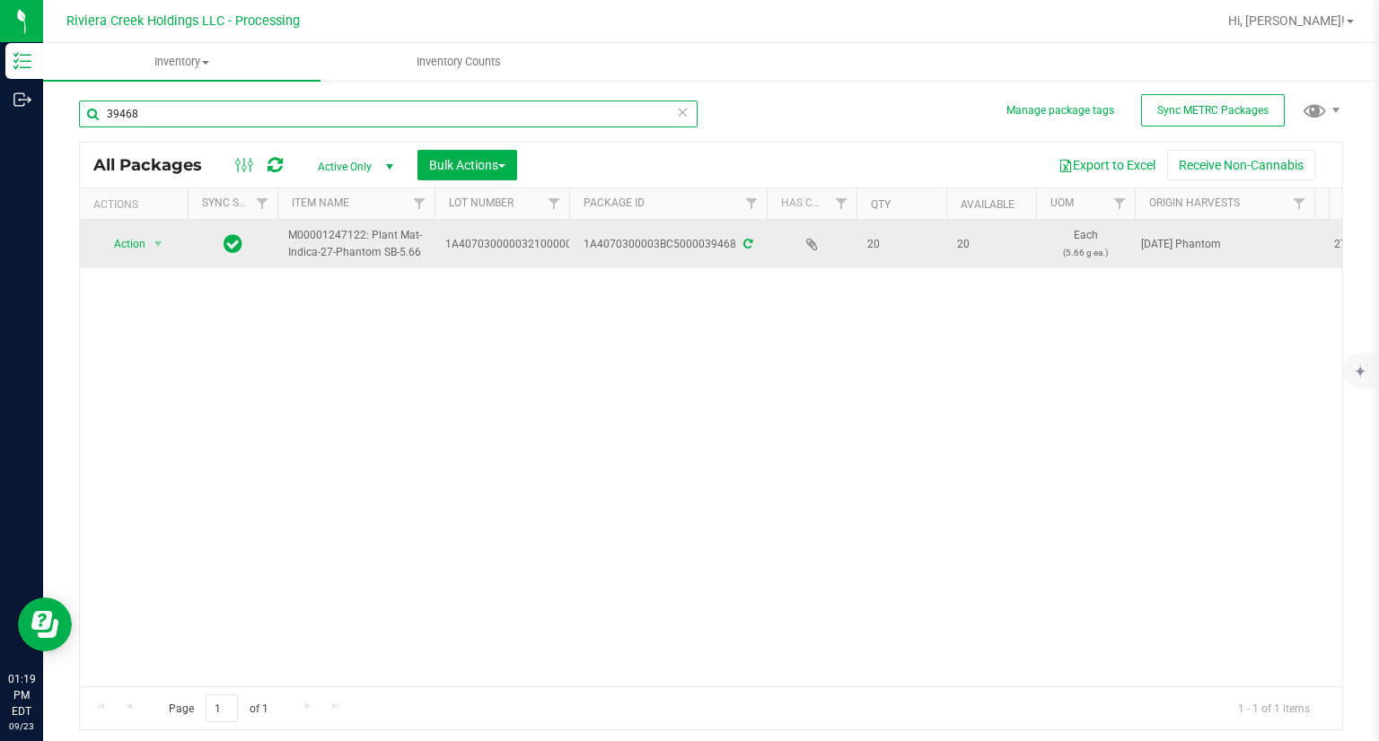
type input "39468"
click at [156, 251] on span "select" at bounding box center [158, 244] width 22 height 25
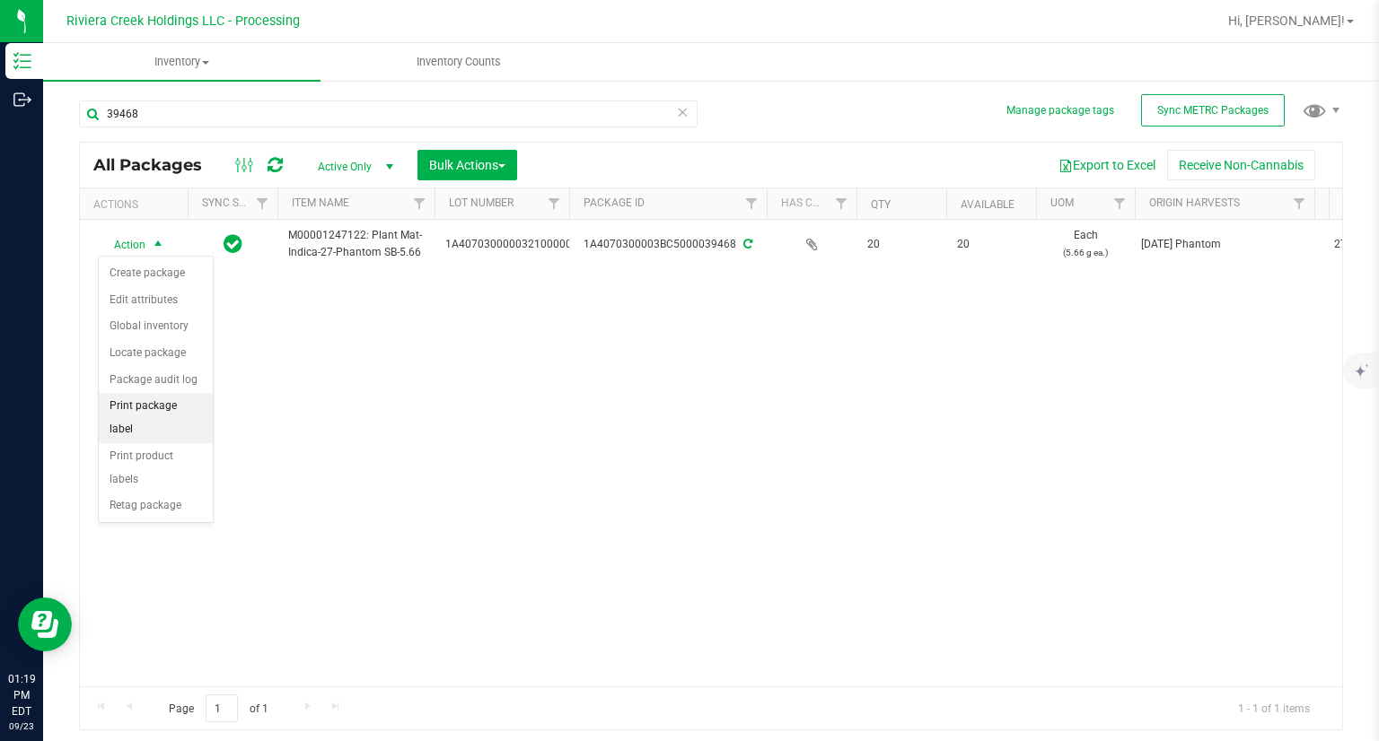
click at [181, 410] on li "Print package label" at bounding box center [156, 417] width 114 height 49
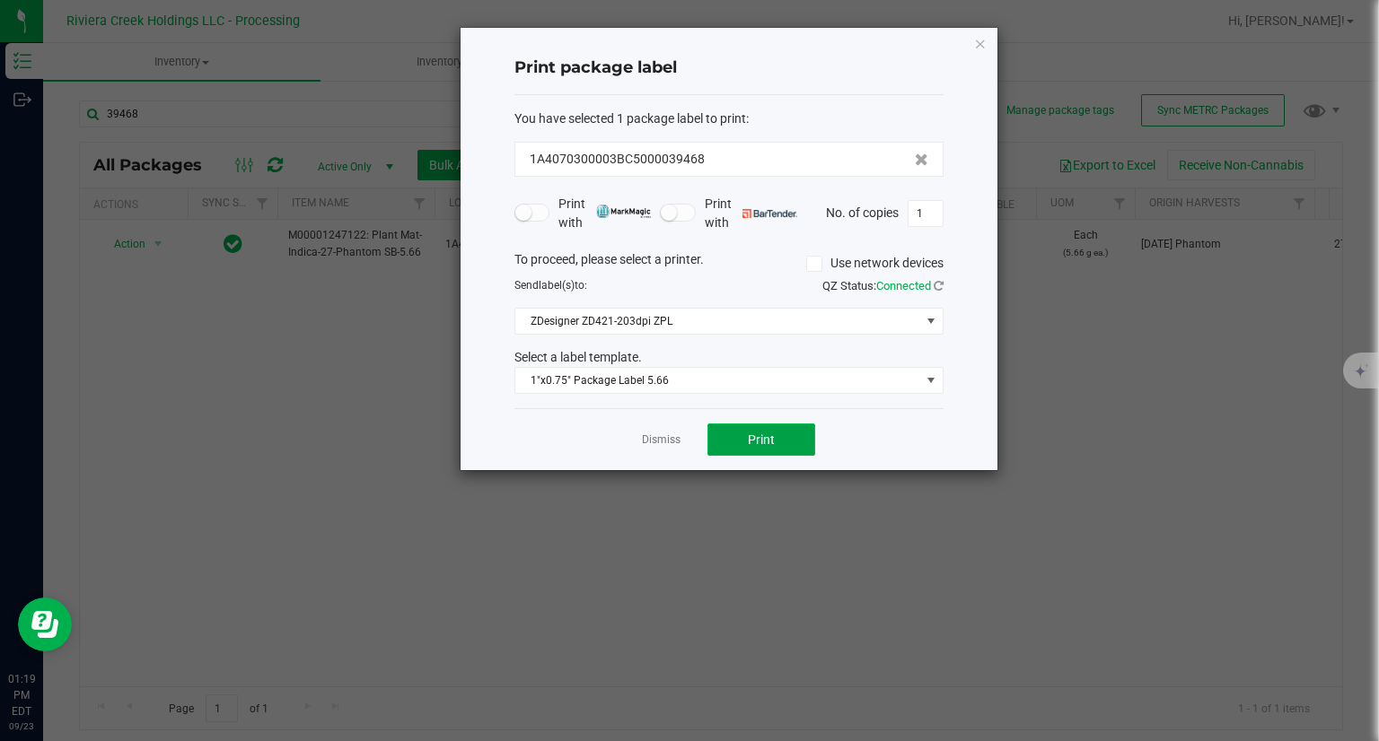
click at [793, 435] on button "Print" at bounding box center [761, 440] width 108 height 32
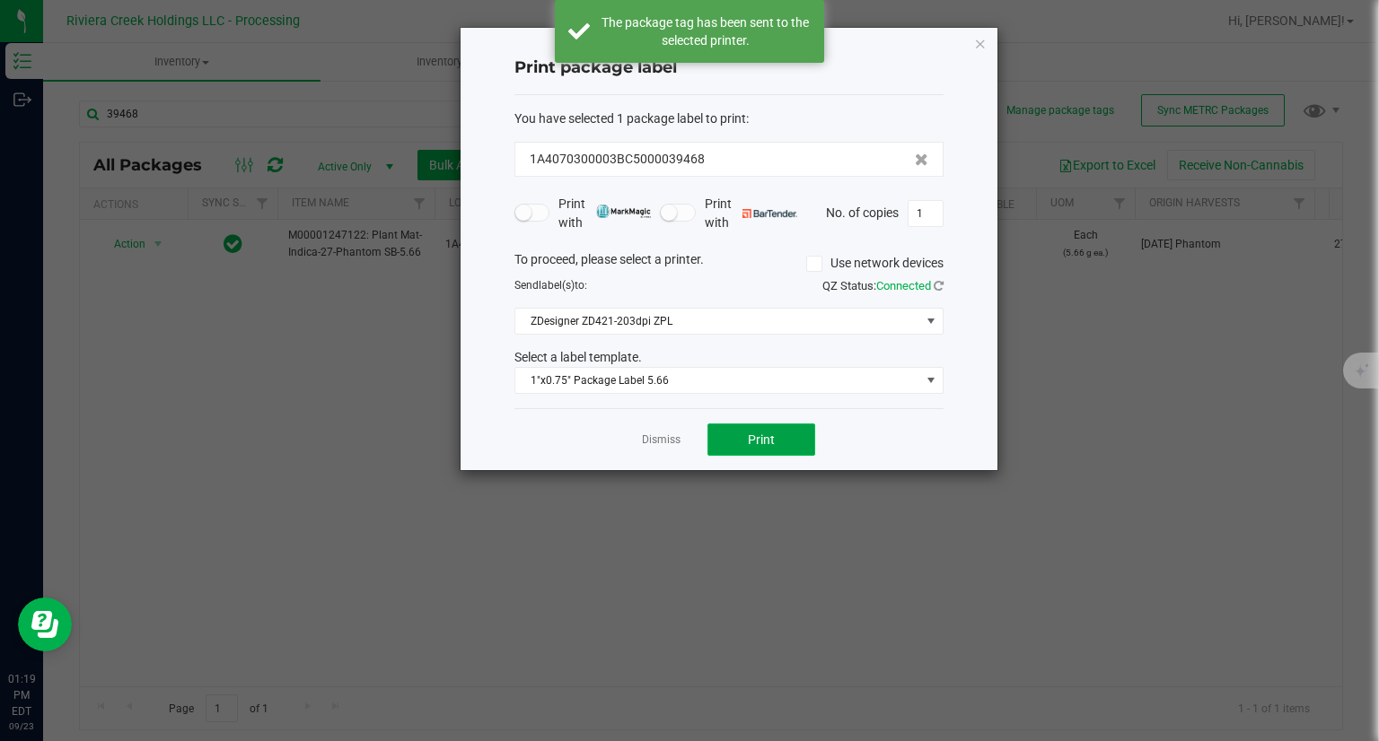
click at [793, 435] on button "Print" at bounding box center [761, 440] width 108 height 32
